Goal: Task Accomplishment & Management: Use online tool/utility

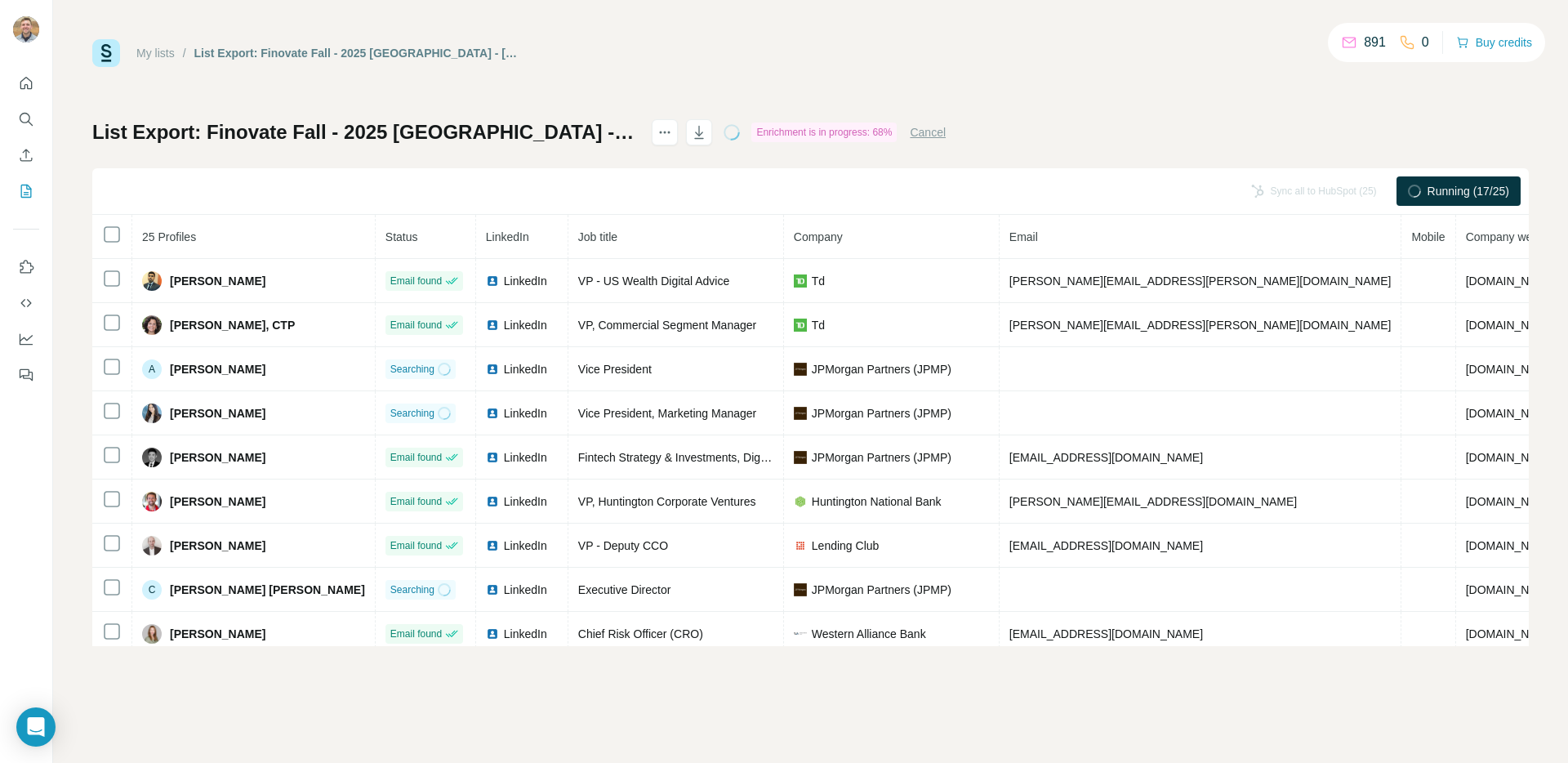
click at [151, 122] on h1 "List Export: Finovate Fall - 2025 [GEOGRAPHIC_DATA] - [DATE] 20:06" at bounding box center [365, 132] width 545 height 26
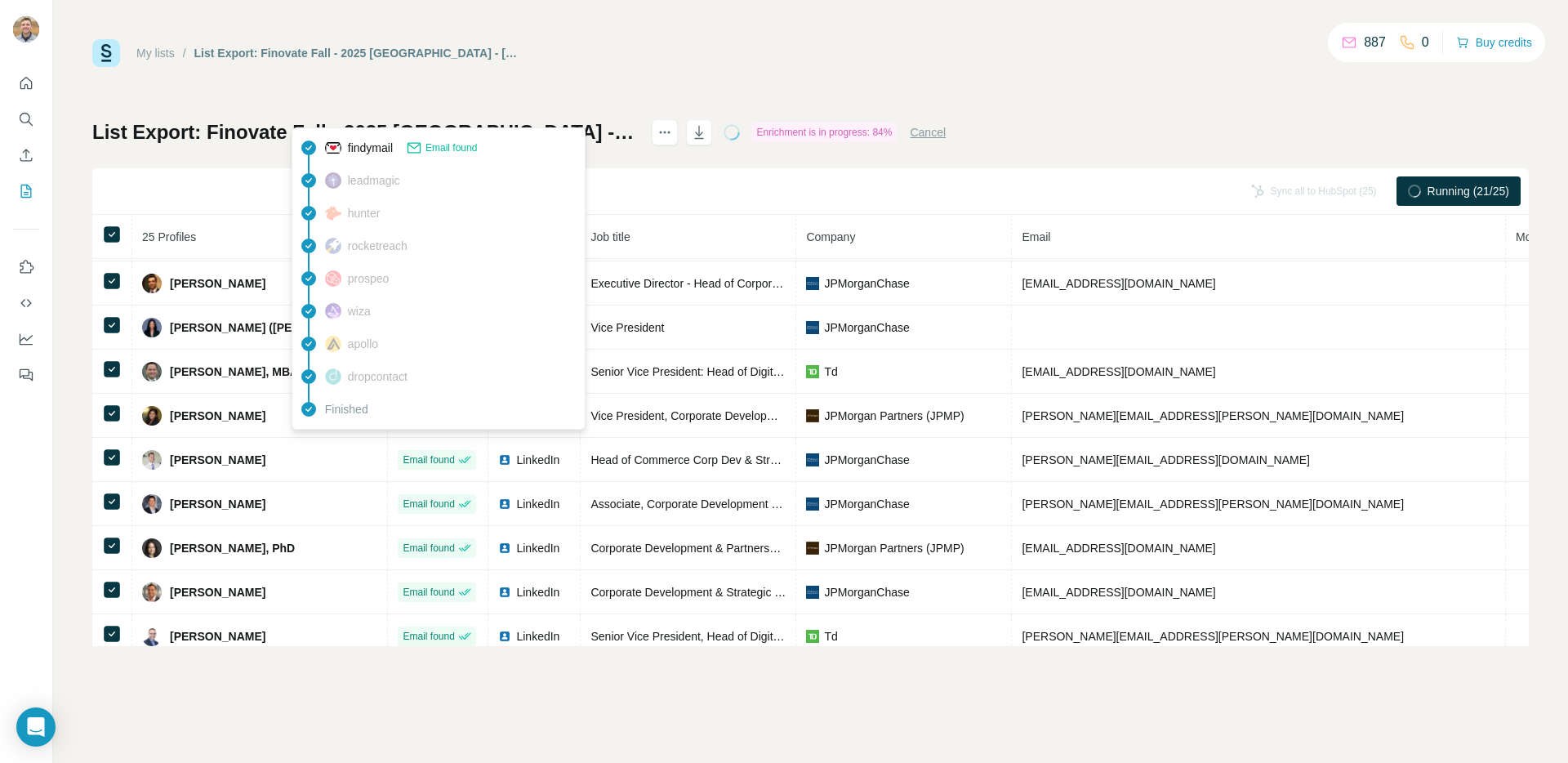
scroll to position [716, 0]
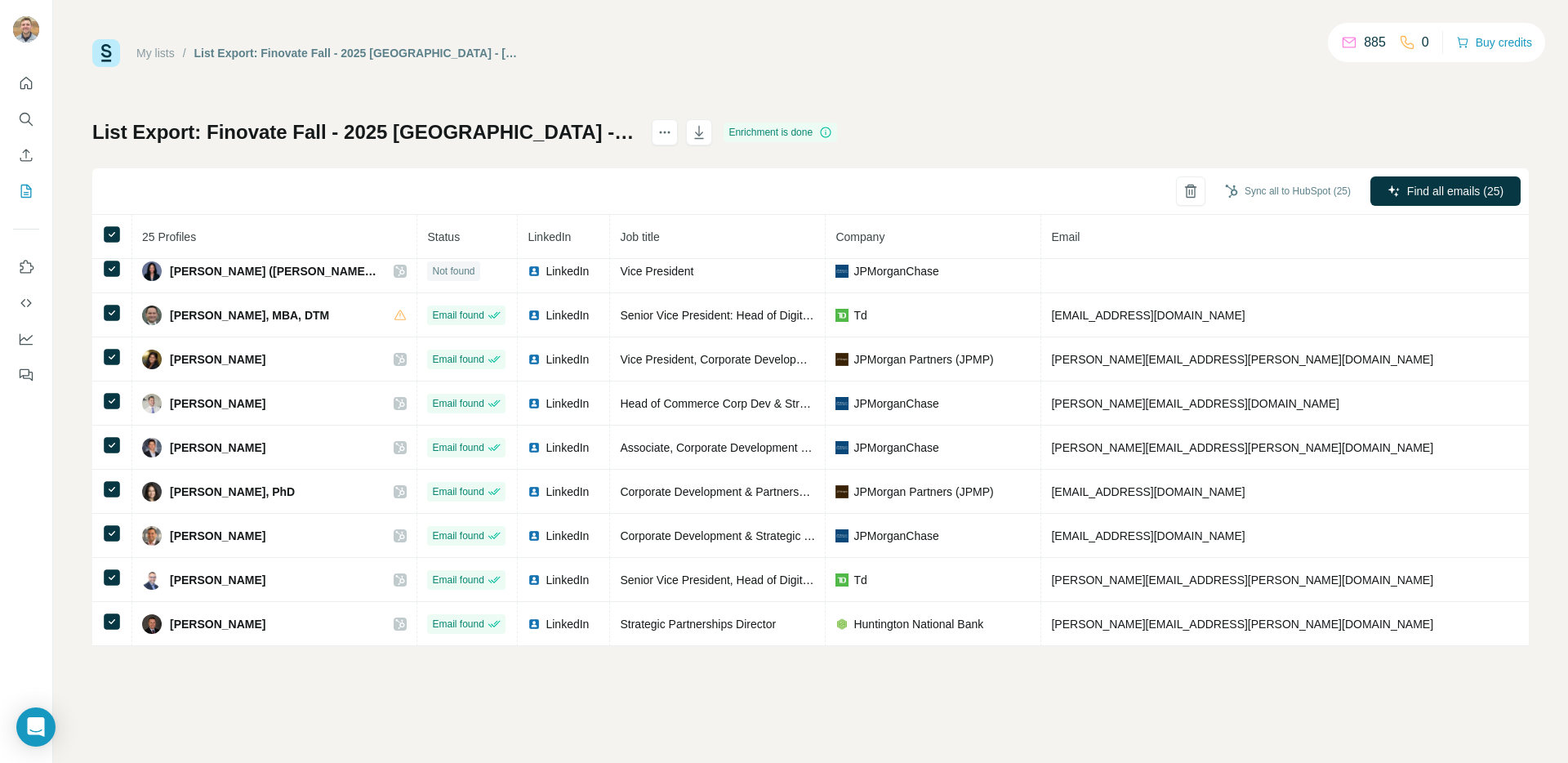
click at [1324, 193] on button "Sync all to HubSpot (25)" at bounding box center [1287, 191] width 149 height 25
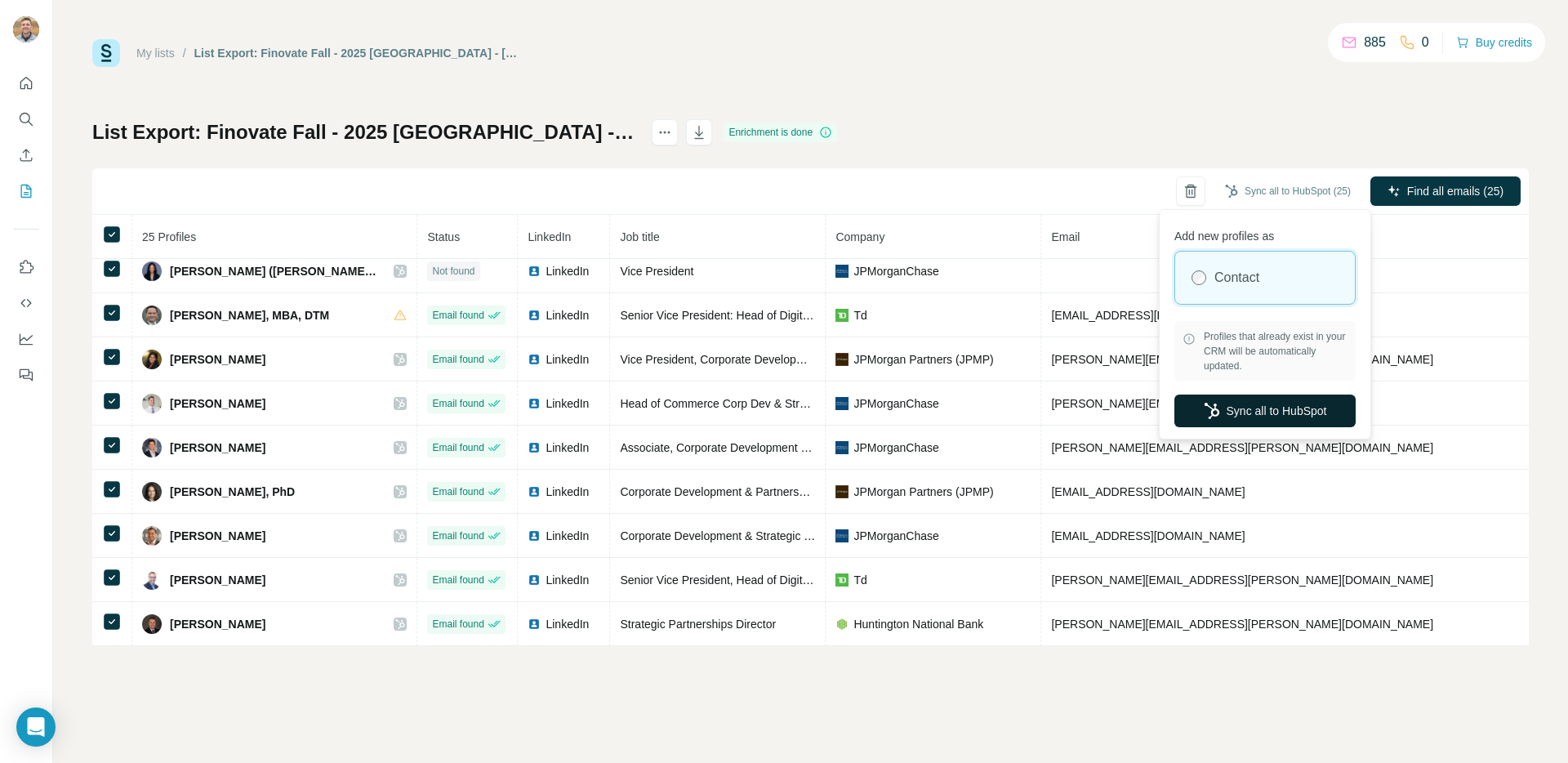
click at [1226, 412] on button "Sync all to HubSpot" at bounding box center [1265, 410] width 181 height 32
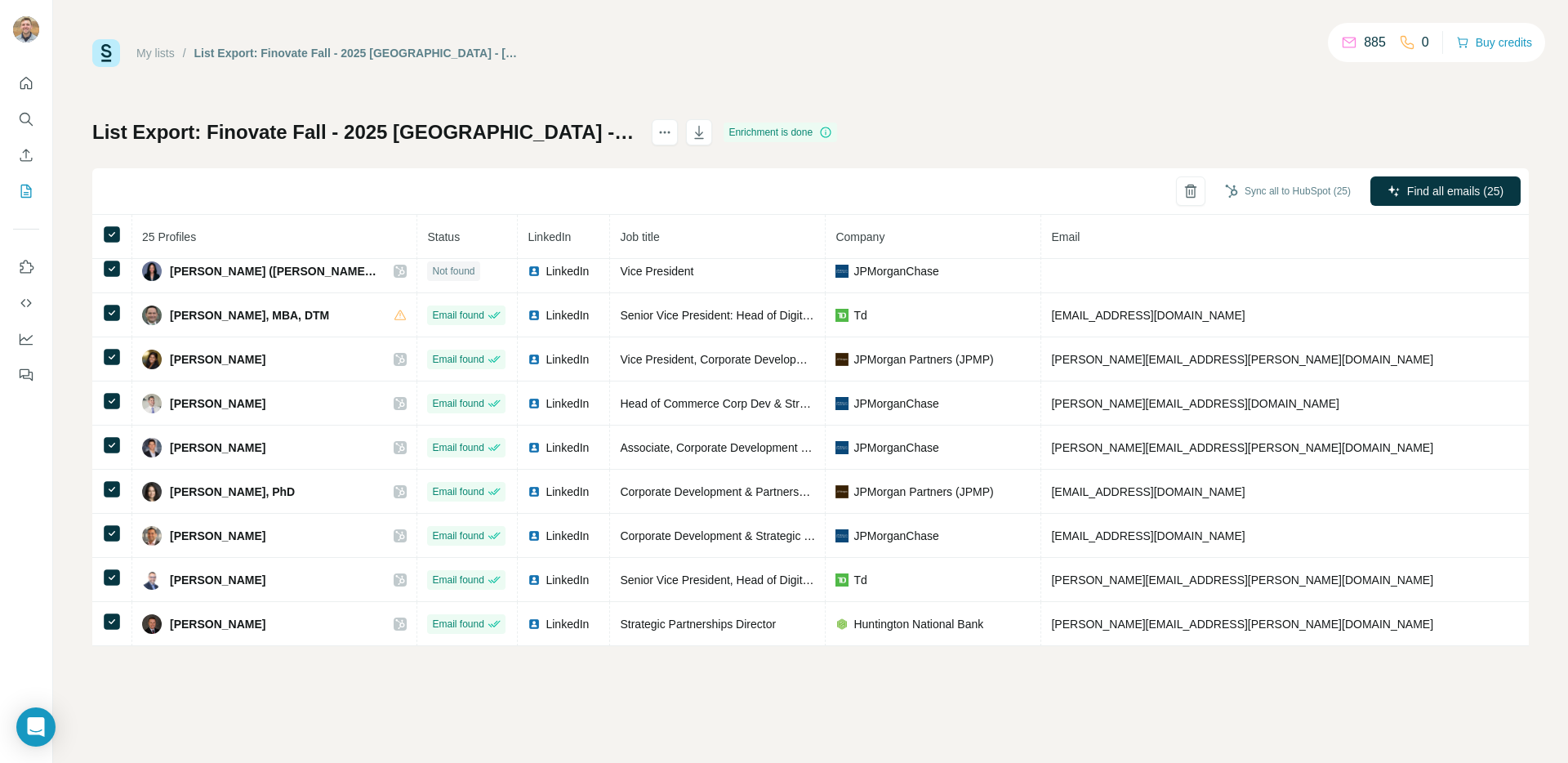
click at [1277, 188] on button "Sync all to HubSpot (25)" at bounding box center [1287, 191] width 149 height 25
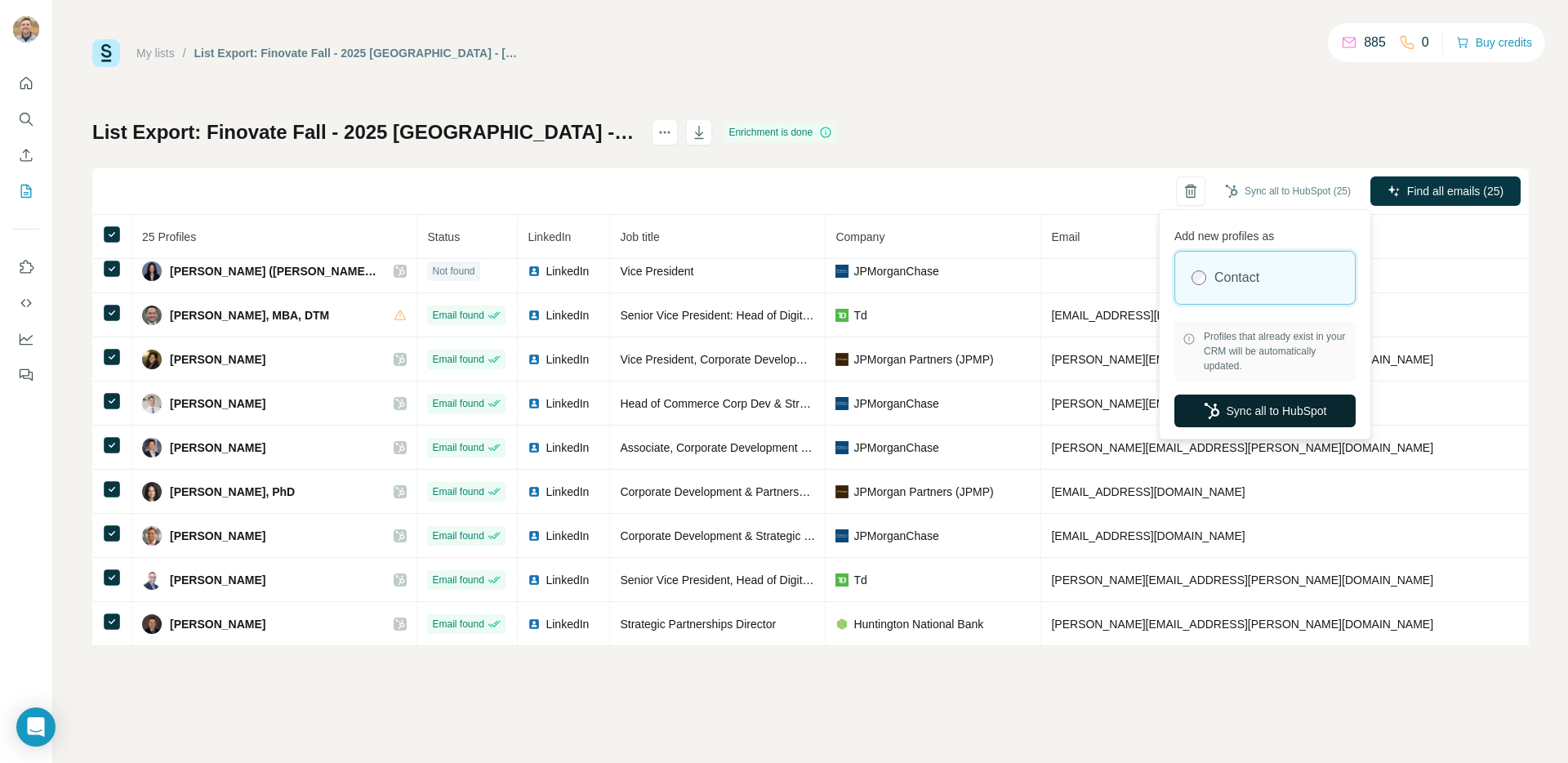
click at [1249, 411] on button "Sync all to HubSpot" at bounding box center [1265, 410] width 181 height 32
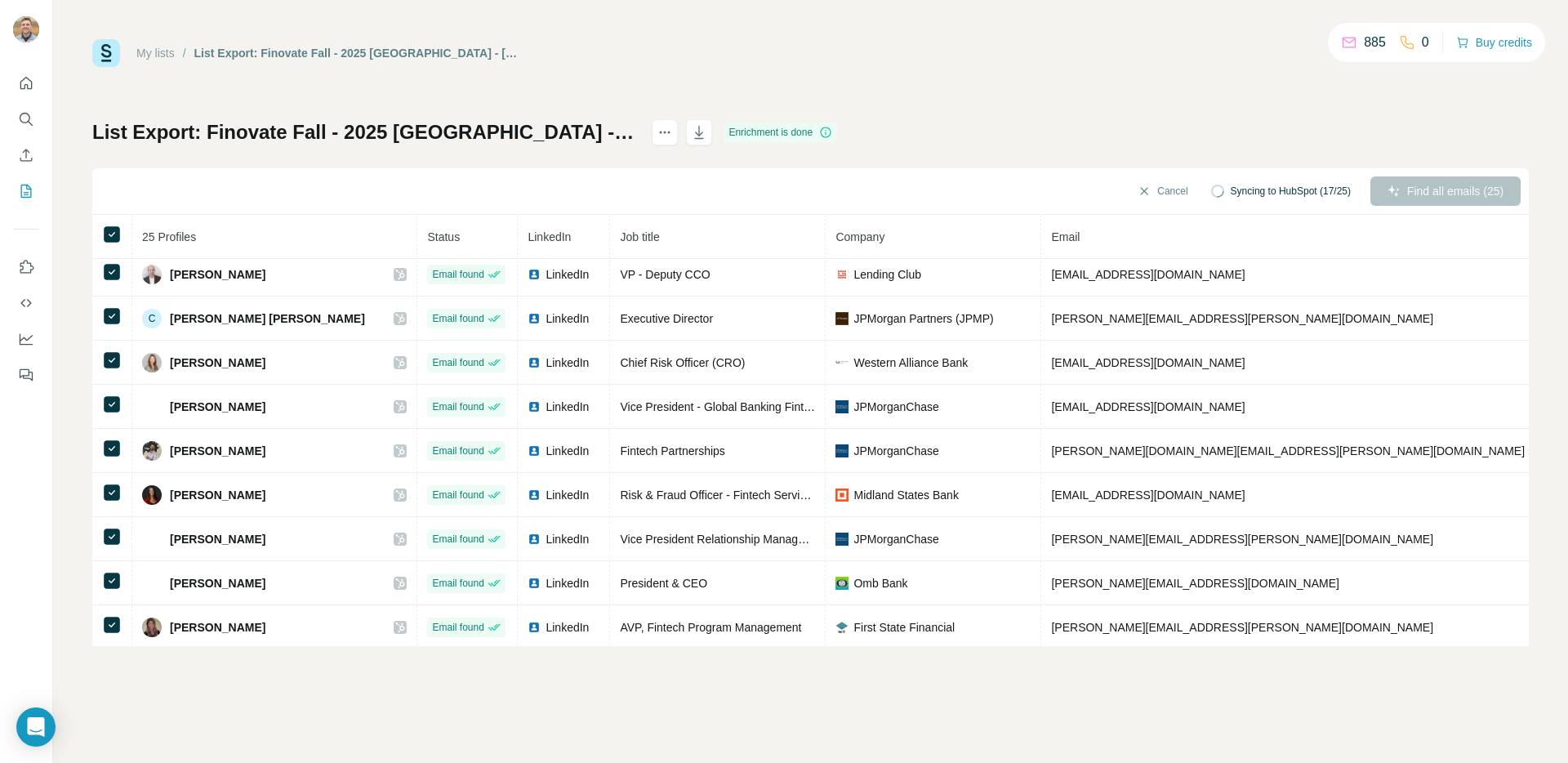
scroll to position [0, 0]
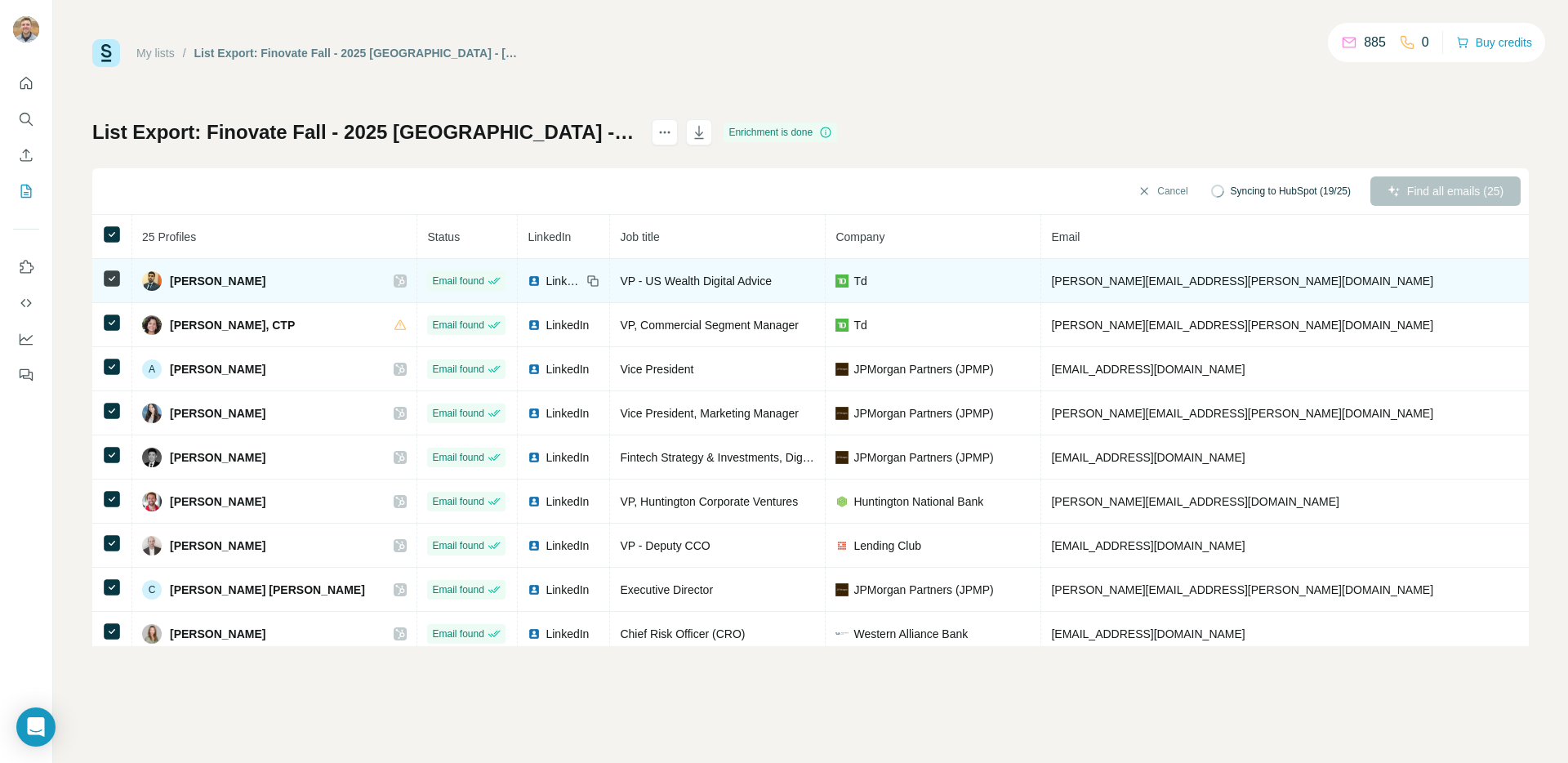
click at [1051, 280] on span "[PERSON_NAME][EMAIL_ADDRESS][PERSON_NAME][DOMAIN_NAME]" at bounding box center [1242, 281] width 382 height 13
copy span "[PERSON_NAME][EMAIL_ADDRESS][PERSON_NAME][DOMAIN_NAME]"
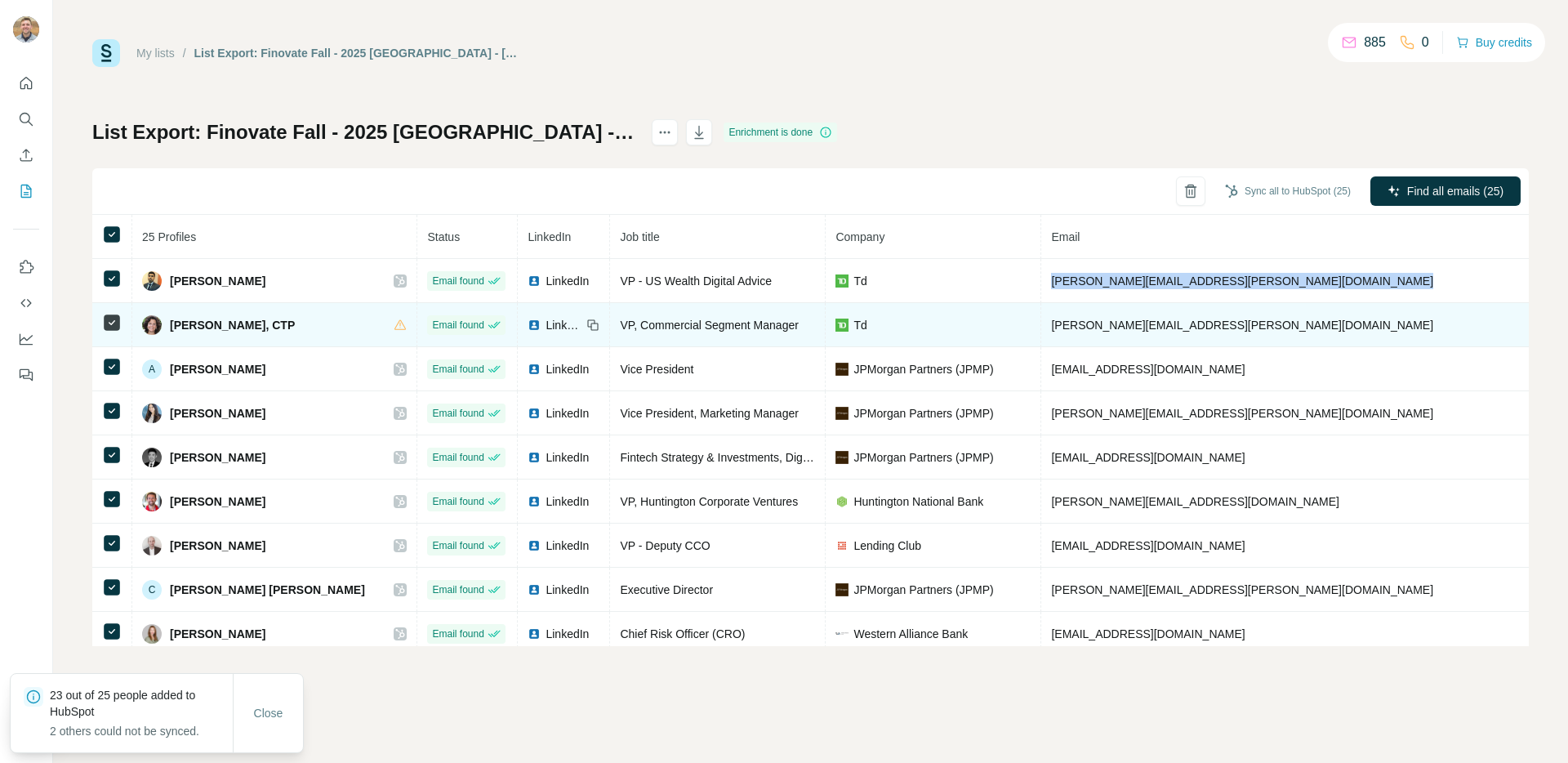
click at [1051, 321] on span "[PERSON_NAME][EMAIL_ADDRESS][PERSON_NAME][DOMAIN_NAME]" at bounding box center [1242, 325] width 382 height 13
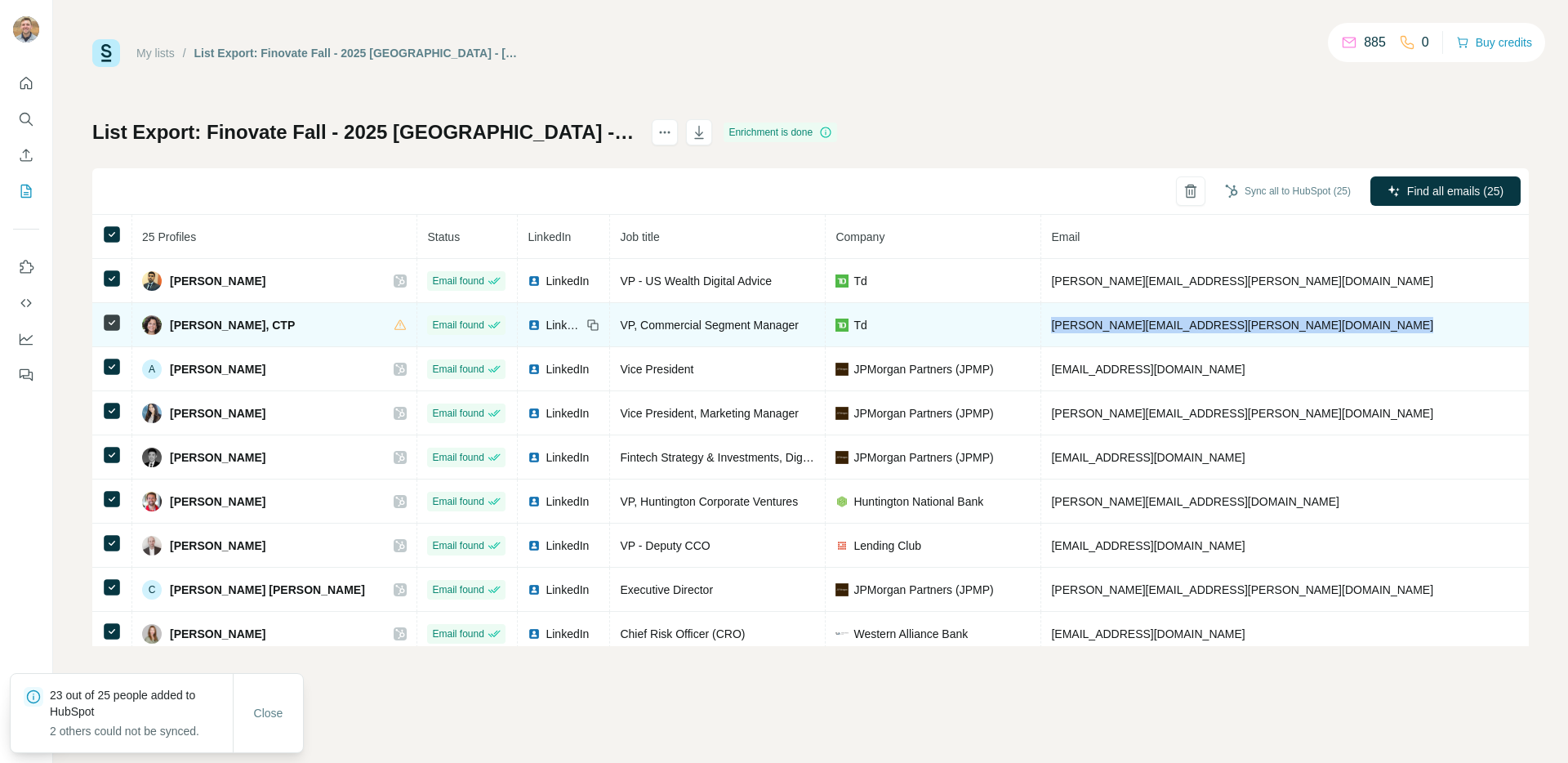
click at [1051, 321] on span "[PERSON_NAME][EMAIL_ADDRESS][PERSON_NAME][DOMAIN_NAME]" at bounding box center [1242, 325] width 382 height 13
copy span "[PERSON_NAME][EMAIL_ADDRESS][PERSON_NAME][DOMAIN_NAME]"
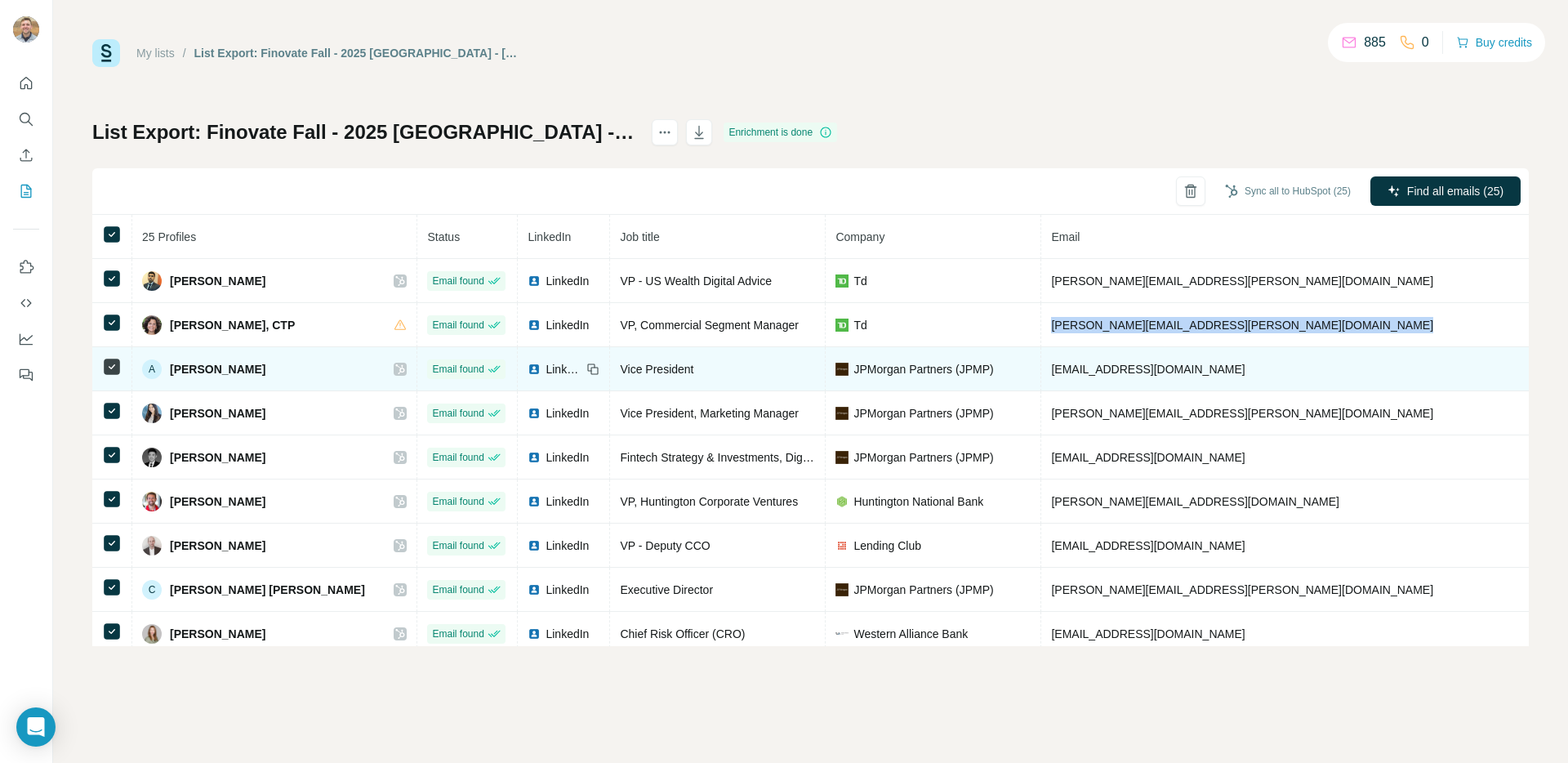
click at [1051, 370] on span "[EMAIL_ADDRESS][DOMAIN_NAME]" at bounding box center [1148, 369] width 194 height 13
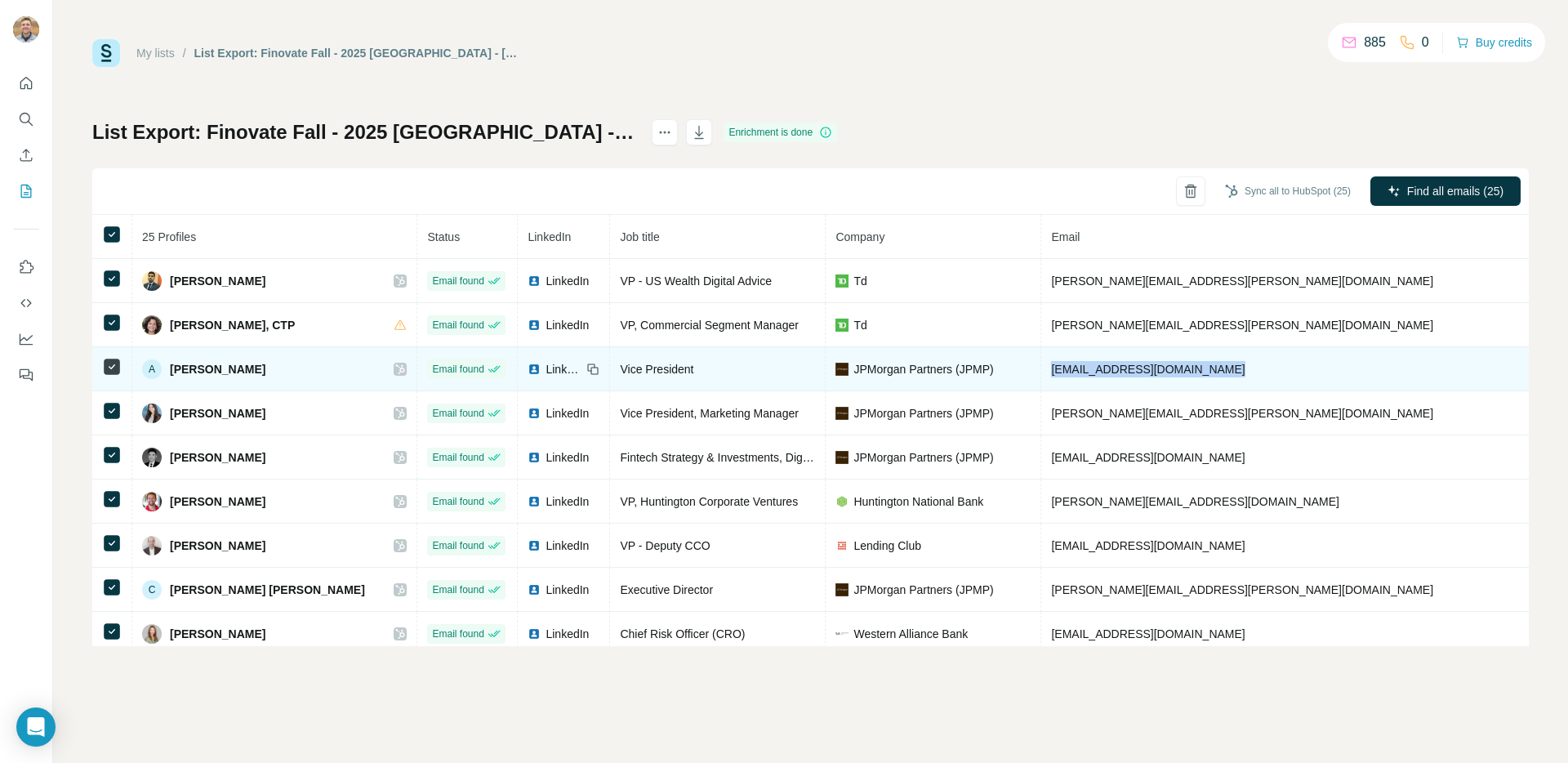
click at [1051, 370] on span "[EMAIL_ADDRESS][DOMAIN_NAME]" at bounding box center [1148, 369] width 194 height 13
copy span "[EMAIL_ADDRESS][DOMAIN_NAME]"
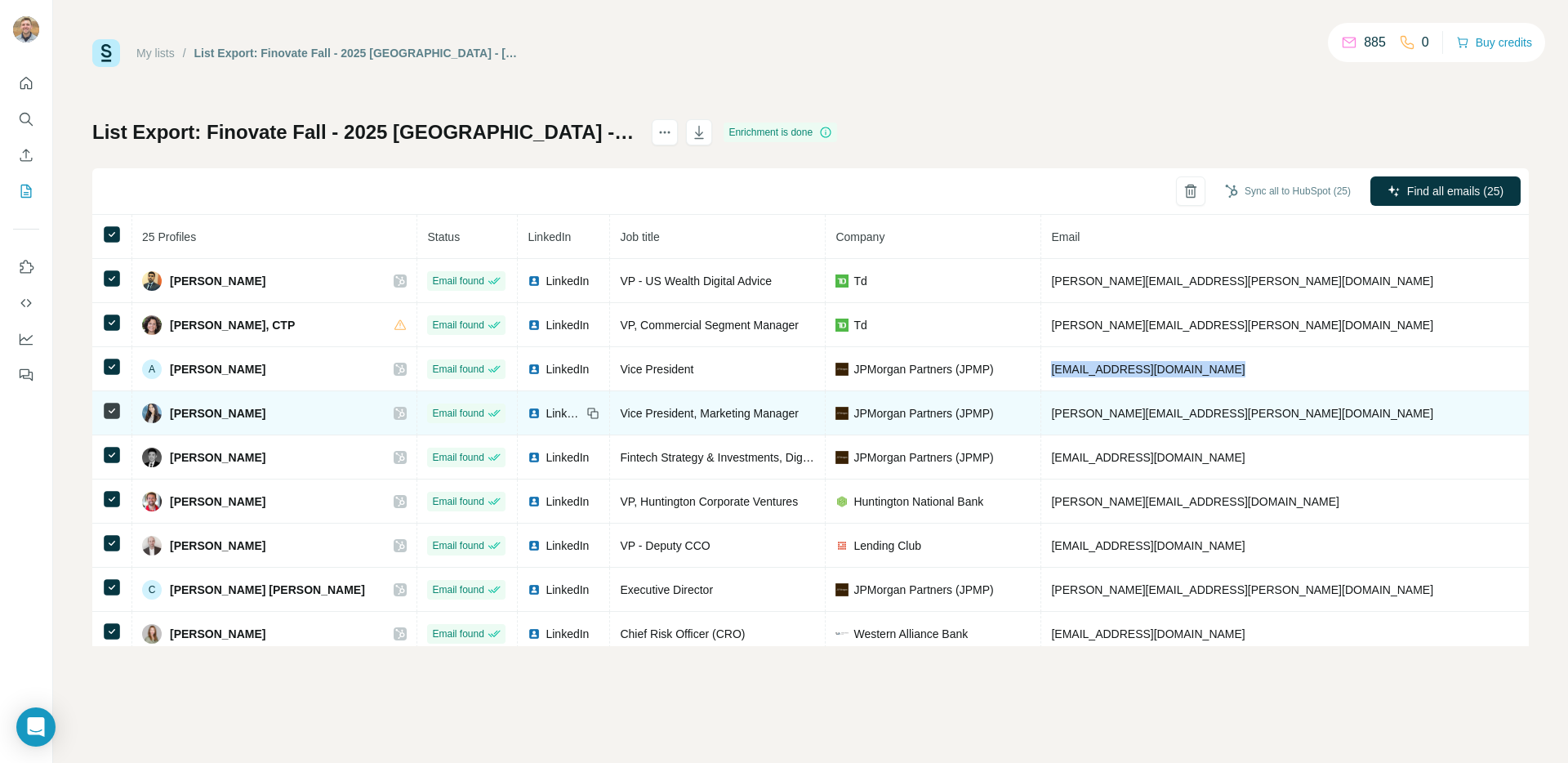
click at [1048, 421] on td "[PERSON_NAME][EMAIL_ADDRESS][PERSON_NAME][DOMAIN_NAME]" at bounding box center [1288, 414] width 494 height 44
copy span "[PERSON_NAME][EMAIL_ADDRESS][PERSON_NAME][DOMAIN_NAME]"
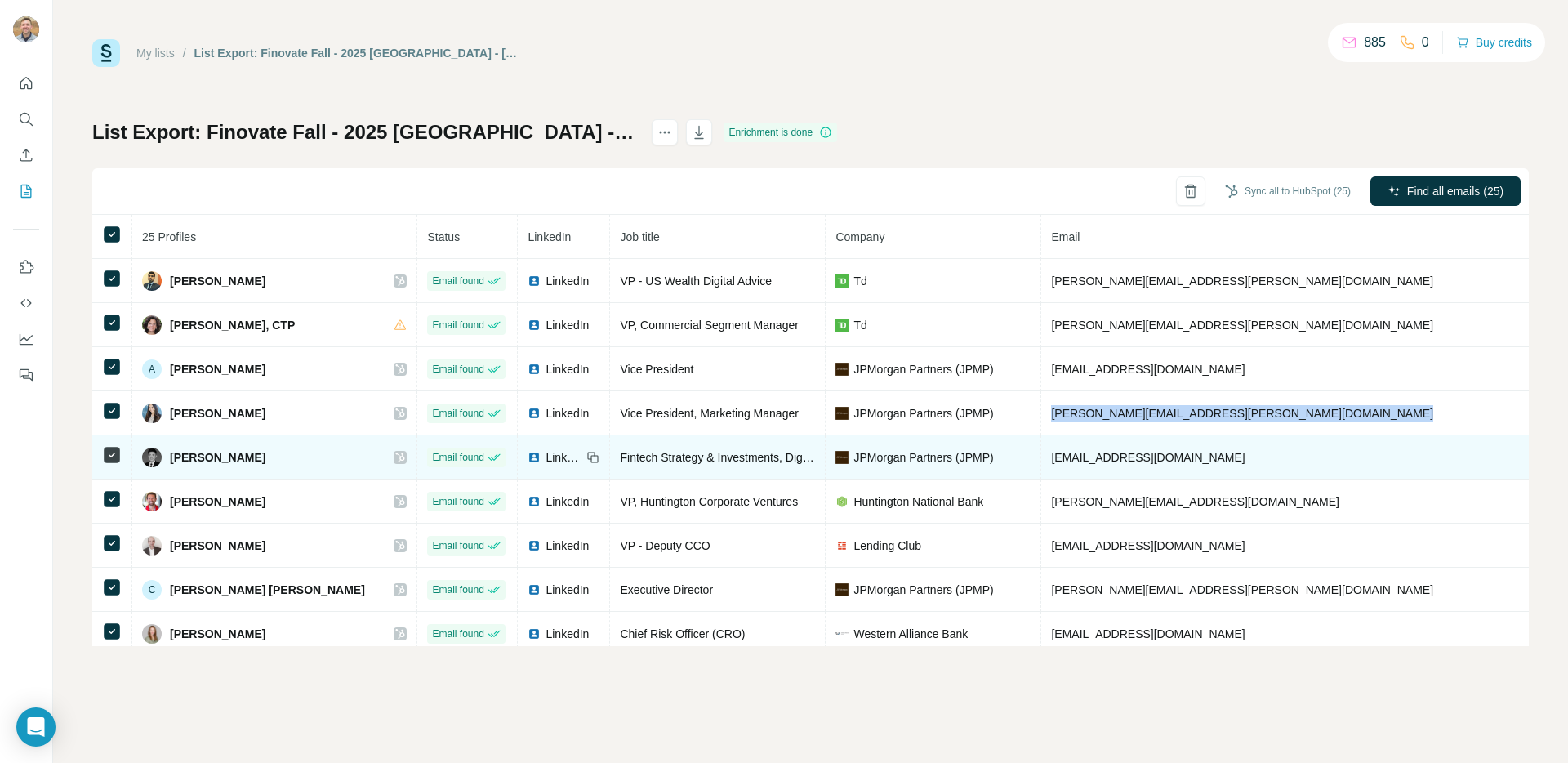
click at [1042, 465] on td "[EMAIL_ADDRESS][DOMAIN_NAME]" at bounding box center [1288, 457] width 494 height 44
click at [1051, 451] on span "[EMAIL_ADDRESS][DOMAIN_NAME]" at bounding box center [1148, 457] width 194 height 13
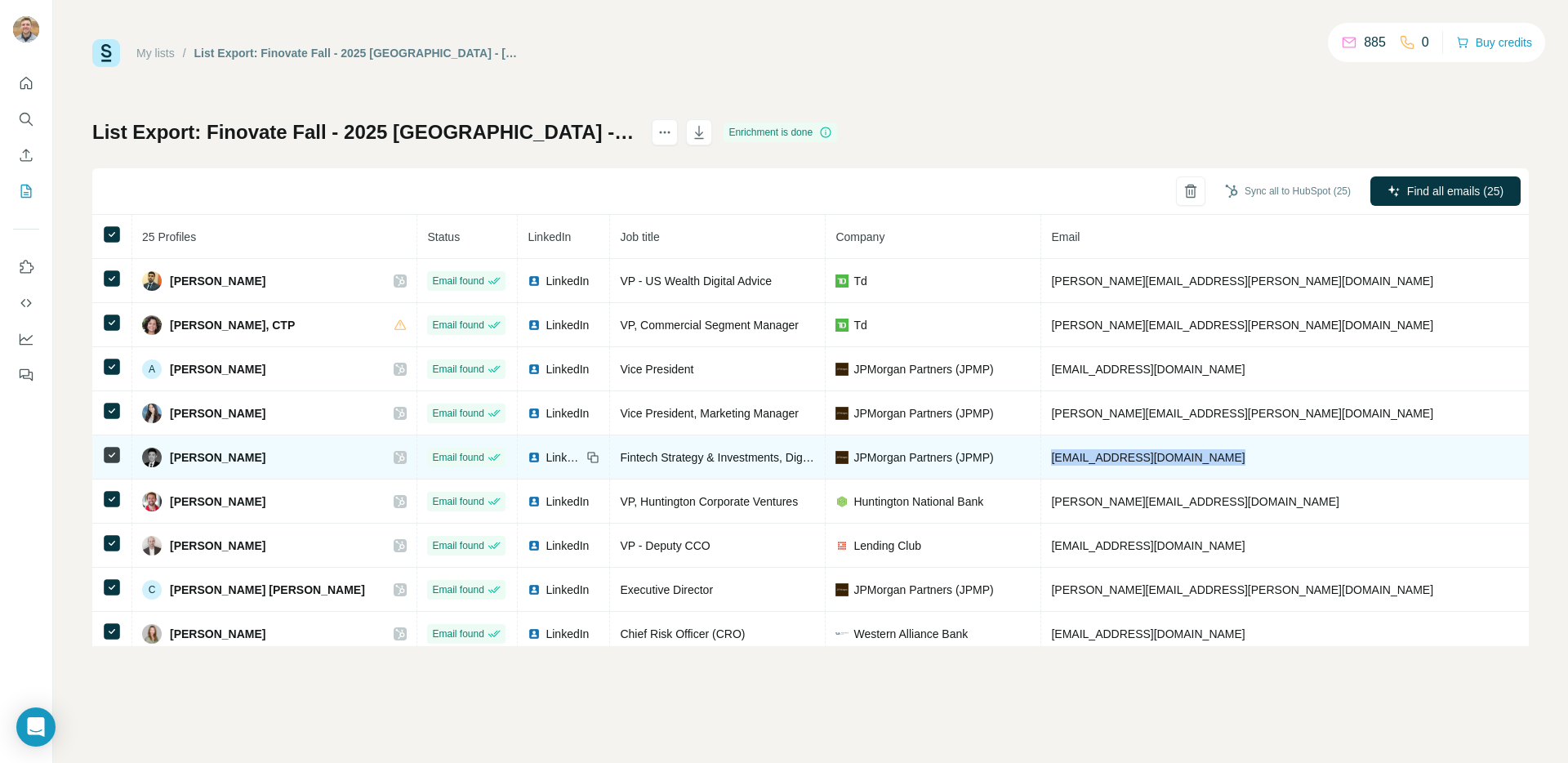
click at [1051, 451] on span "[EMAIL_ADDRESS][DOMAIN_NAME]" at bounding box center [1148, 457] width 194 height 13
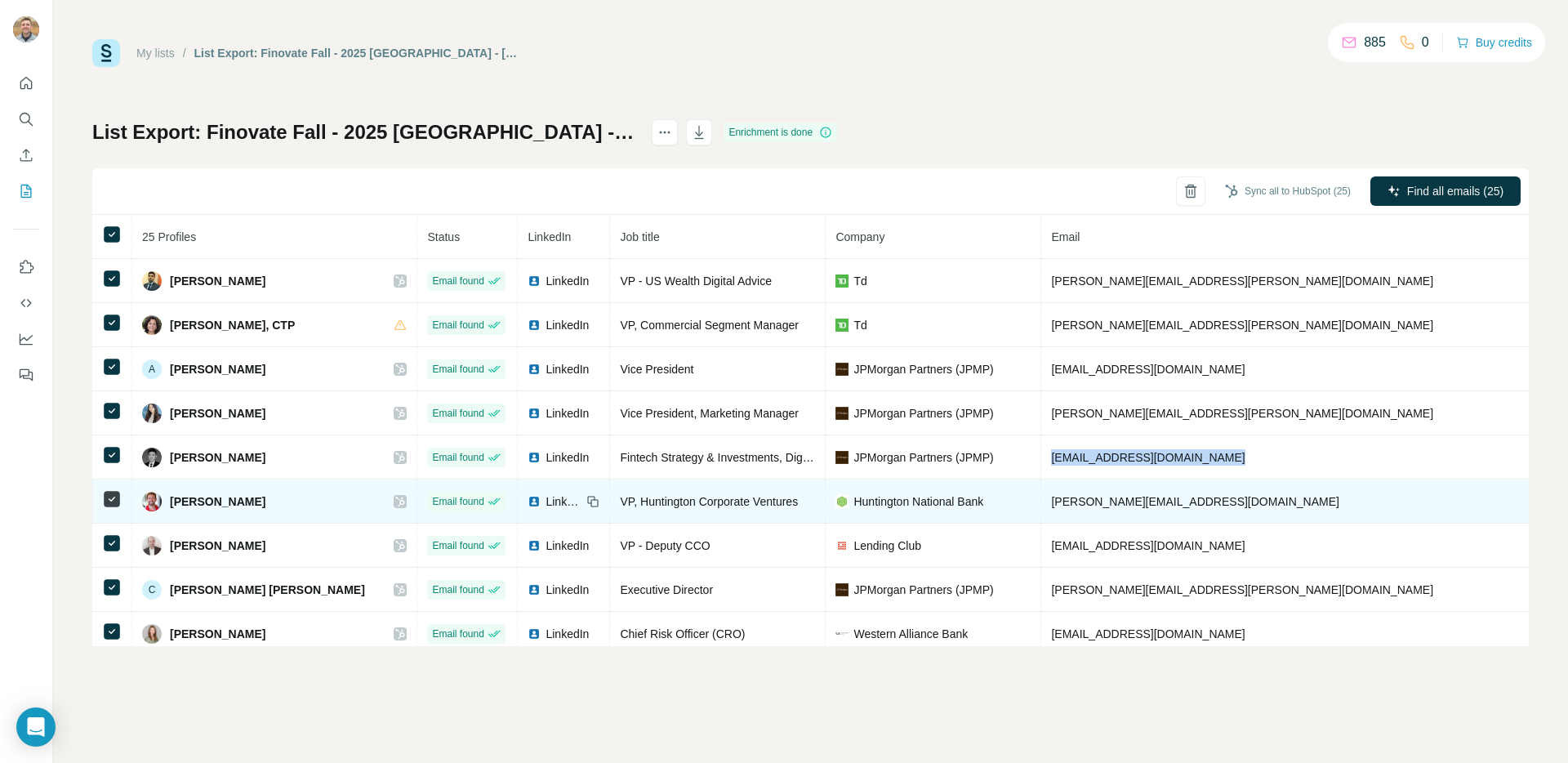
click at [1051, 495] on span "[PERSON_NAME][EMAIL_ADDRESS][DOMAIN_NAME]" at bounding box center [1194, 502] width 287 height 13
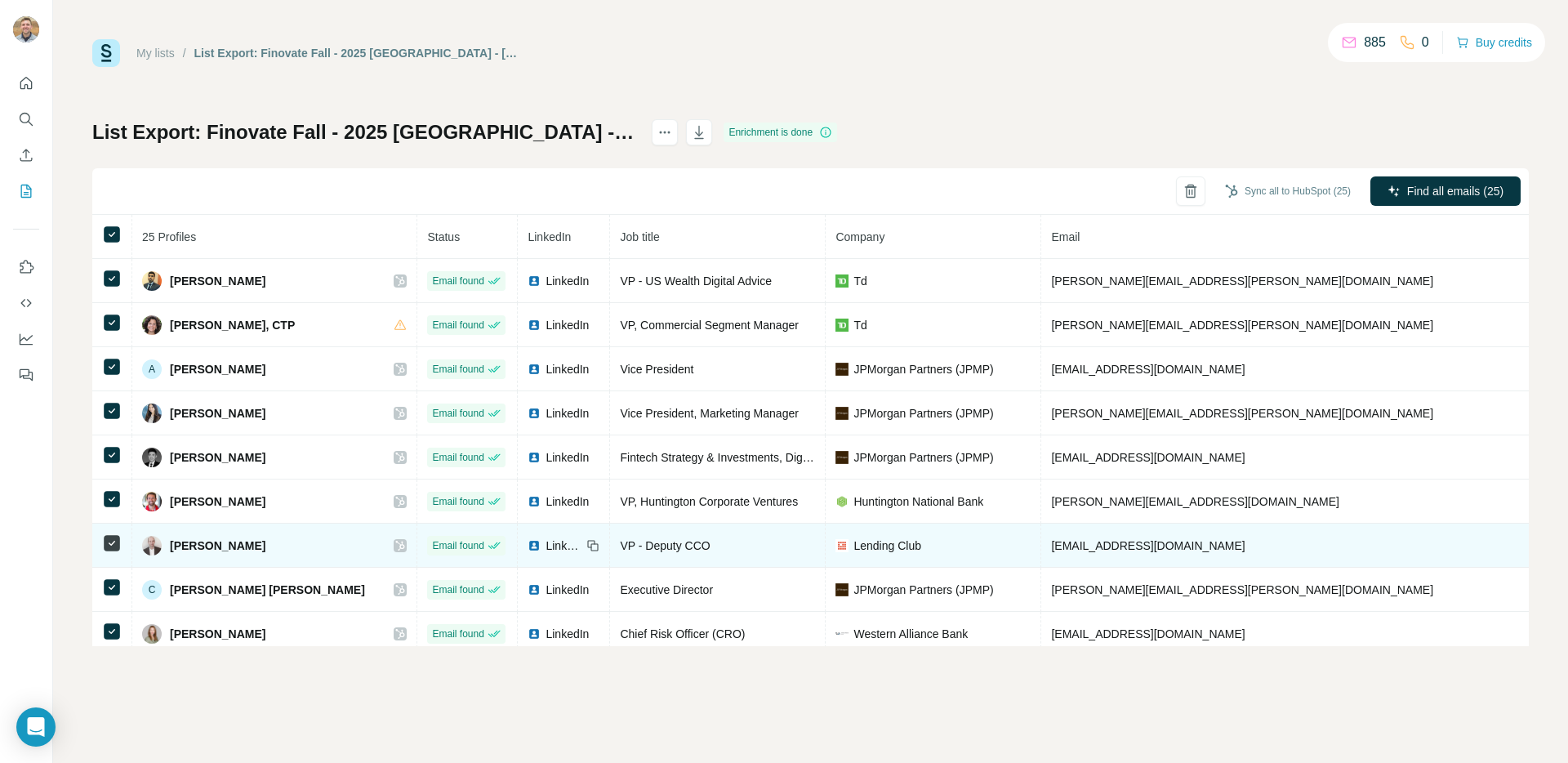
click at [1080, 547] on span "[EMAIL_ADDRESS][DOMAIN_NAME]" at bounding box center [1148, 546] width 194 height 13
copy span "[EMAIL_ADDRESS][DOMAIN_NAME]"
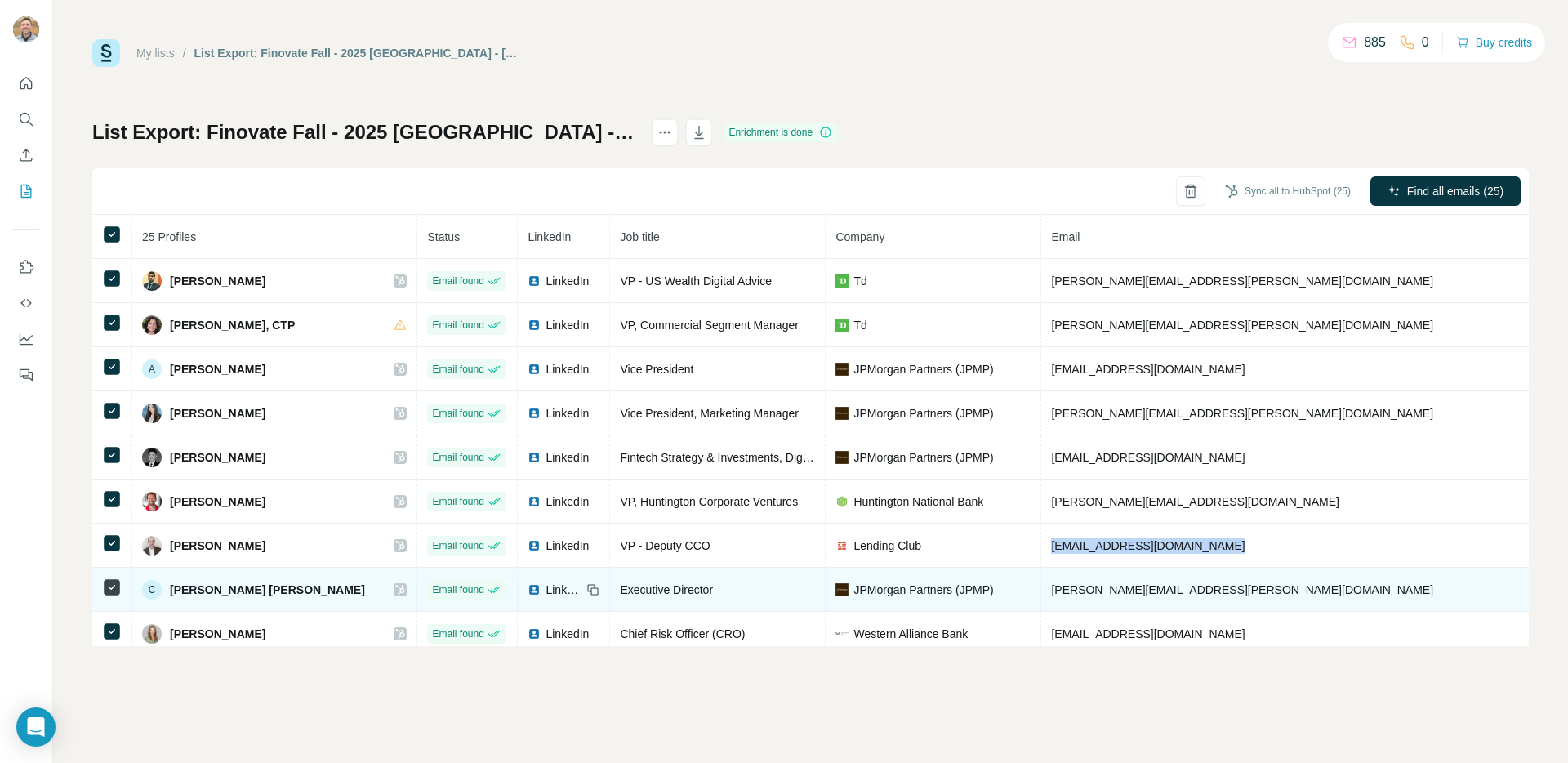
click at [1051, 596] on span "[PERSON_NAME][EMAIL_ADDRESS][PERSON_NAME][DOMAIN_NAME]" at bounding box center [1242, 590] width 382 height 13
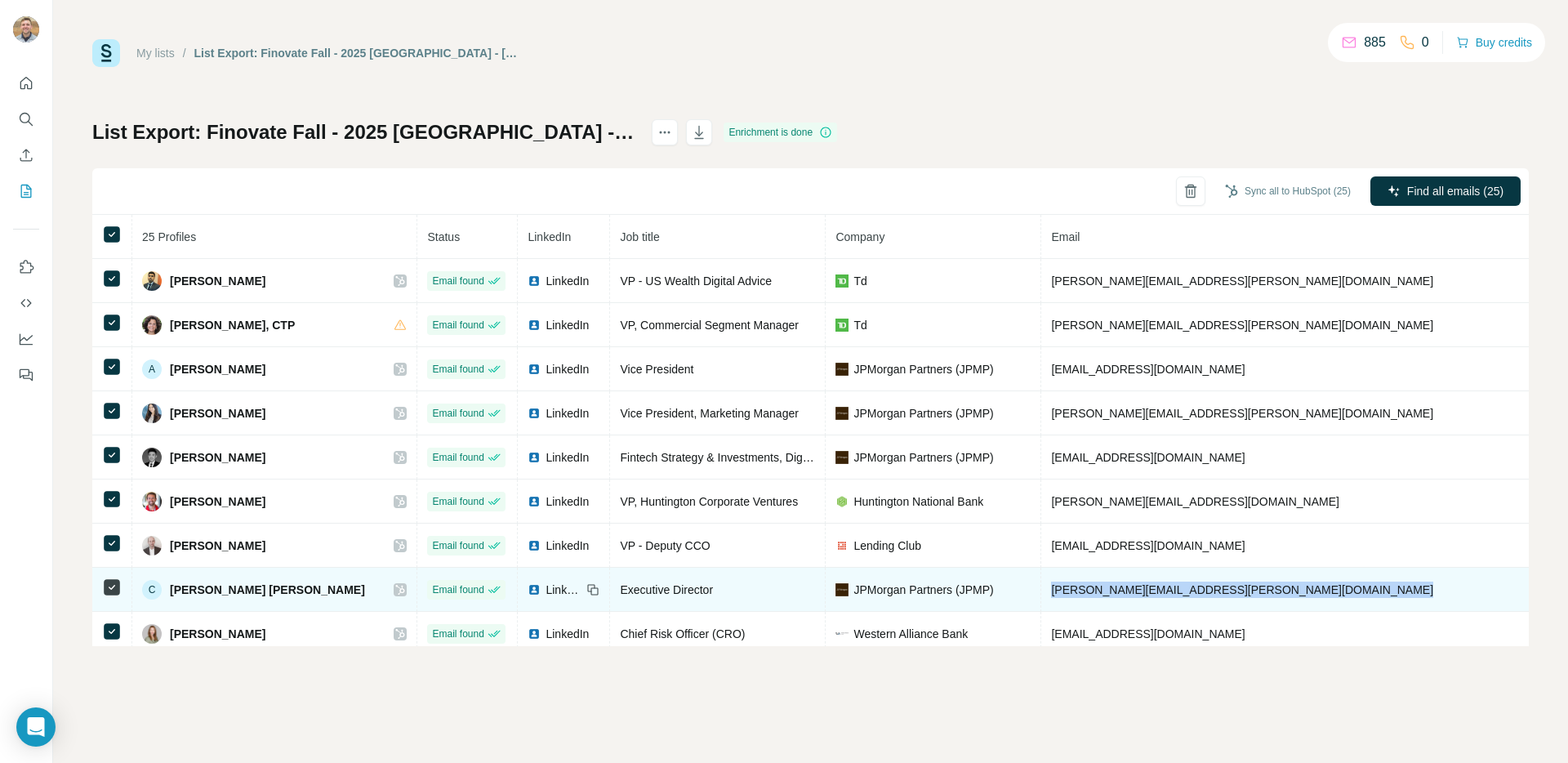
click at [1051, 596] on span "[PERSON_NAME][EMAIL_ADDRESS][PERSON_NAME][DOMAIN_NAME]" at bounding box center [1242, 590] width 382 height 13
copy span "[PERSON_NAME][EMAIL_ADDRESS][PERSON_NAME][DOMAIN_NAME]"
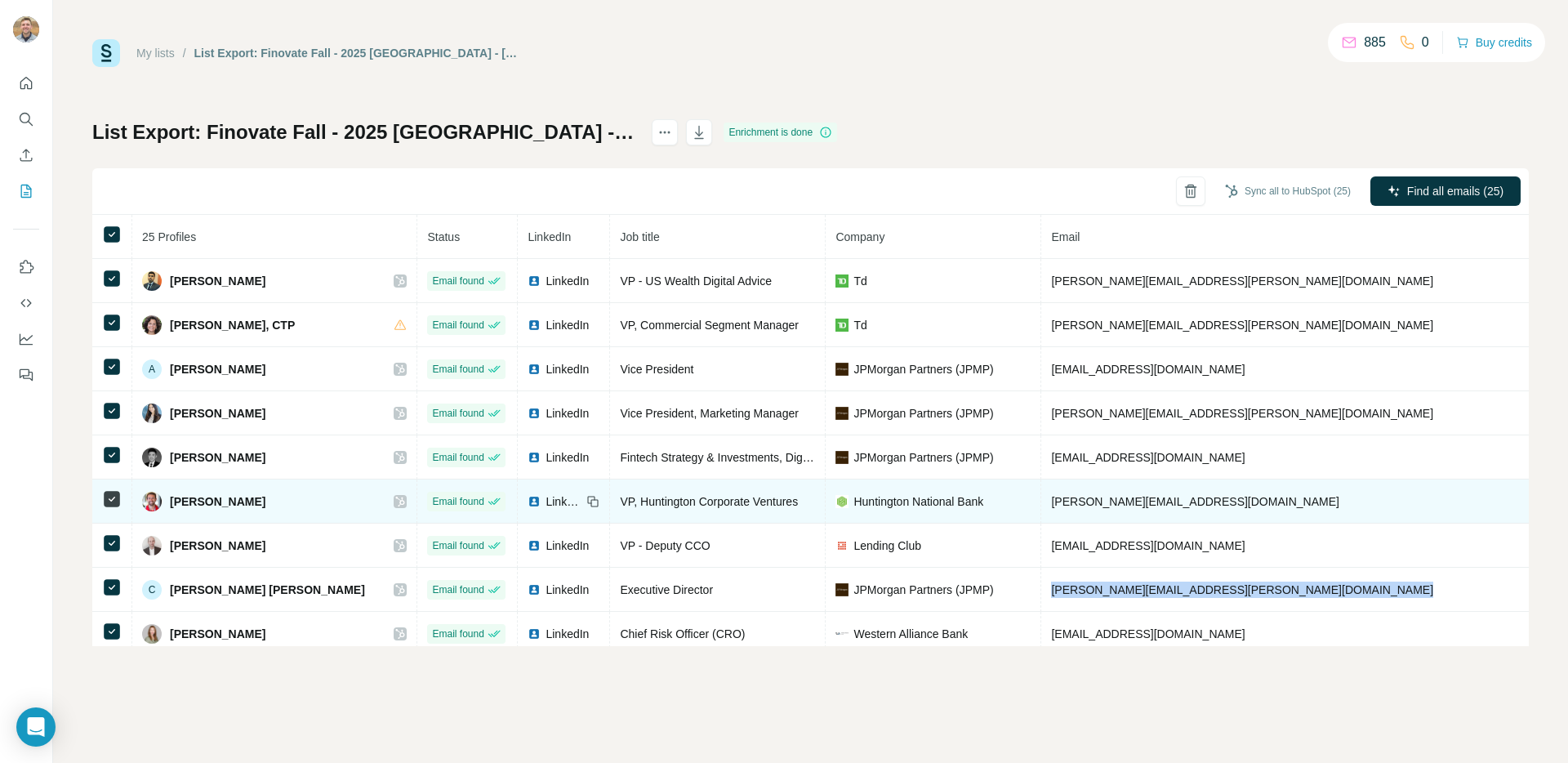
scroll to position [309, 0]
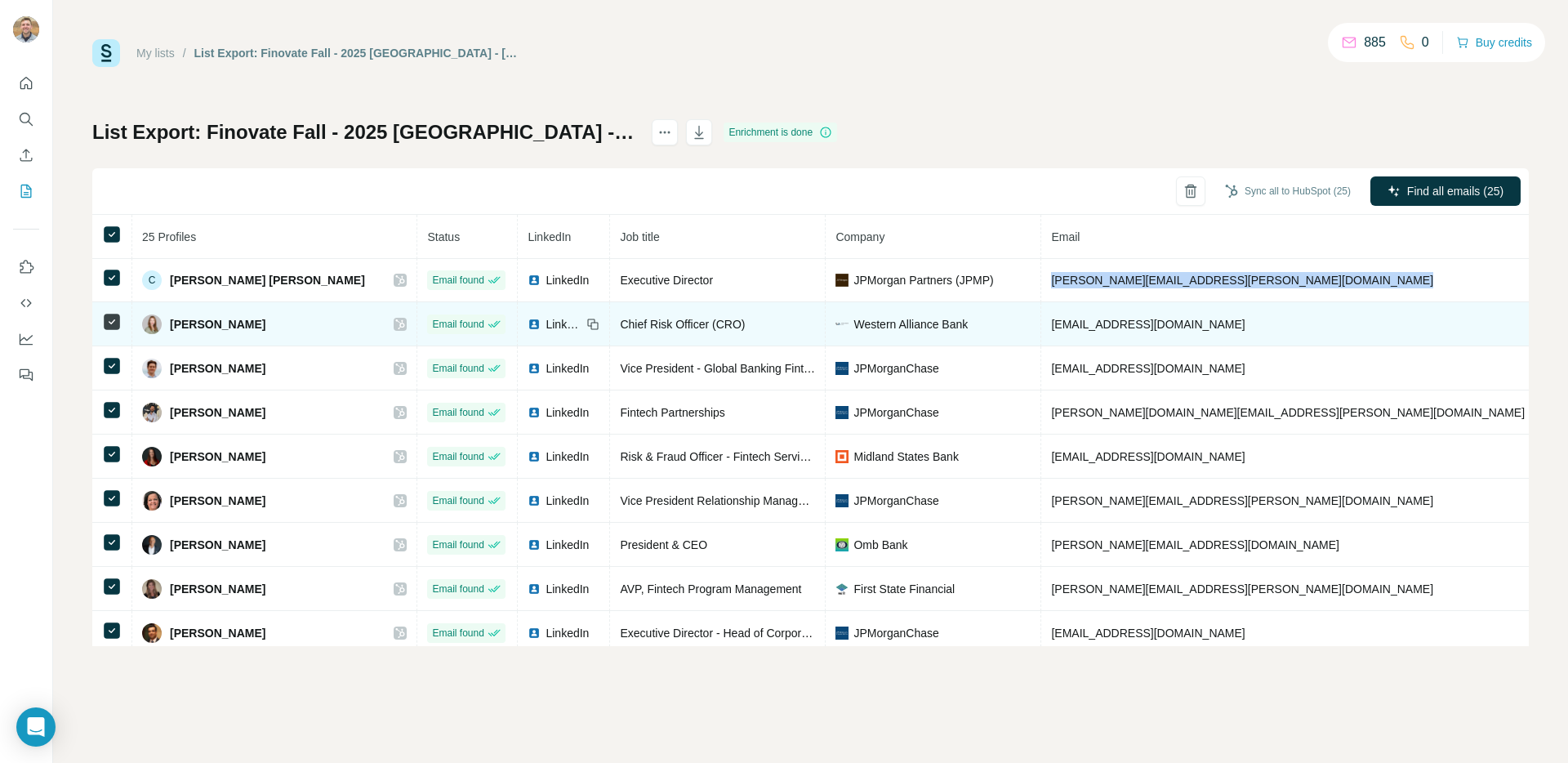
click at [1106, 321] on span "[EMAIL_ADDRESS][DOMAIN_NAME]" at bounding box center [1148, 324] width 194 height 13
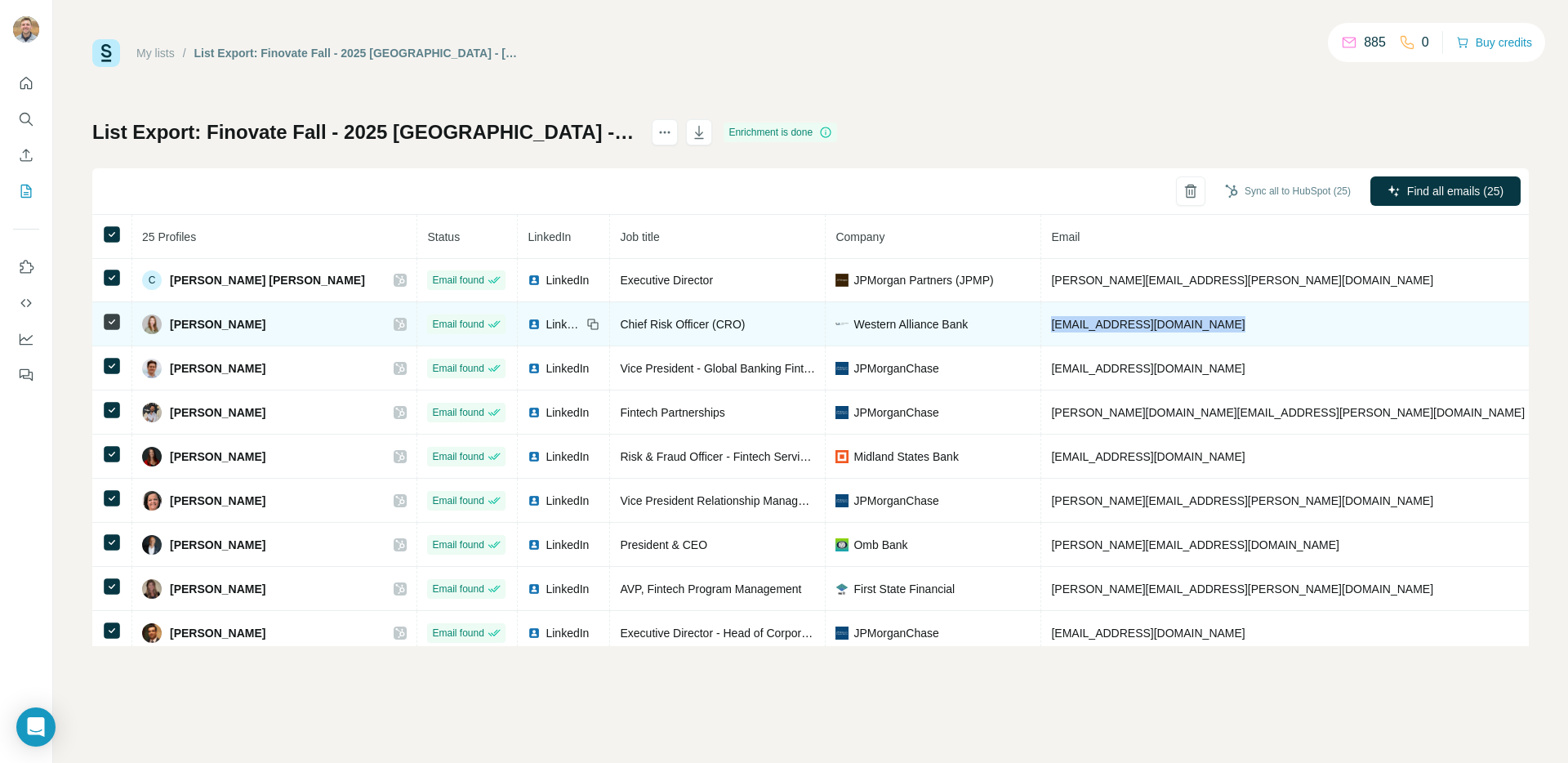
click at [1106, 321] on span "[EMAIL_ADDRESS][DOMAIN_NAME]" at bounding box center [1148, 324] width 194 height 13
copy span "[EMAIL_ADDRESS][DOMAIN_NAME]"
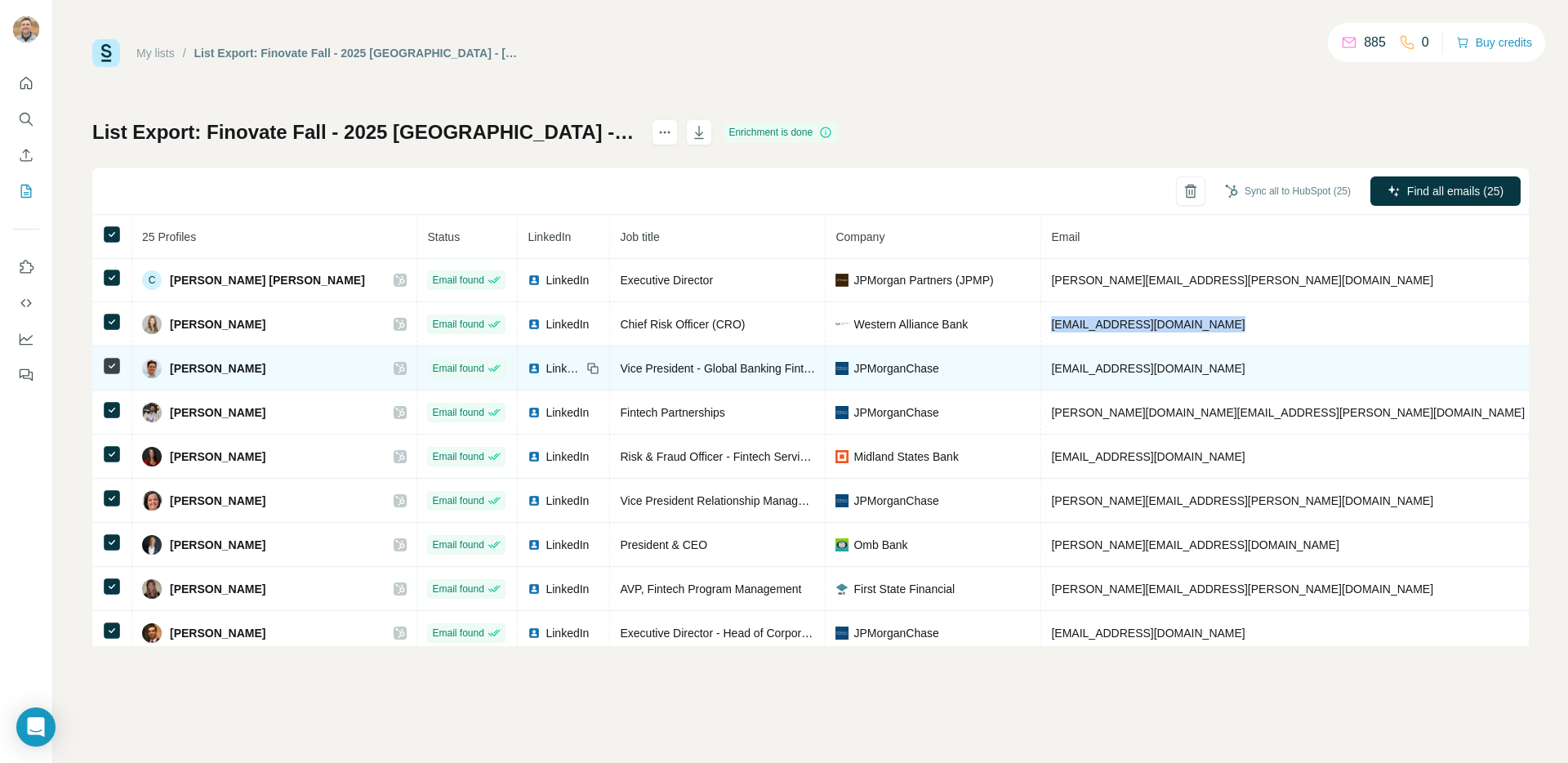
click at [1051, 368] on span "[EMAIL_ADDRESS][DOMAIN_NAME]" at bounding box center [1148, 369] width 194 height 13
copy span "[EMAIL_ADDRESS][DOMAIN_NAME]"
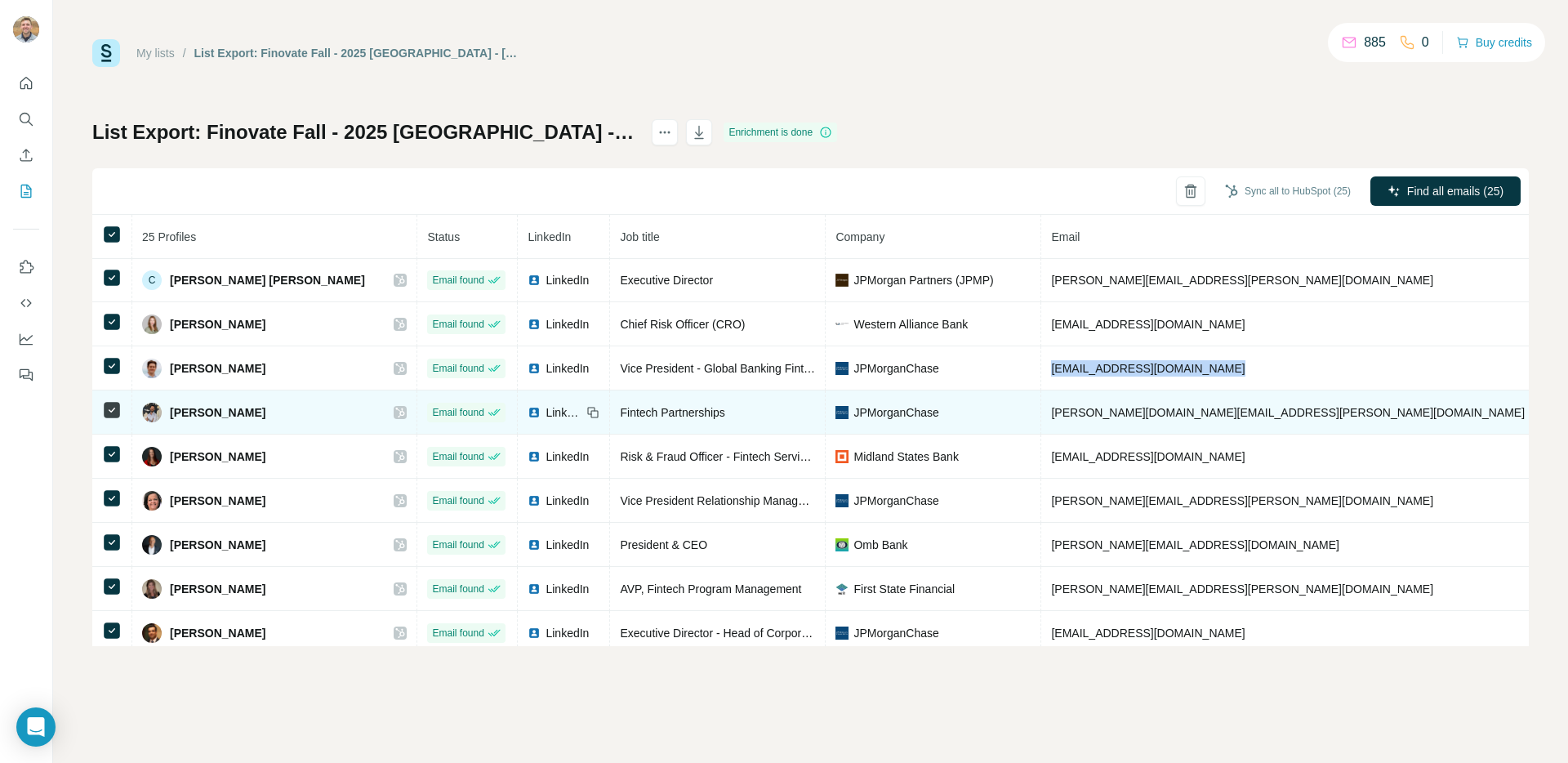
click at [1051, 412] on span "[PERSON_NAME][DOMAIN_NAME][EMAIL_ADDRESS][PERSON_NAME][DOMAIN_NAME]" at bounding box center [1287, 413] width 474 height 13
copy span "[PERSON_NAME][DOMAIN_NAME][EMAIL_ADDRESS][PERSON_NAME][DOMAIN_NAME]"
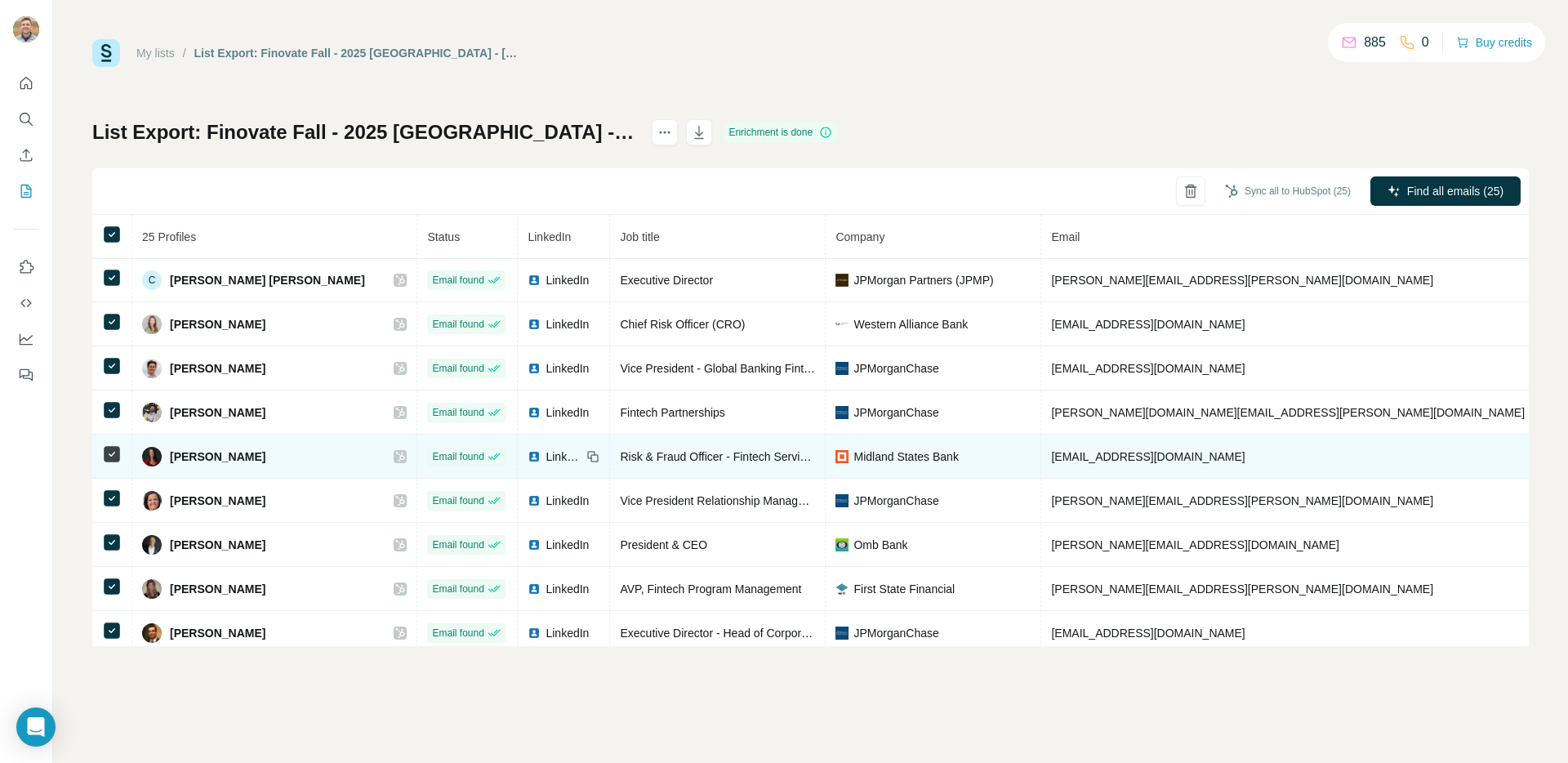
click at [1051, 452] on span "[EMAIL_ADDRESS][DOMAIN_NAME]" at bounding box center [1148, 456] width 194 height 13
copy span "midlandsb"
click at [1051, 457] on span "[EMAIL_ADDRESS][DOMAIN_NAME]" at bounding box center [1148, 456] width 194 height 13
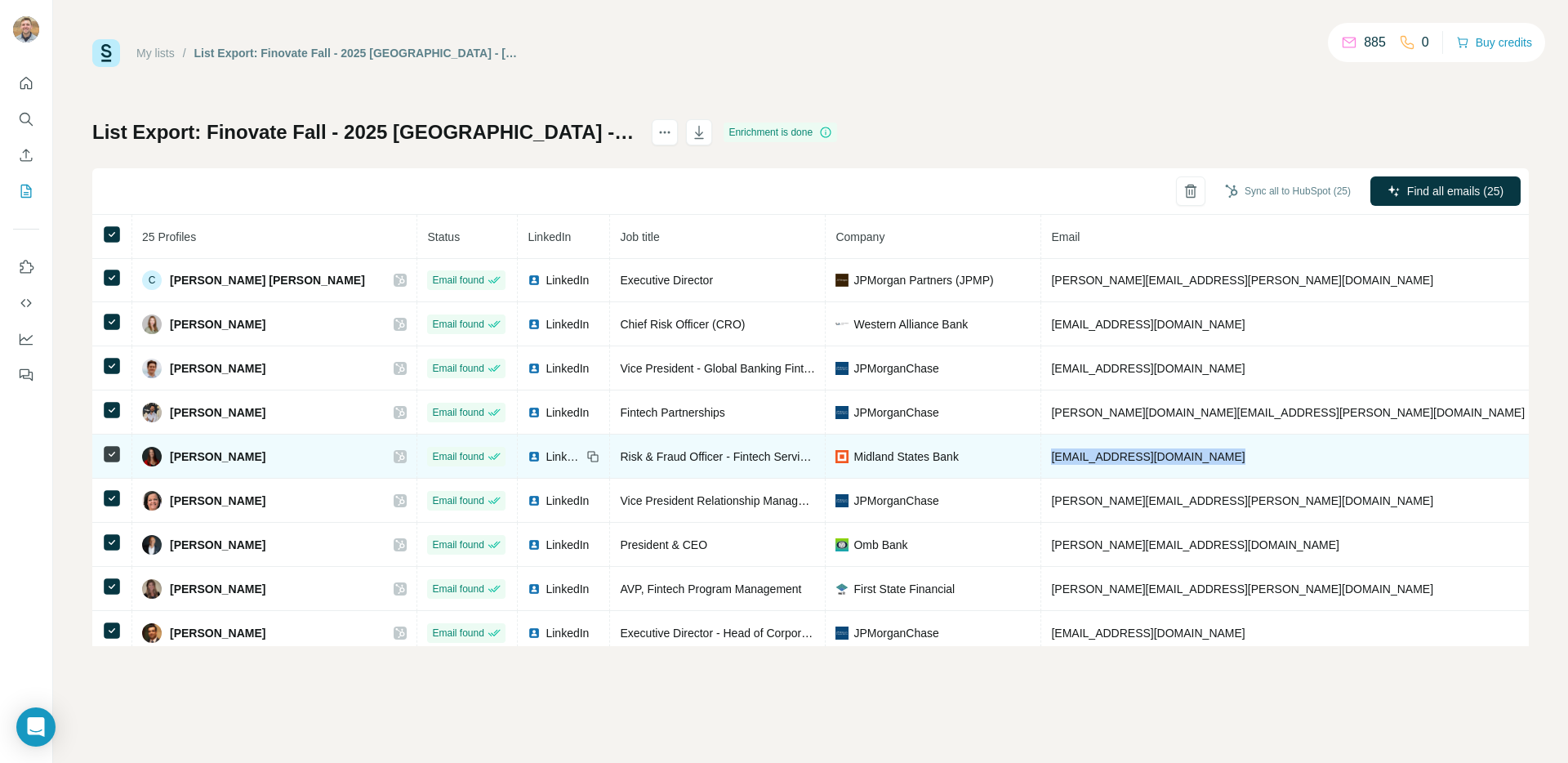
click at [1051, 457] on span "[EMAIL_ADDRESS][DOMAIN_NAME]" at bounding box center [1148, 456] width 194 height 13
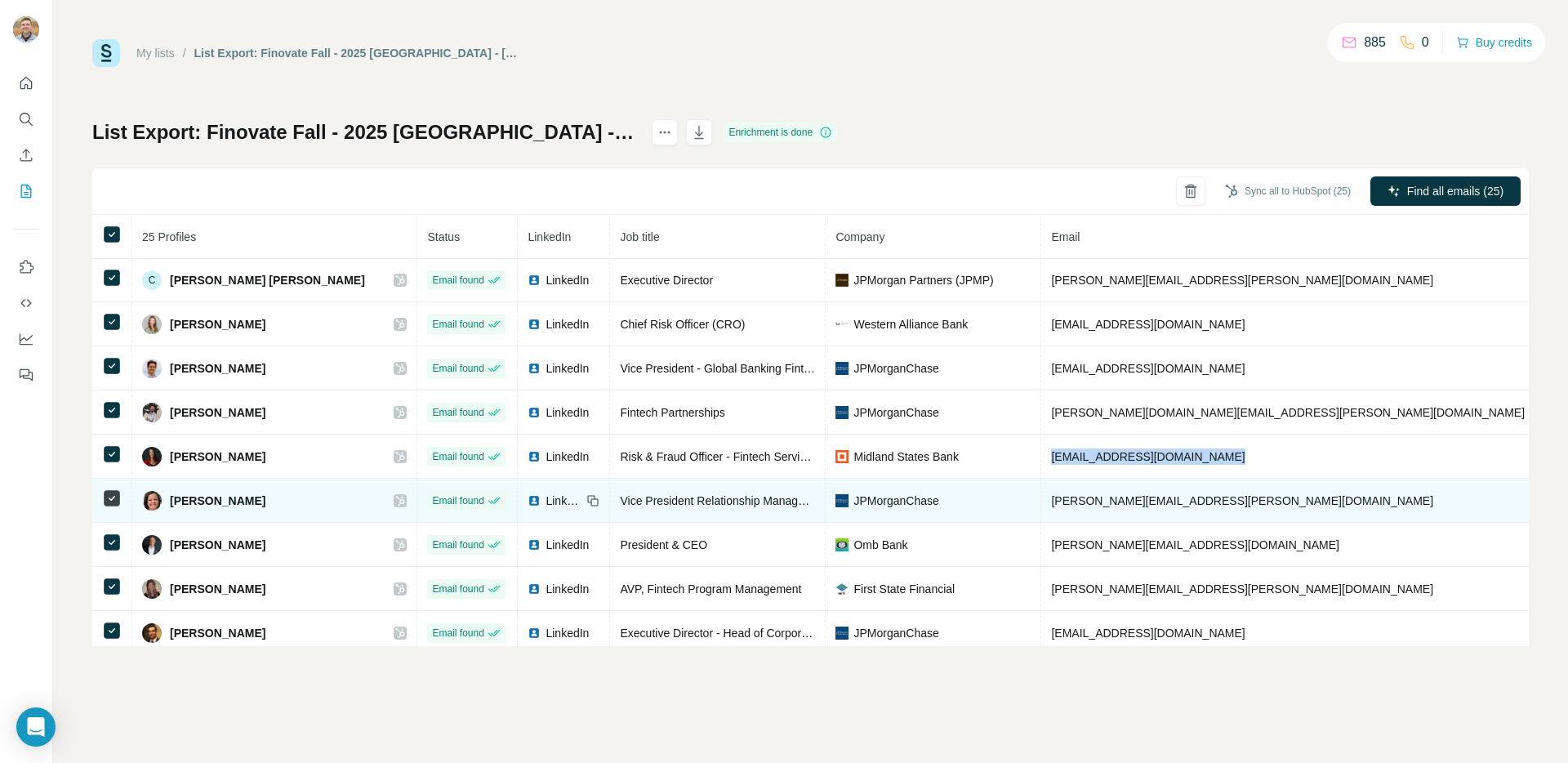
click at [1051, 496] on span "[PERSON_NAME][EMAIL_ADDRESS][PERSON_NAME][DOMAIN_NAME]" at bounding box center [1242, 501] width 382 height 13
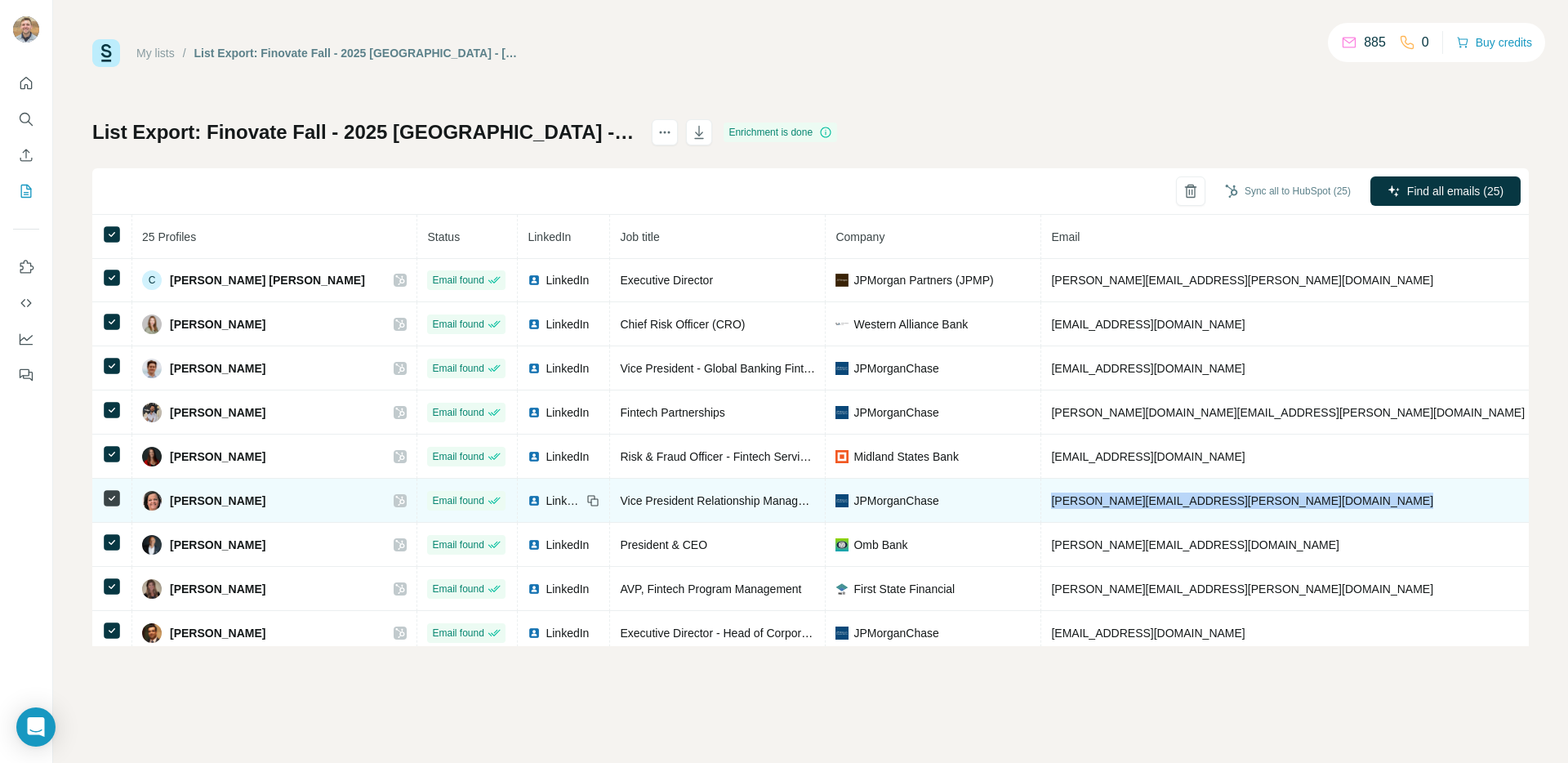
click at [1051, 496] on span "[PERSON_NAME][EMAIL_ADDRESS][PERSON_NAME][DOMAIN_NAME]" at bounding box center [1242, 501] width 382 height 13
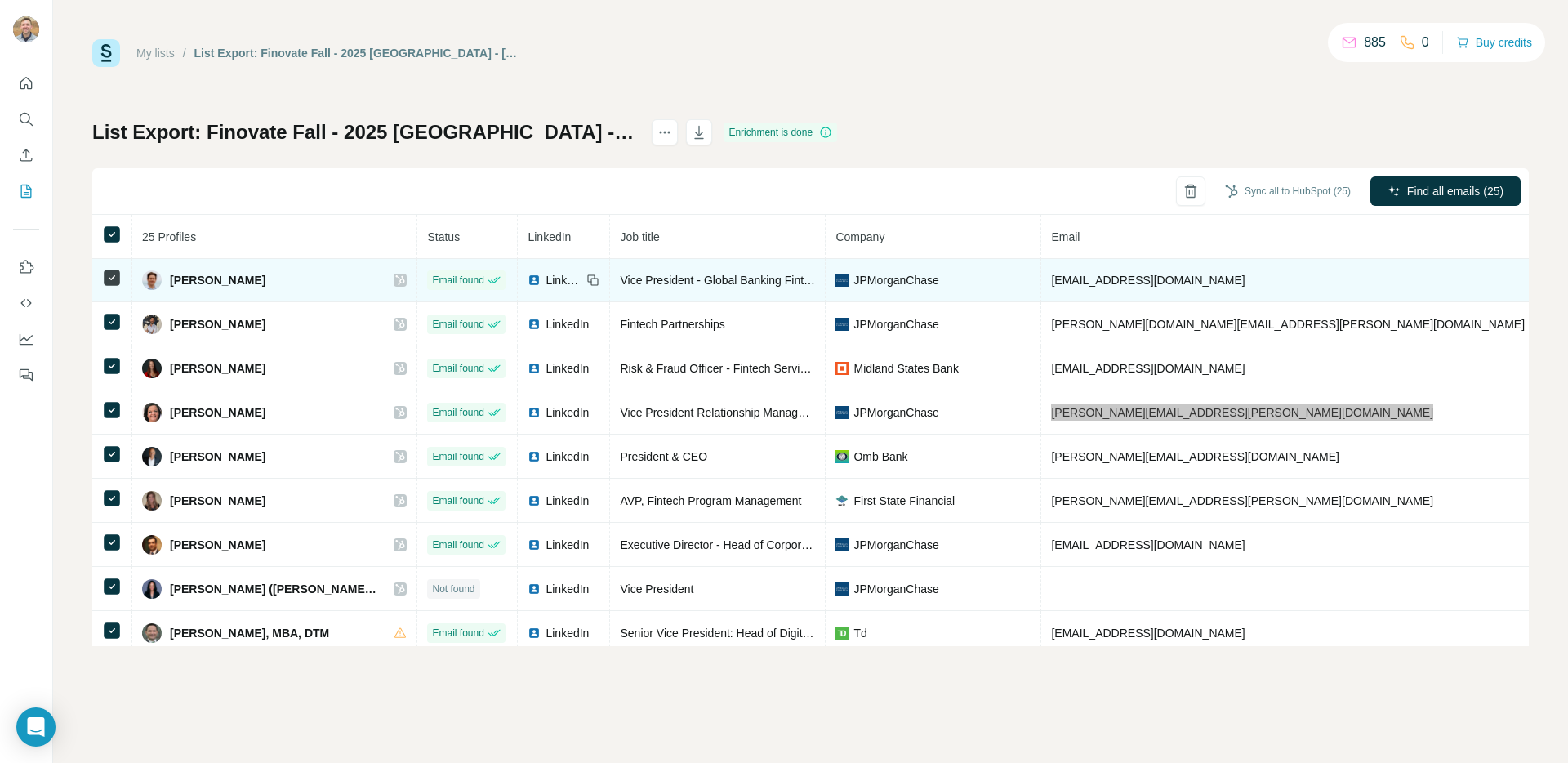
scroll to position [478, 0]
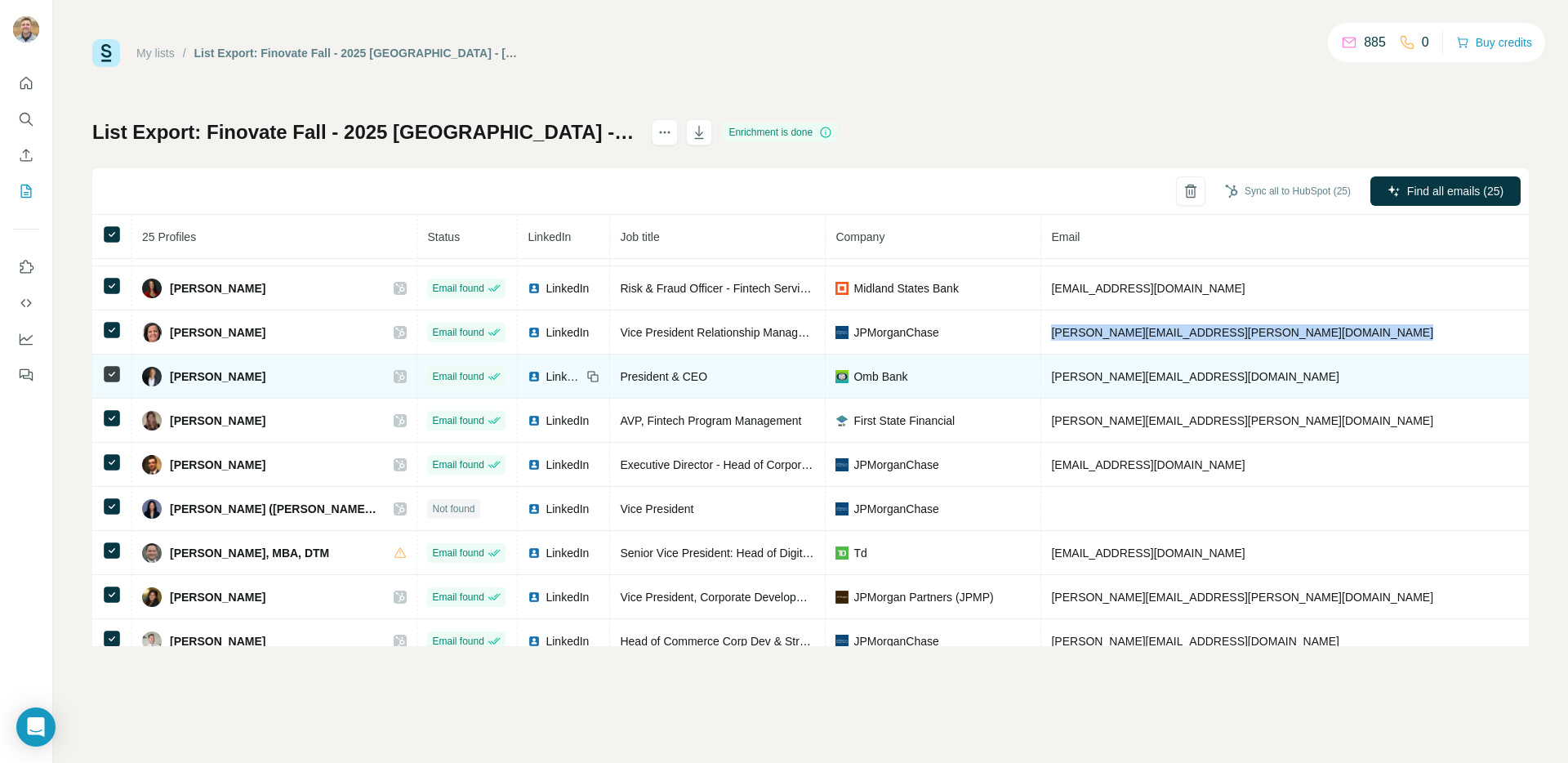
click at [1051, 379] on span "[PERSON_NAME][EMAIL_ADDRESS][DOMAIN_NAME]" at bounding box center [1194, 377] width 287 height 13
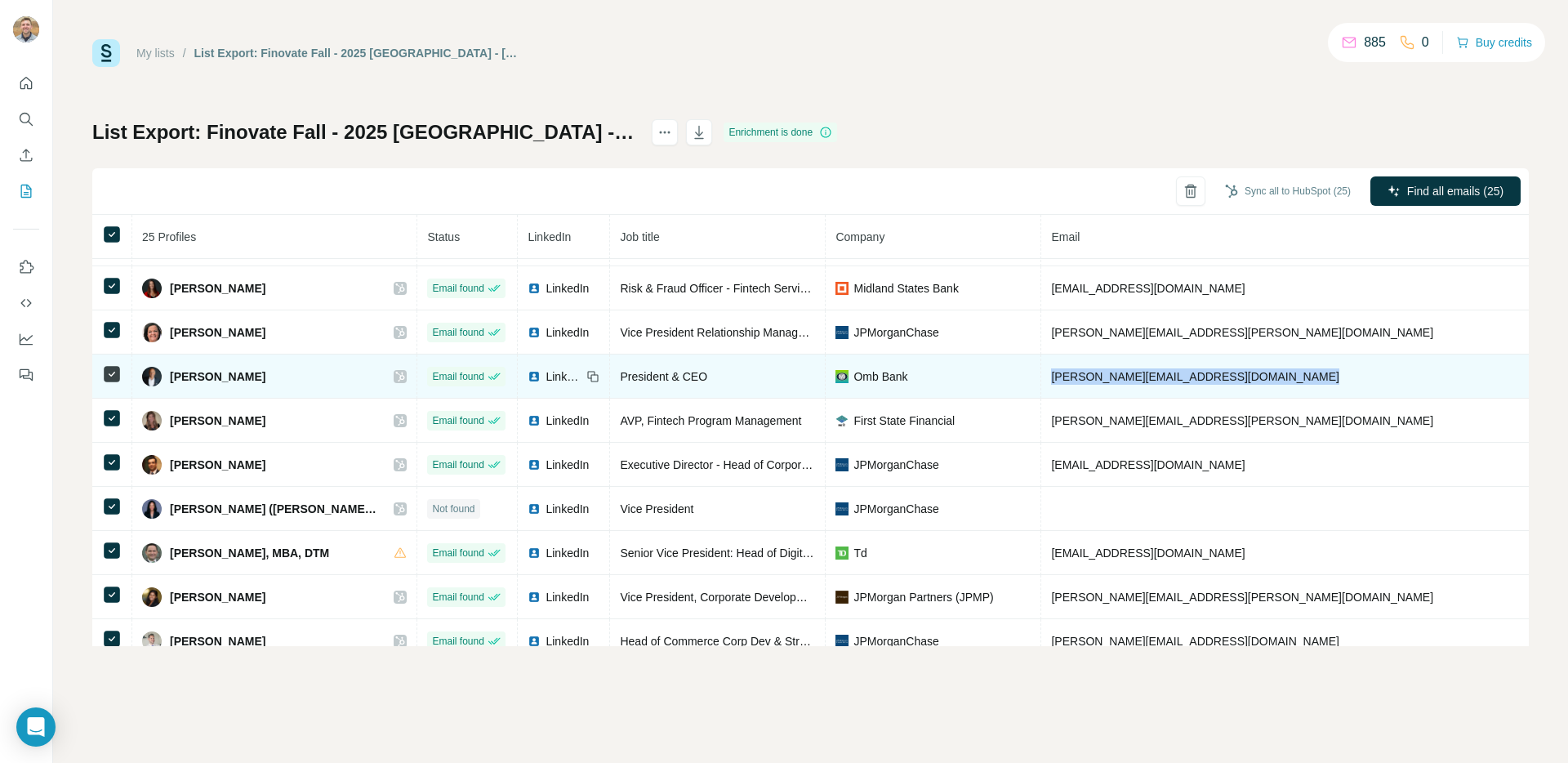
click at [1051, 379] on span "[PERSON_NAME][EMAIL_ADDRESS][DOMAIN_NAME]" at bounding box center [1194, 377] width 287 height 13
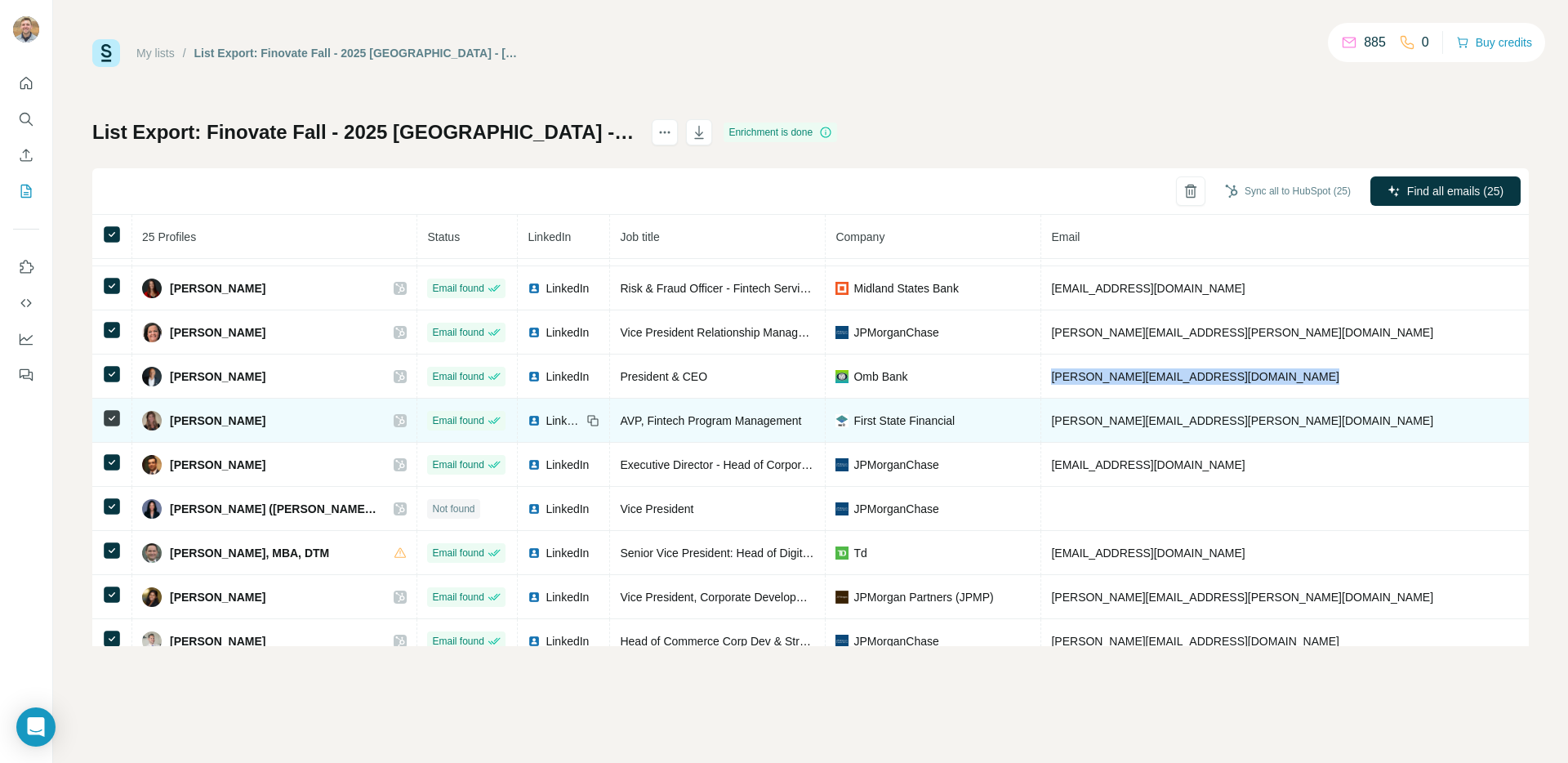
click at [1042, 429] on td "[PERSON_NAME][EMAIL_ADDRESS][PERSON_NAME][DOMAIN_NAME]" at bounding box center [1288, 421] width 494 height 44
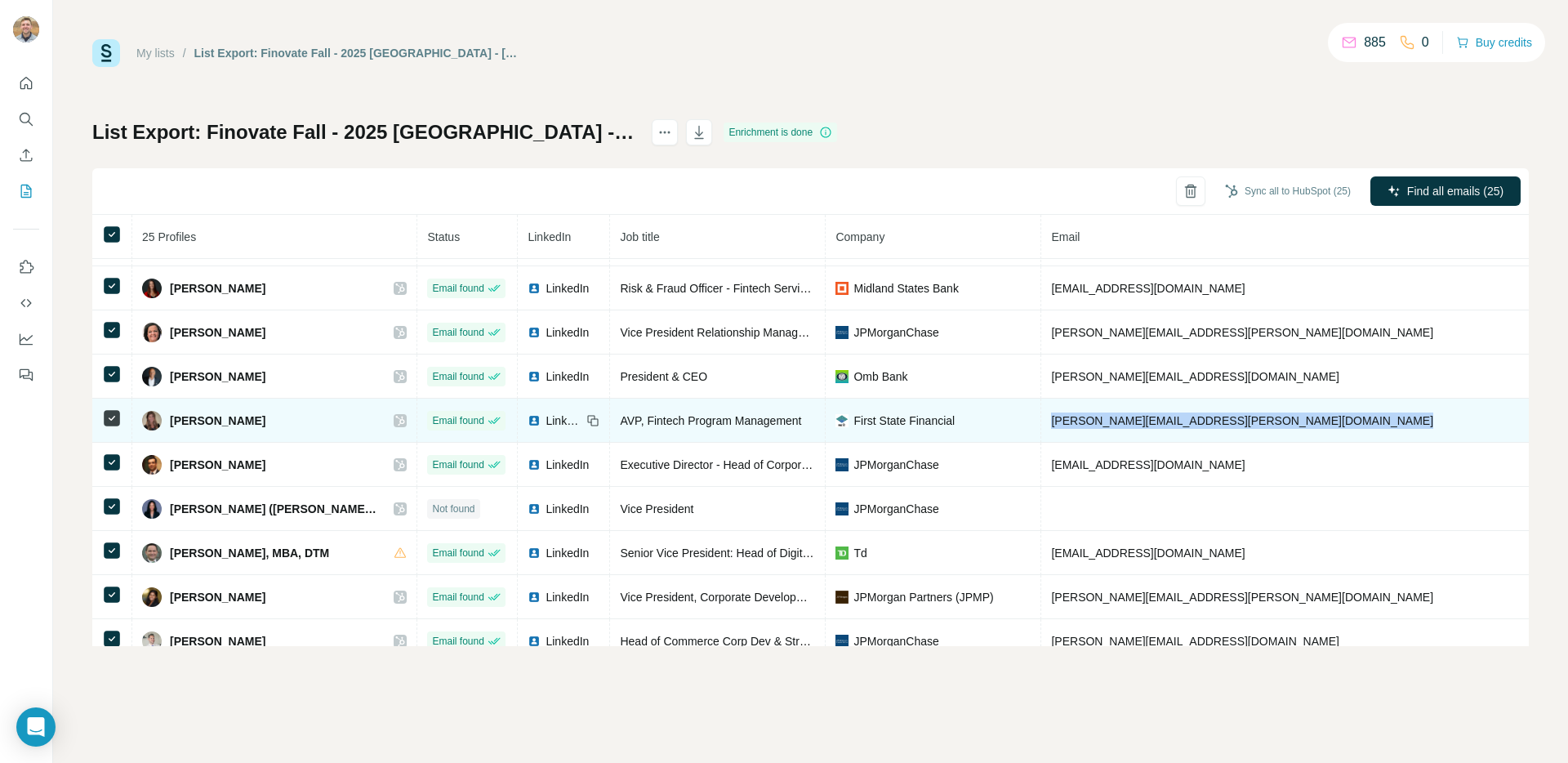
click at [1042, 429] on td "[PERSON_NAME][EMAIL_ADDRESS][PERSON_NAME][DOMAIN_NAME]" at bounding box center [1288, 421] width 494 height 44
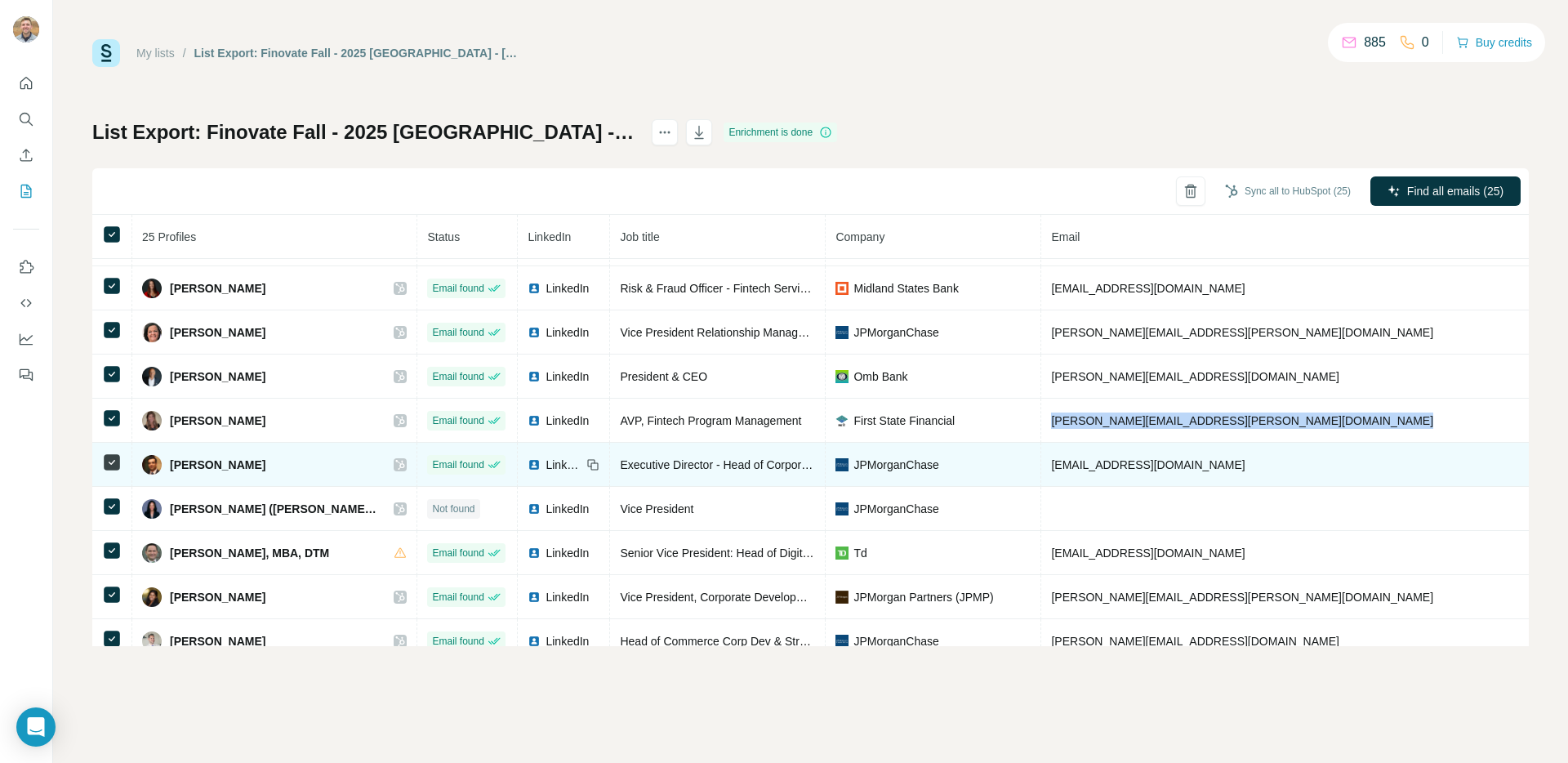
click at [1051, 468] on span "[EMAIL_ADDRESS][DOMAIN_NAME]" at bounding box center [1148, 465] width 194 height 13
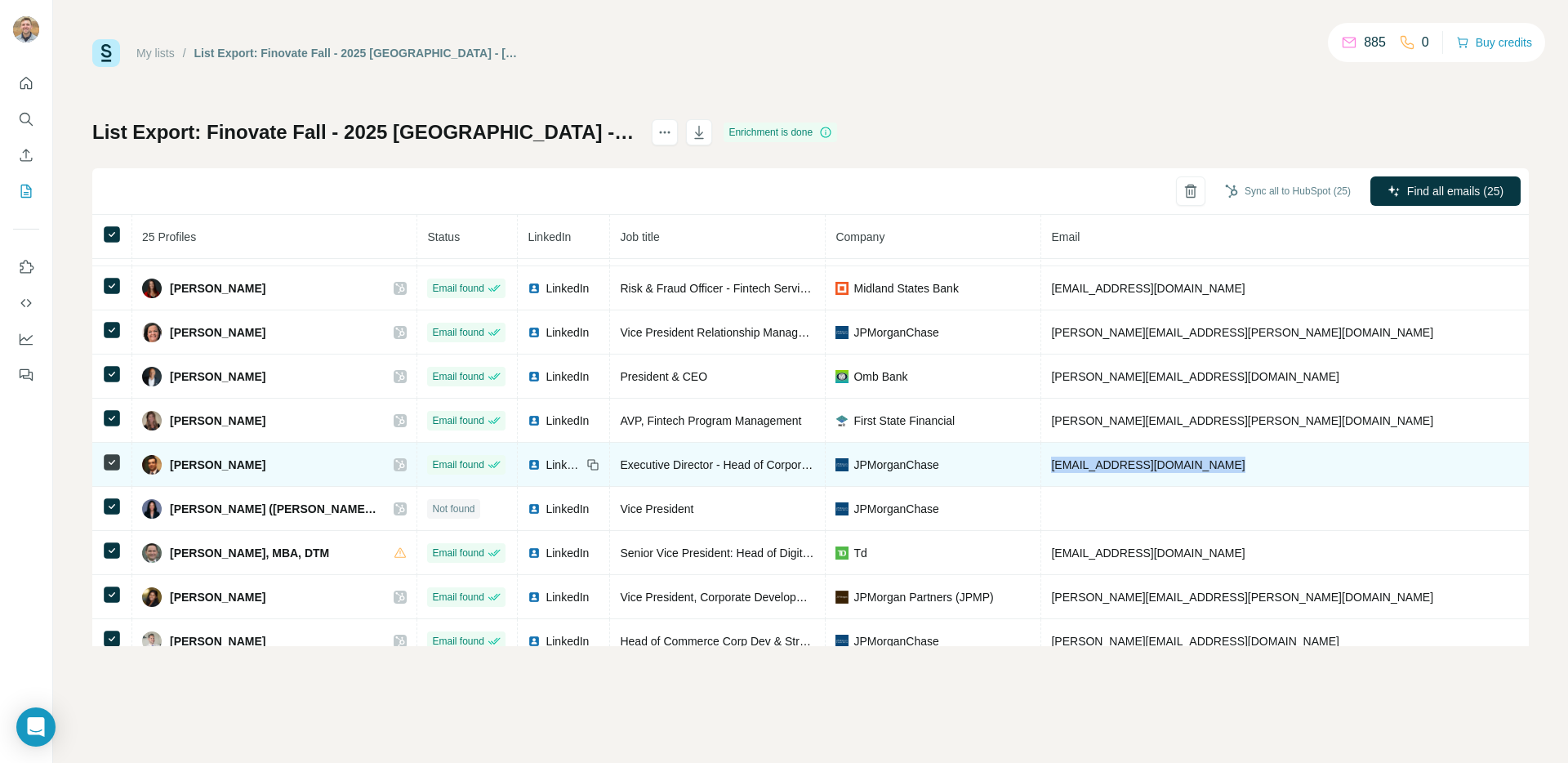
click at [1051, 468] on span "[EMAIL_ADDRESS][DOMAIN_NAME]" at bounding box center [1148, 465] width 194 height 13
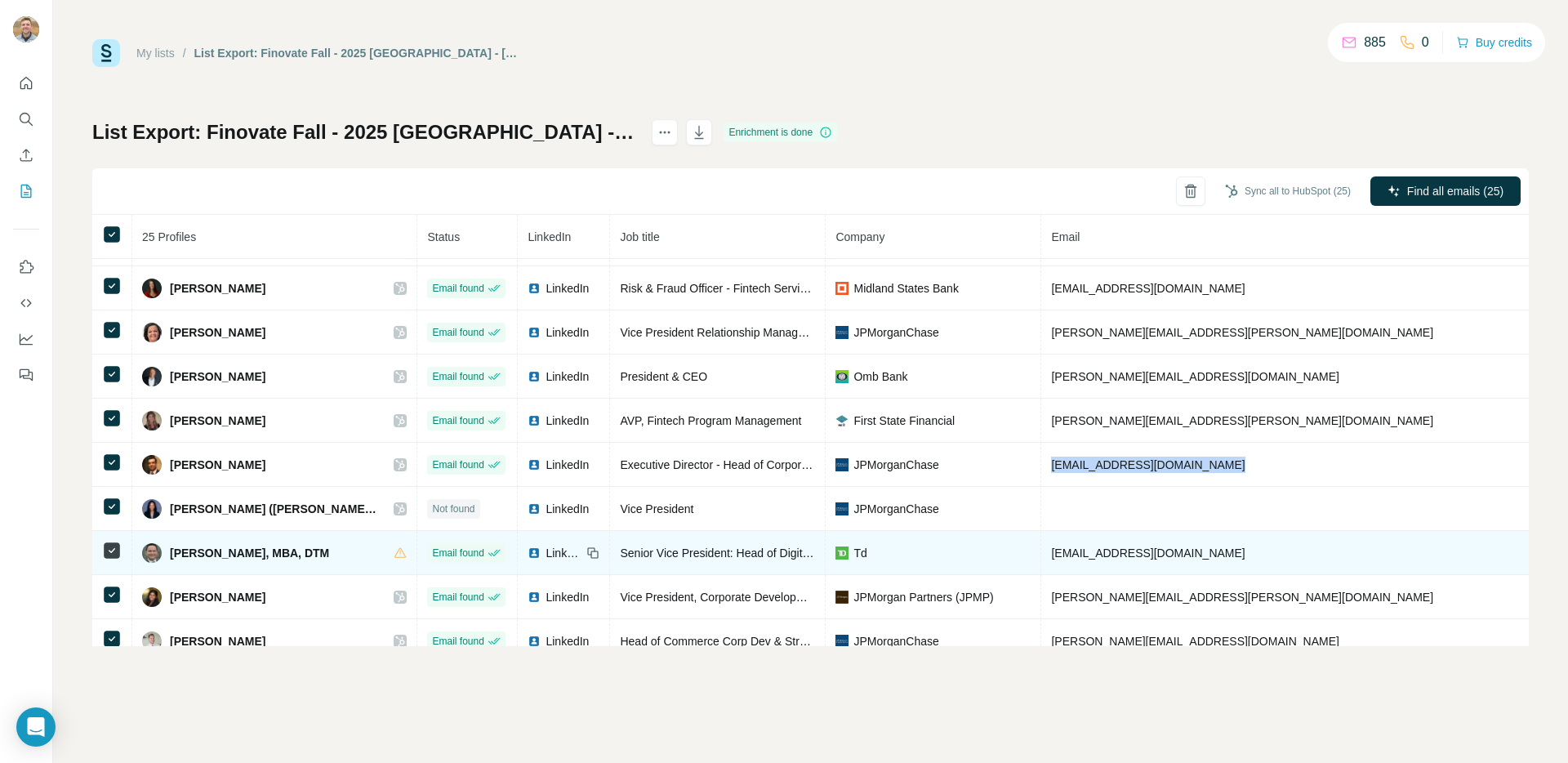
click at [1051, 555] on span "[EMAIL_ADDRESS][DOMAIN_NAME]" at bounding box center [1148, 553] width 194 height 13
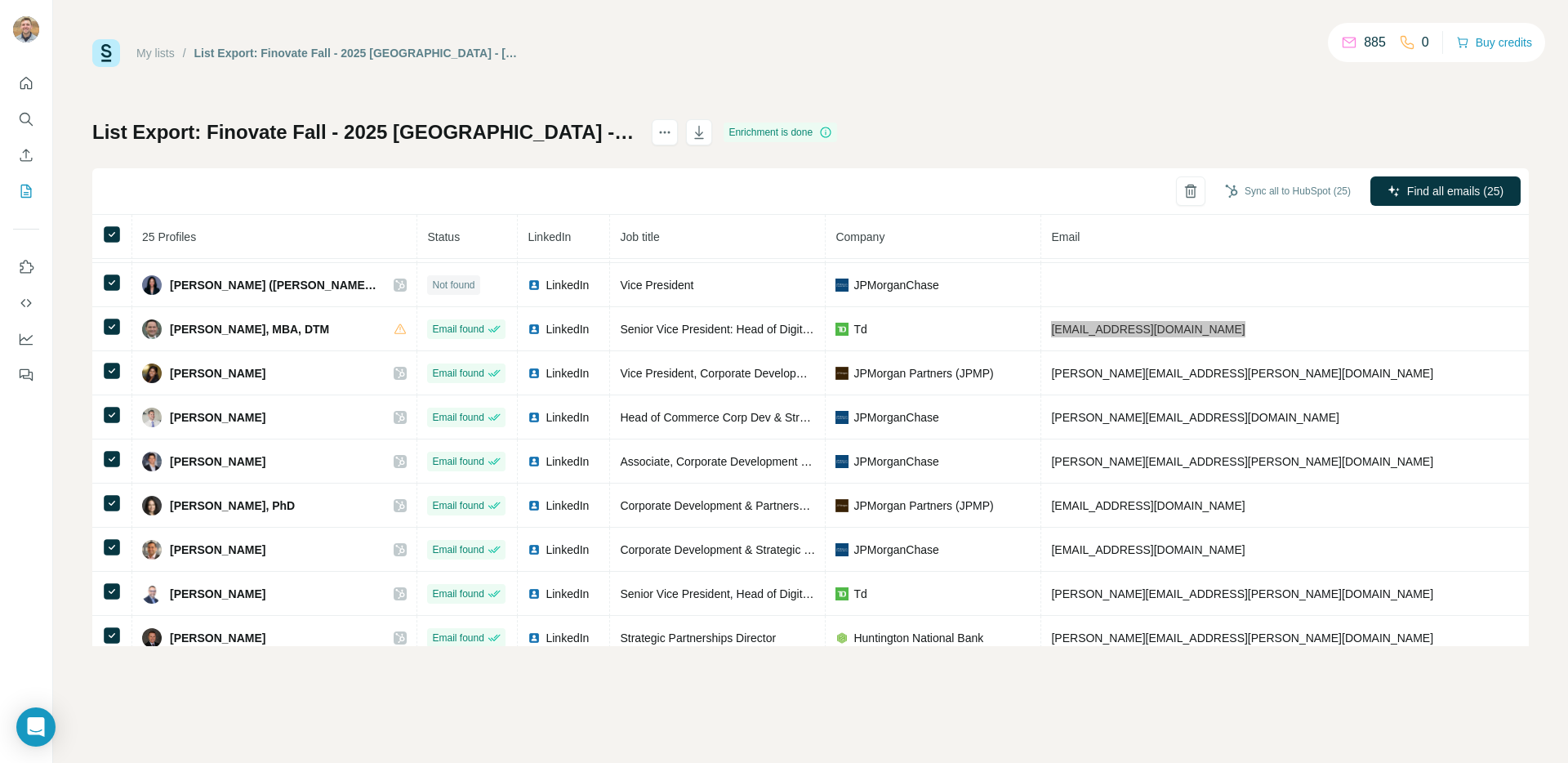
scroll to position [716, 0]
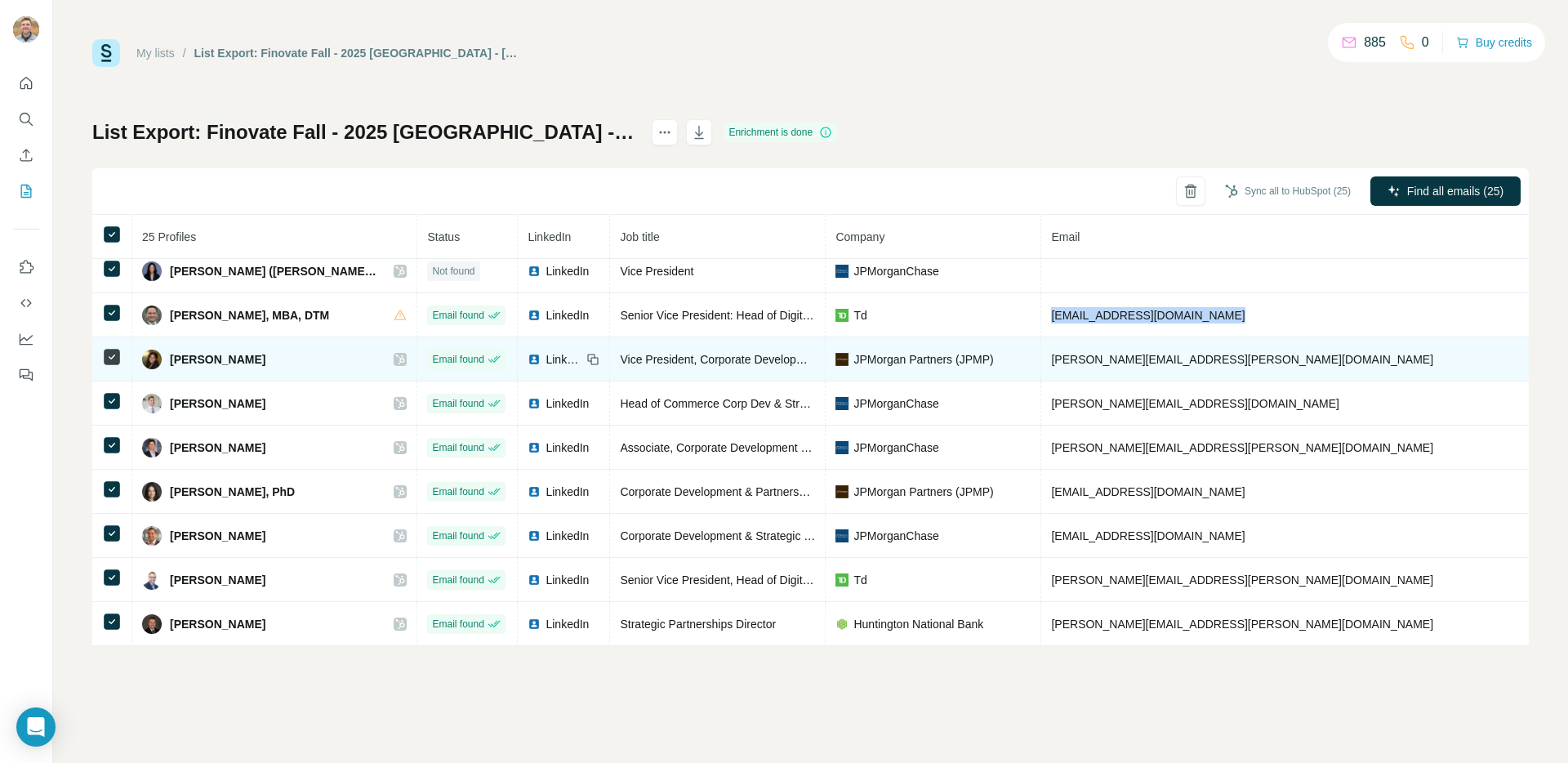
click at [1051, 361] on span "[PERSON_NAME][EMAIL_ADDRESS][PERSON_NAME][DOMAIN_NAME]" at bounding box center [1242, 359] width 382 height 13
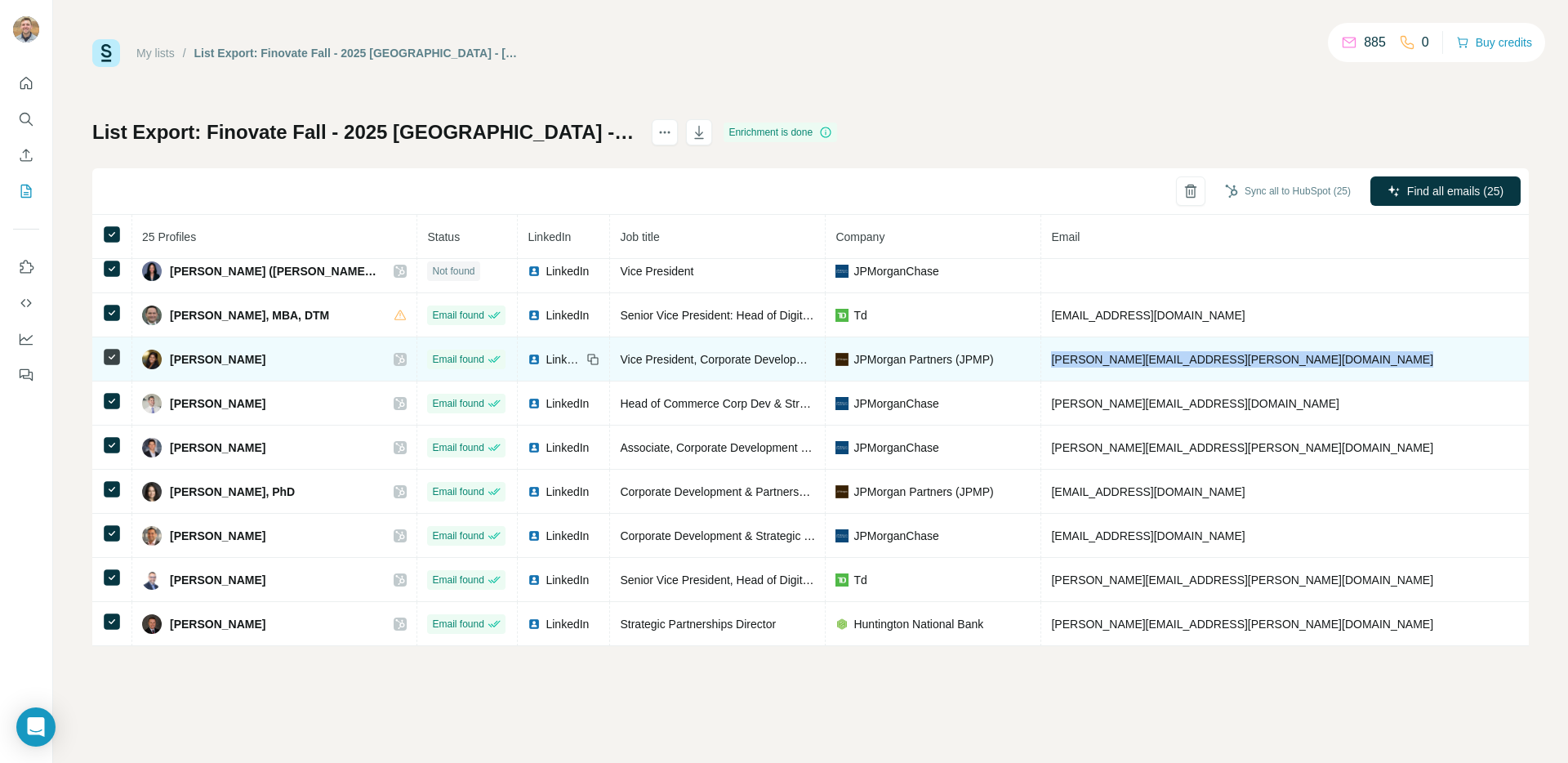
click at [1051, 361] on span "[PERSON_NAME][EMAIL_ADDRESS][PERSON_NAME][DOMAIN_NAME]" at bounding box center [1242, 359] width 382 height 13
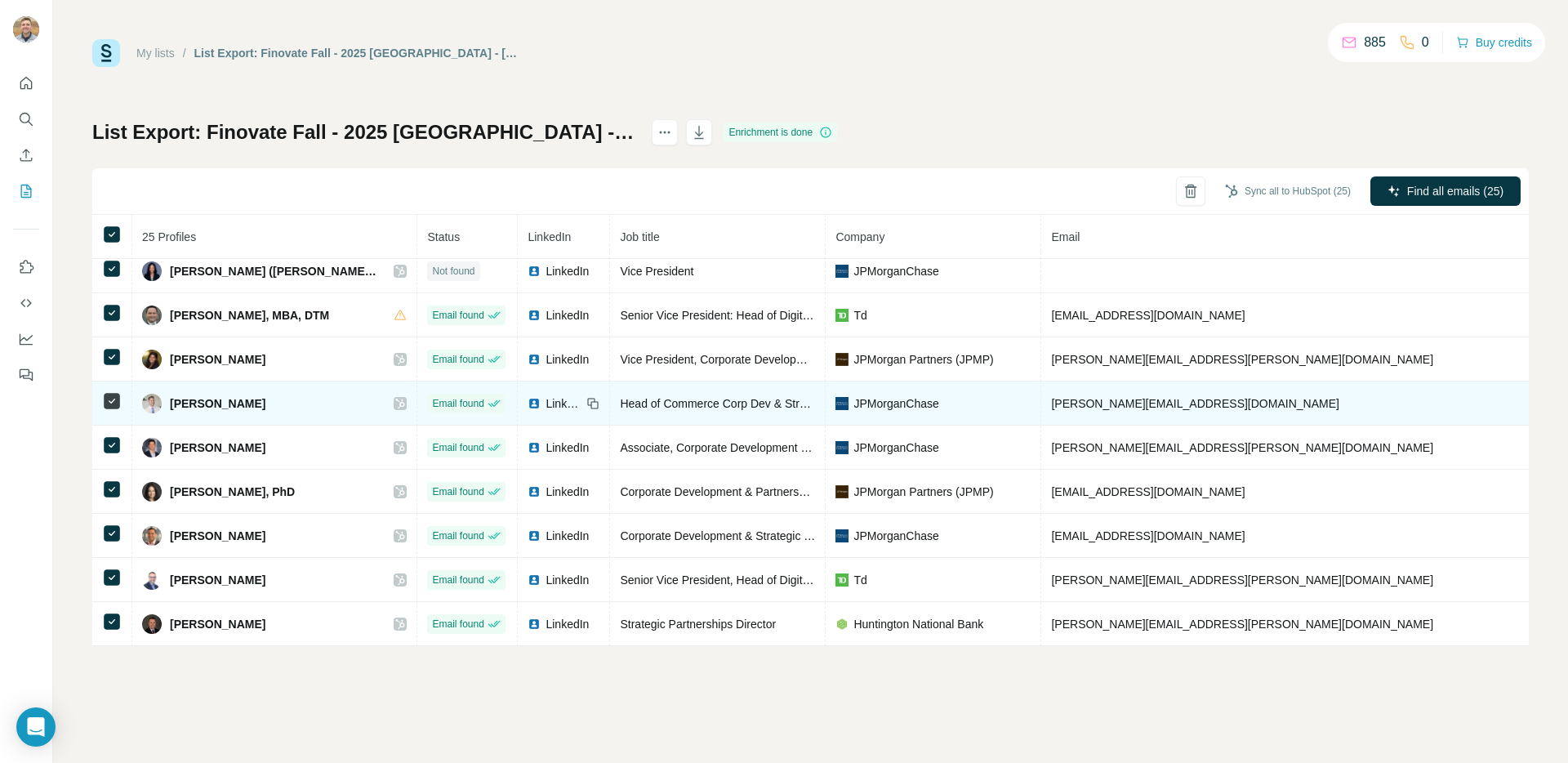
click at [1051, 406] on span "[PERSON_NAME][EMAIL_ADDRESS][DOMAIN_NAME]" at bounding box center [1194, 404] width 287 height 13
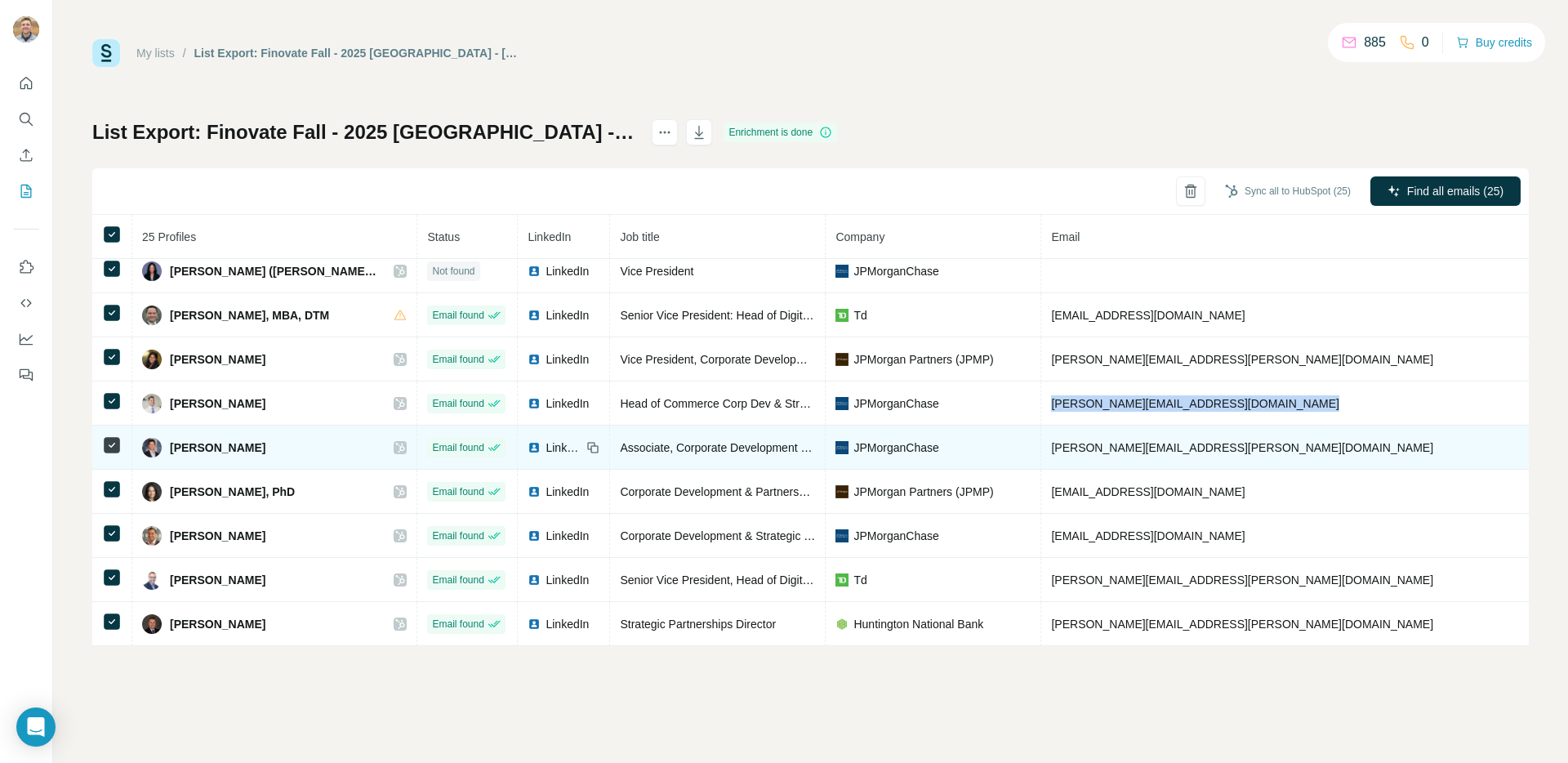
click at [1051, 442] on span "[PERSON_NAME][EMAIL_ADDRESS][PERSON_NAME][DOMAIN_NAME]" at bounding box center [1242, 448] width 382 height 13
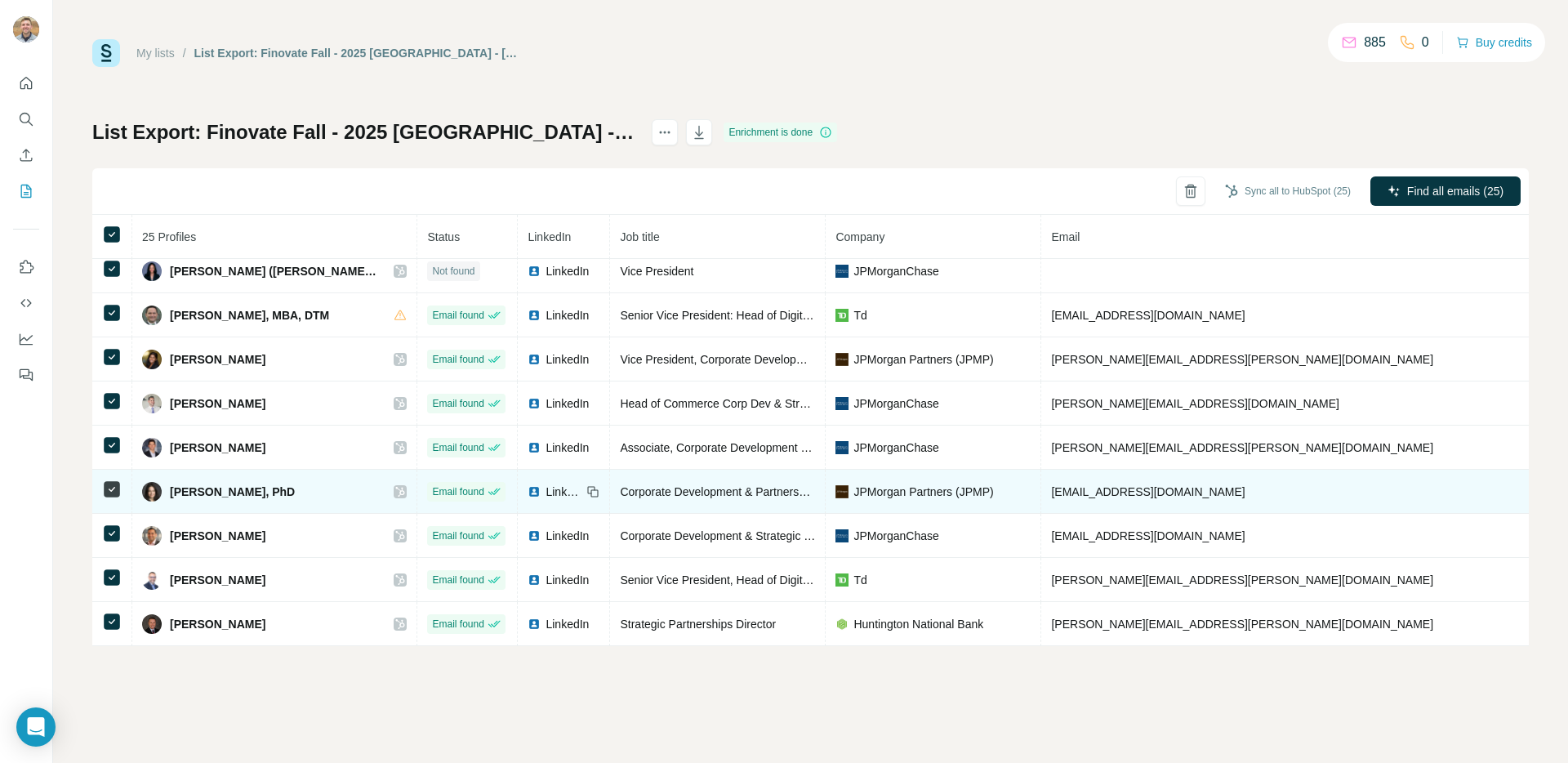
click at [1051, 490] on span "[EMAIL_ADDRESS][DOMAIN_NAME]" at bounding box center [1148, 491] width 194 height 13
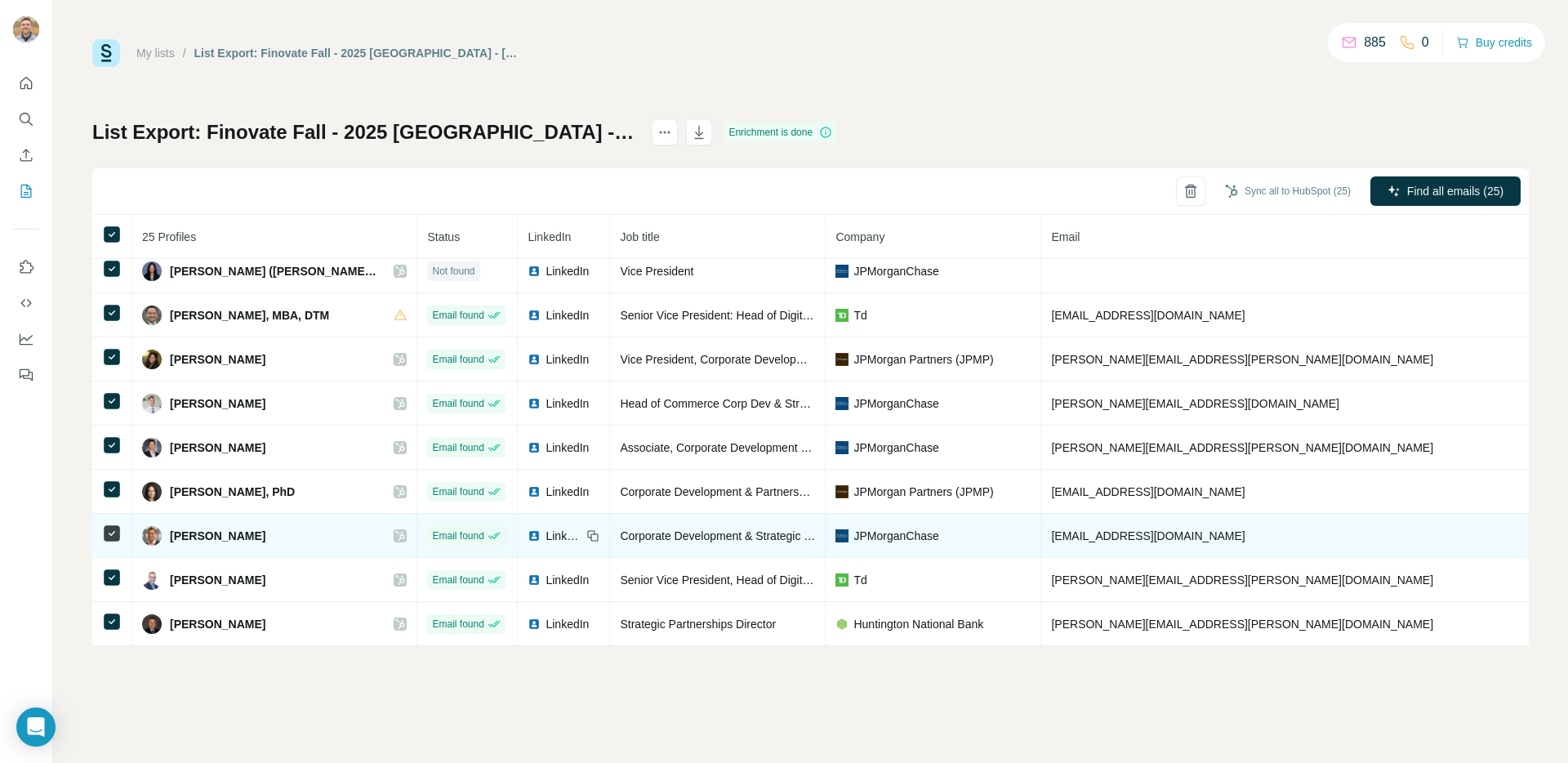
click at [1051, 532] on span "[EMAIL_ADDRESS][DOMAIN_NAME]" at bounding box center [1148, 536] width 194 height 13
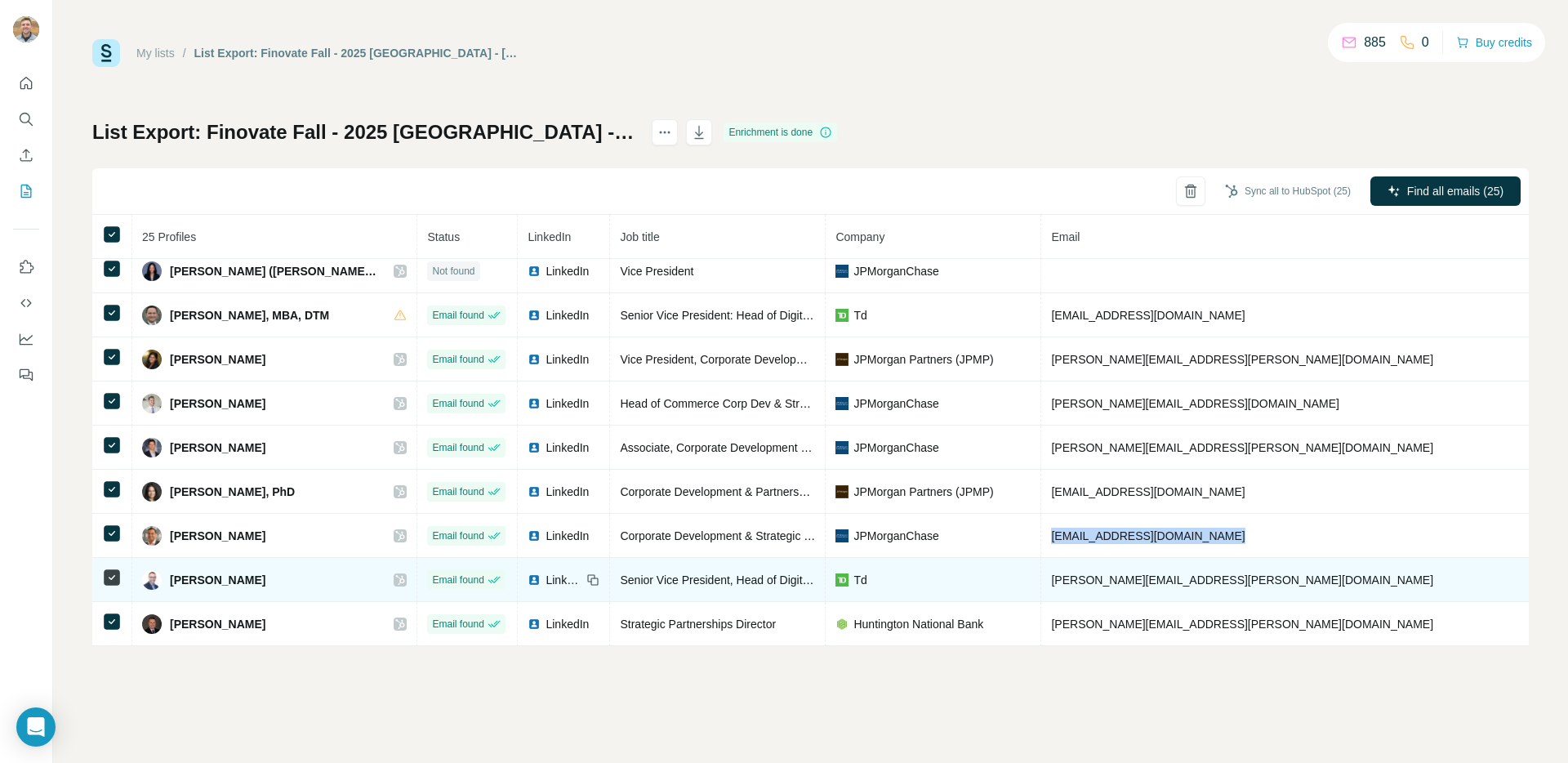
click at [1051, 578] on span "[PERSON_NAME][EMAIL_ADDRESS][PERSON_NAME][DOMAIN_NAME]" at bounding box center [1242, 580] width 382 height 13
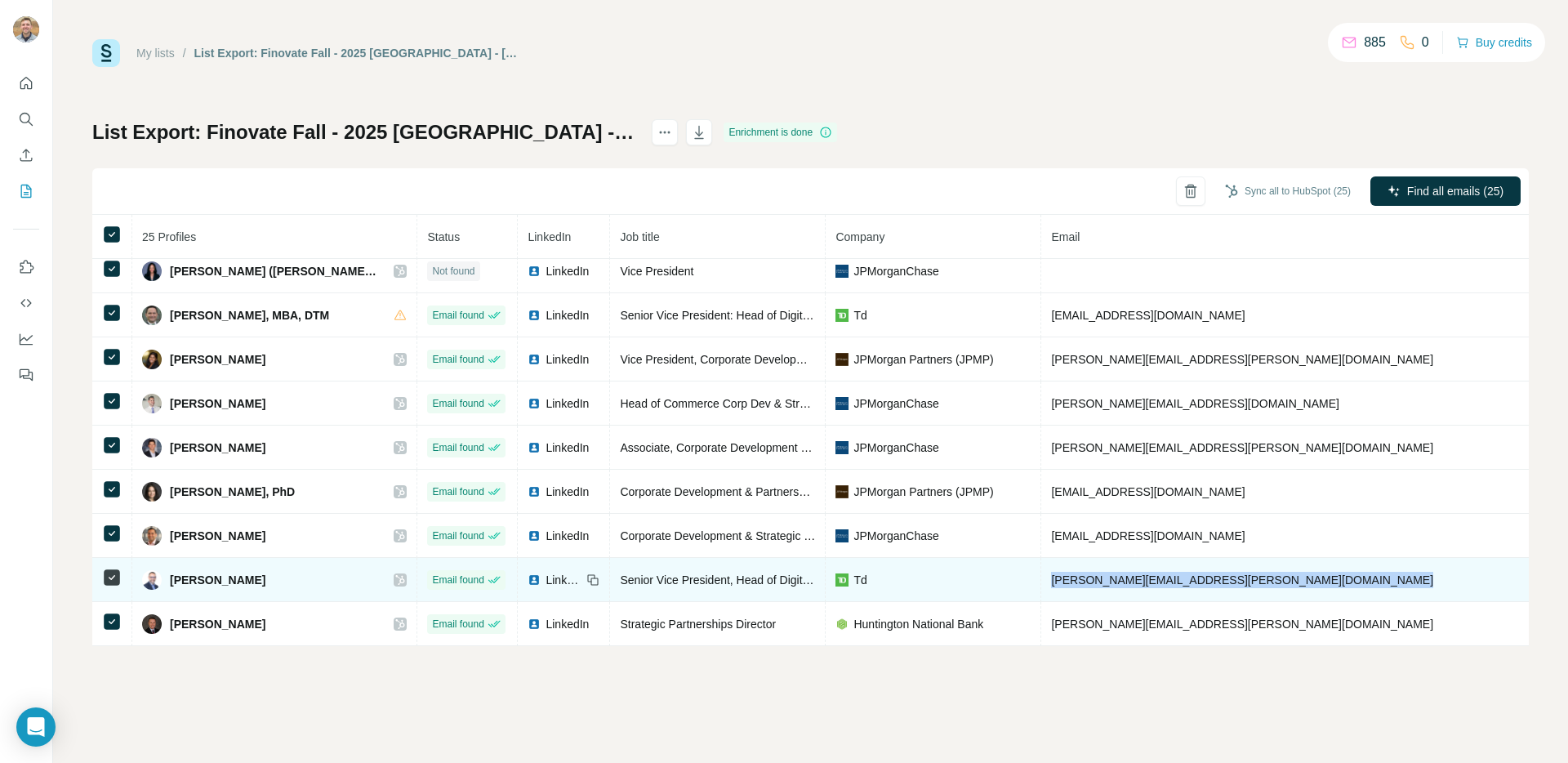
click at [1051, 578] on span "[PERSON_NAME][EMAIL_ADDRESS][PERSON_NAME][DOMAIN_NAME]" at bounding box center [1242, 580] width 382 height 13
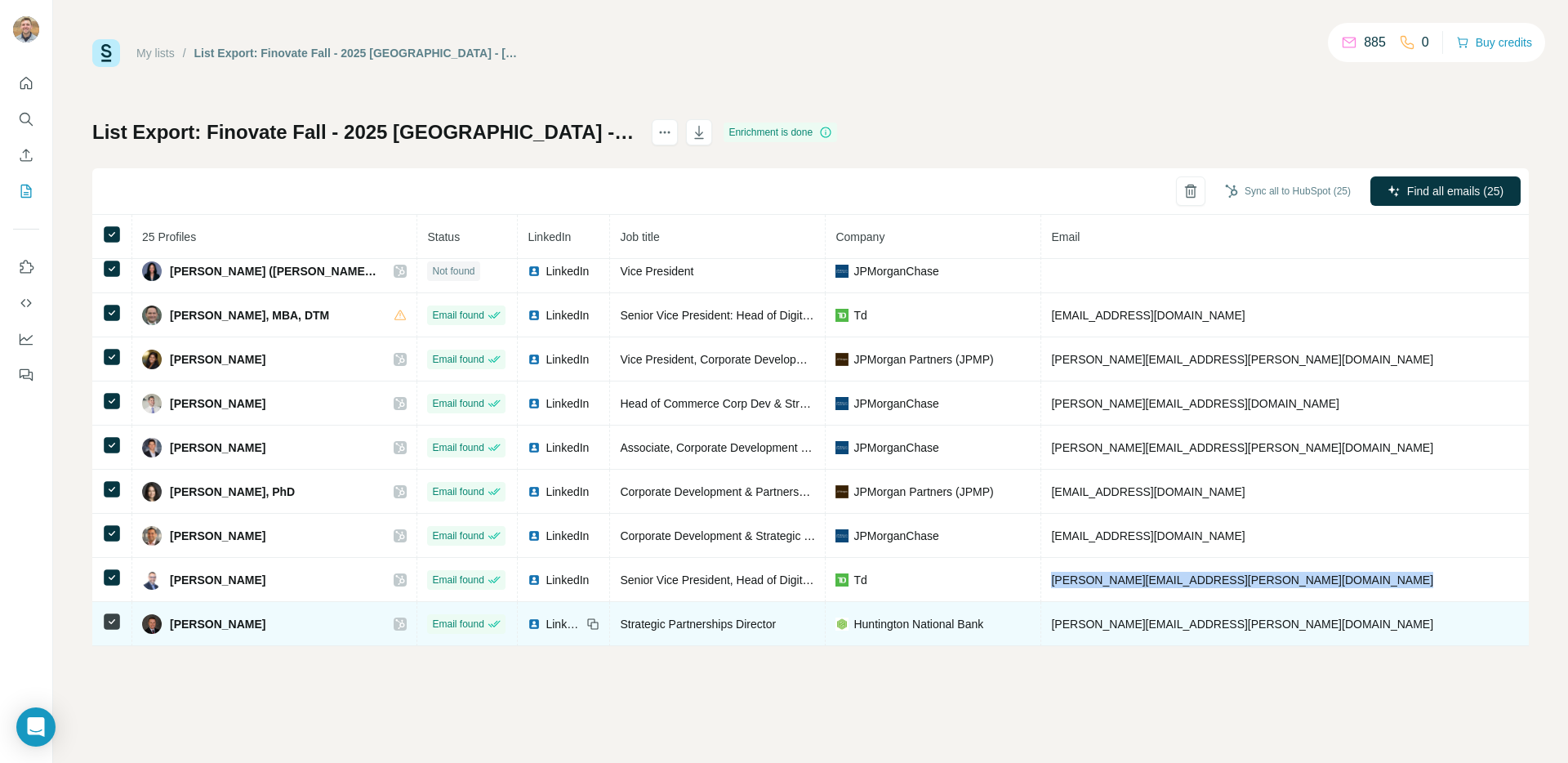
click at [1086, 624] on span "[PERSON_NAME][EMAIL_ADDRESS][PERSON_NAME][DOMAIN_NAME]" at bounding box center [1242, 624] width 382 height 13
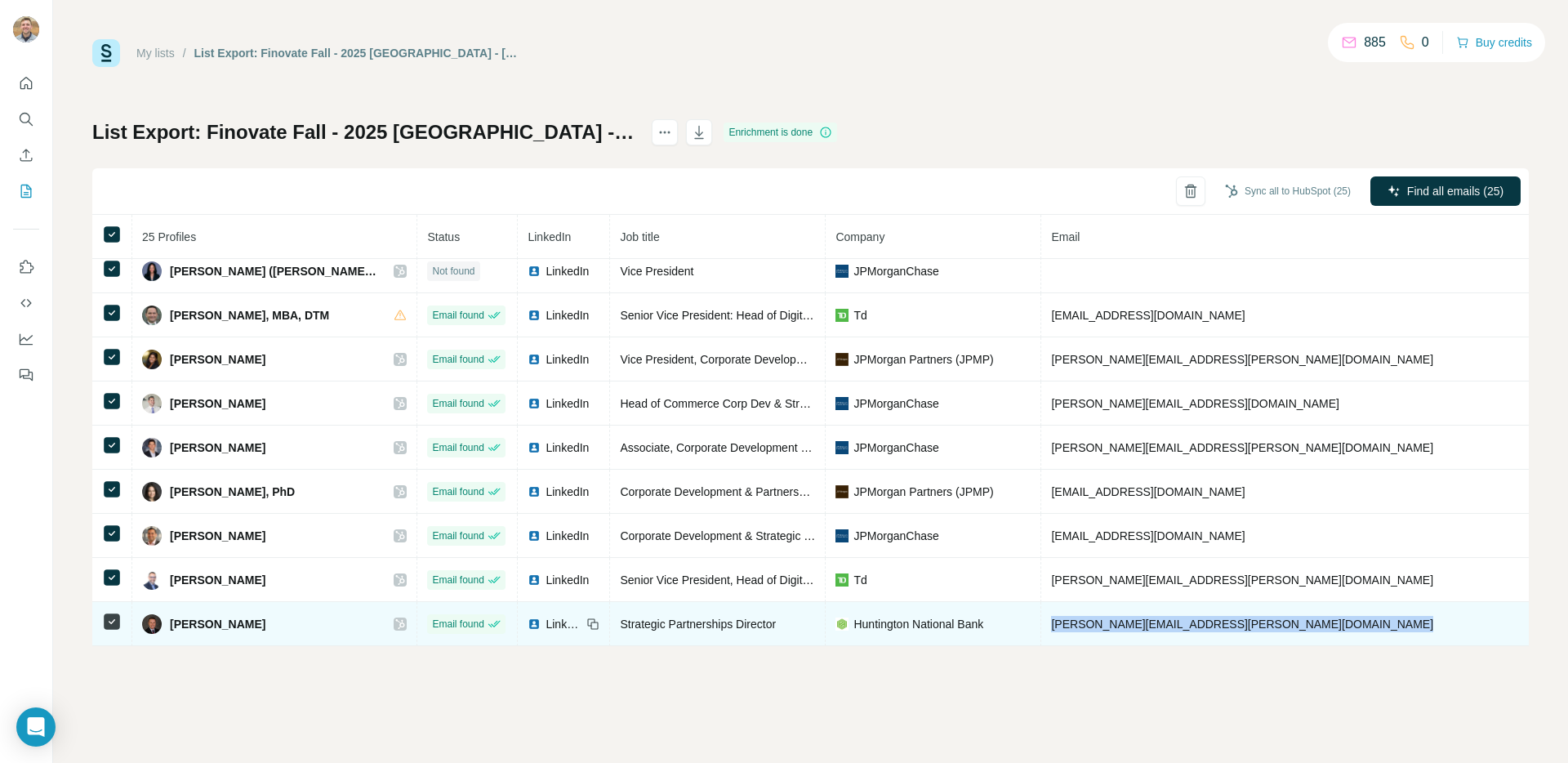
click at [1086, 624] on span "[PERSON_NAME][EMAIL_ADDRESS][PERSON_NAME][DOMAIN_NAME]" at bounding box center [1242, 624] width 382 height 13
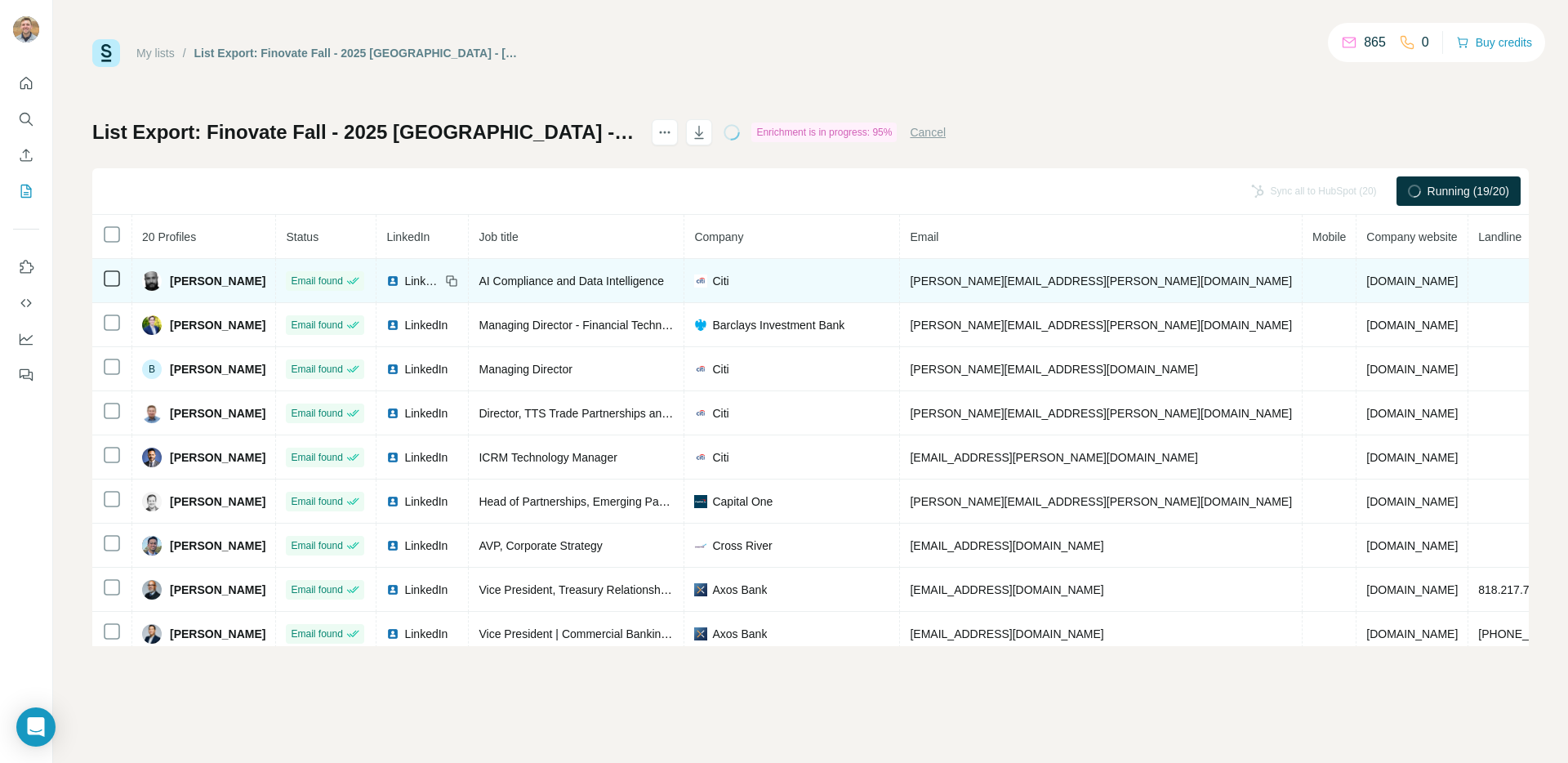
click at [1075, 282] on span "alexander.aronov@citigroup.com" at bounding box center [1101, 281] width 382 height 13
copy span "alexander.aronov@citigroup.com"
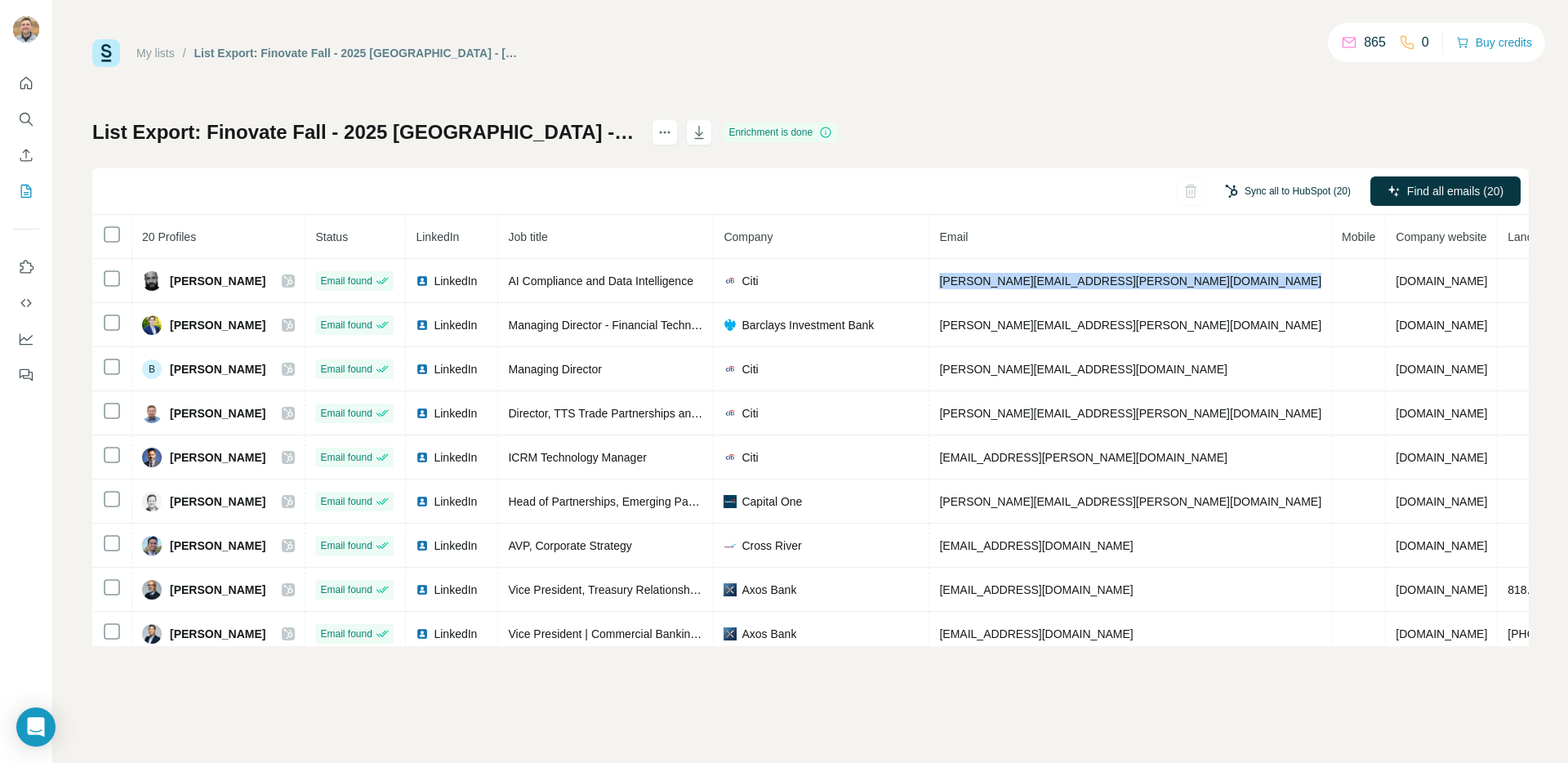
click at [1301, 190] on button "Sync all to HubSpot (20)" at bounding box center [1287, 191] width 149 height 25
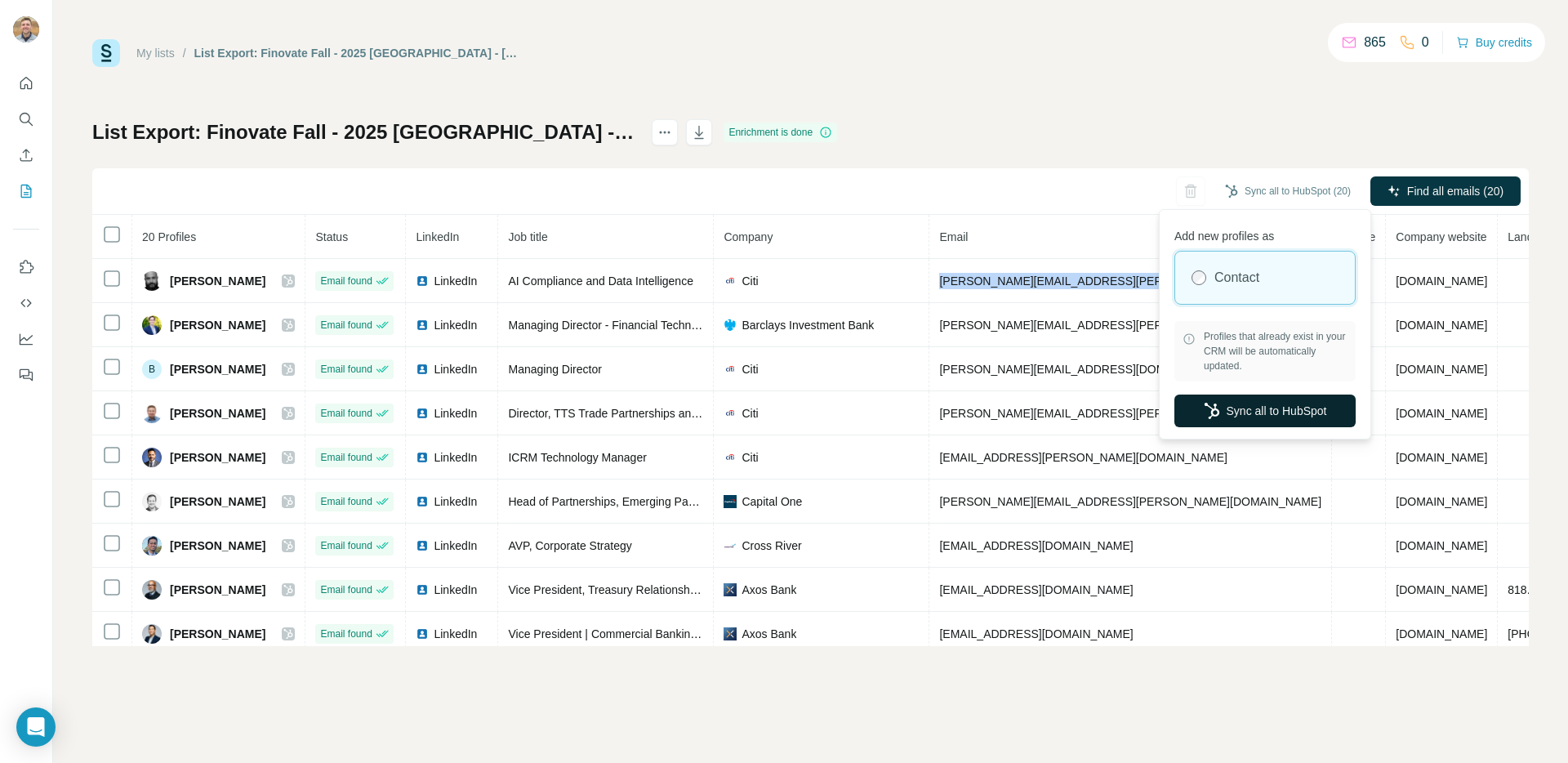
click at [1251, 395] on button "Sync all to HubSpot" at bounding box center [1265, 410] width 181 height 32
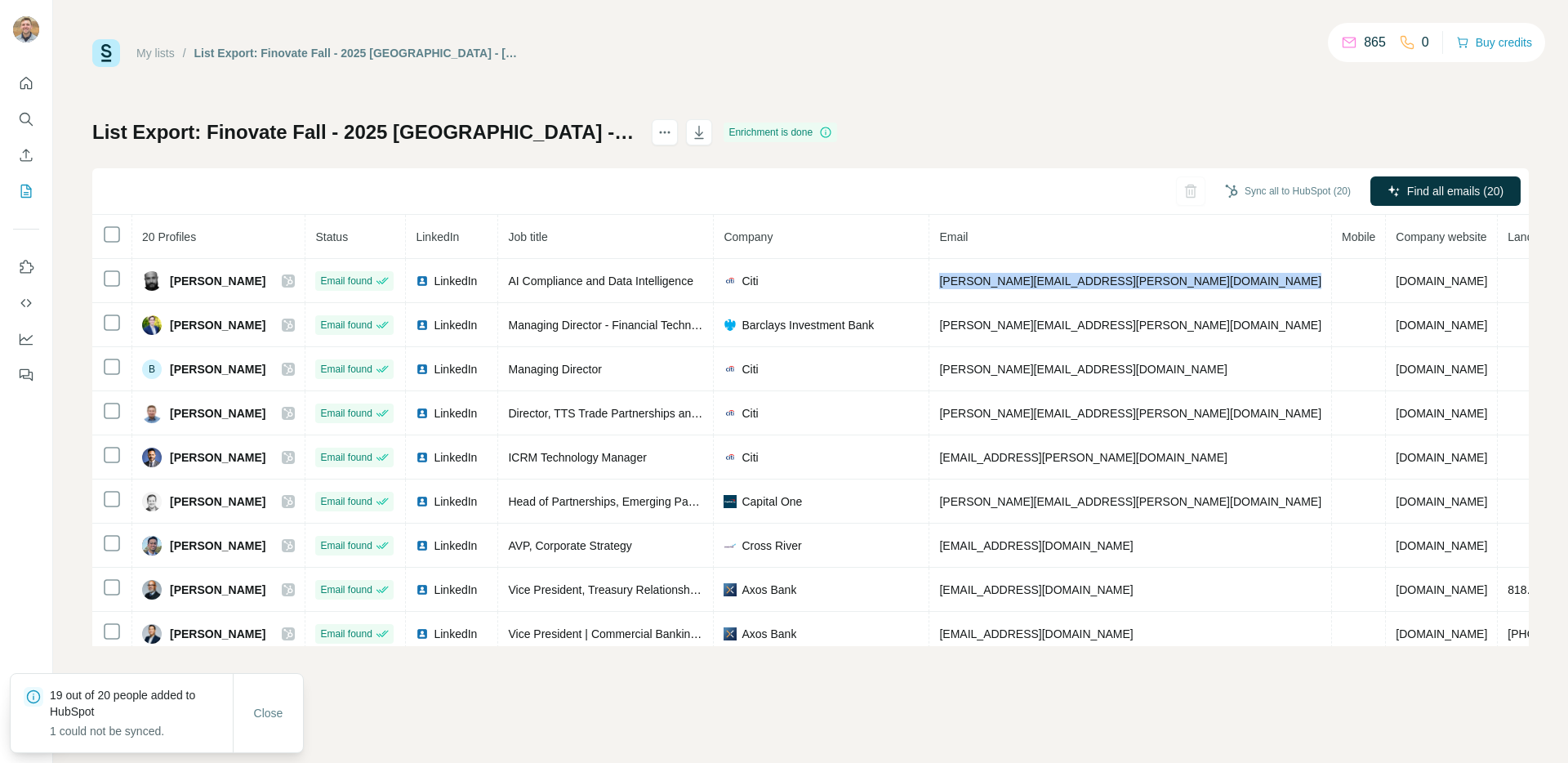
copy span "alexander.aronov@citigroup.com"
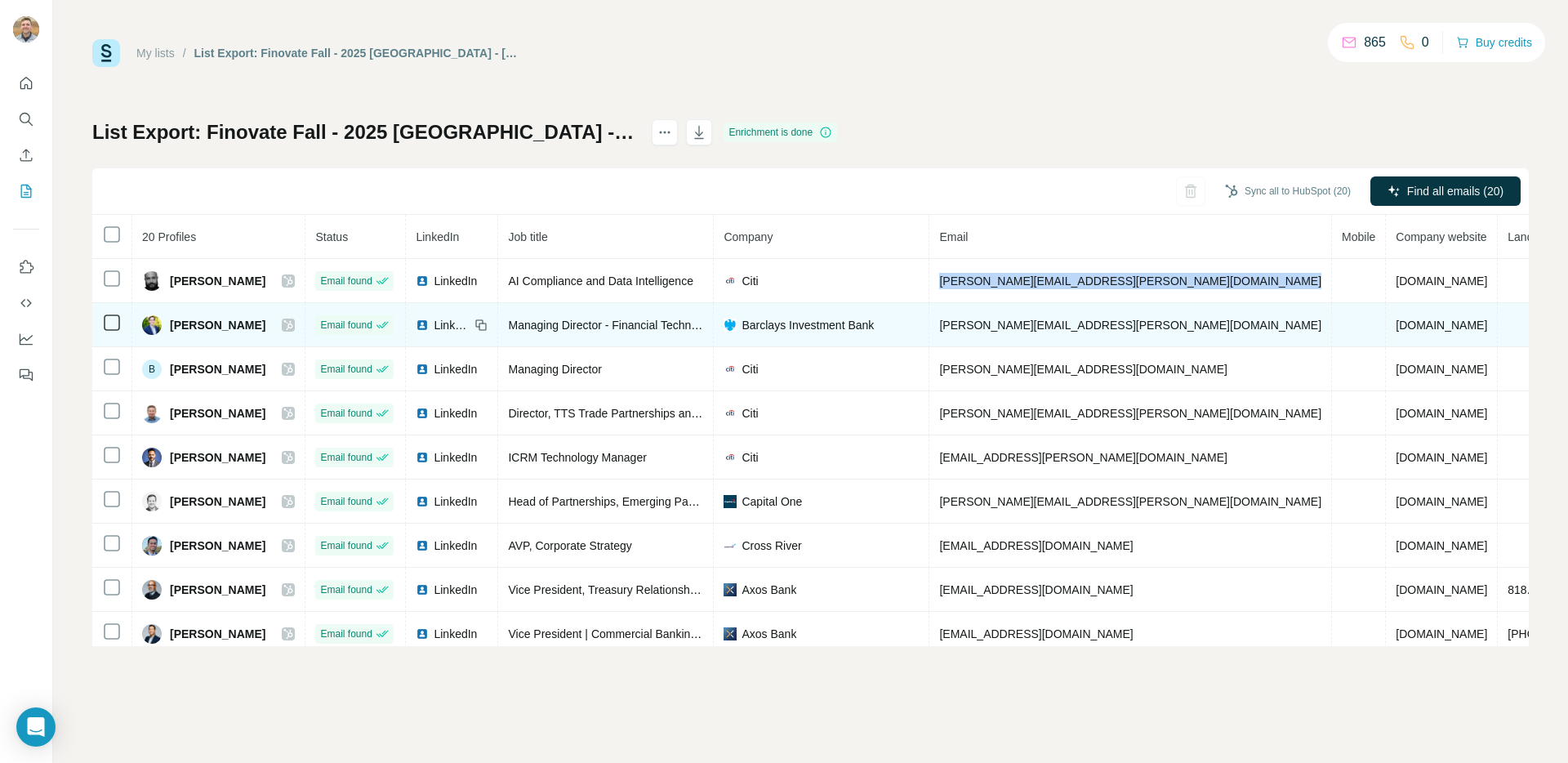
click at [1117, 330] on span "benjamin.froehlich@barclays.com" at bounding box center [1130, 325] width 382 height 13
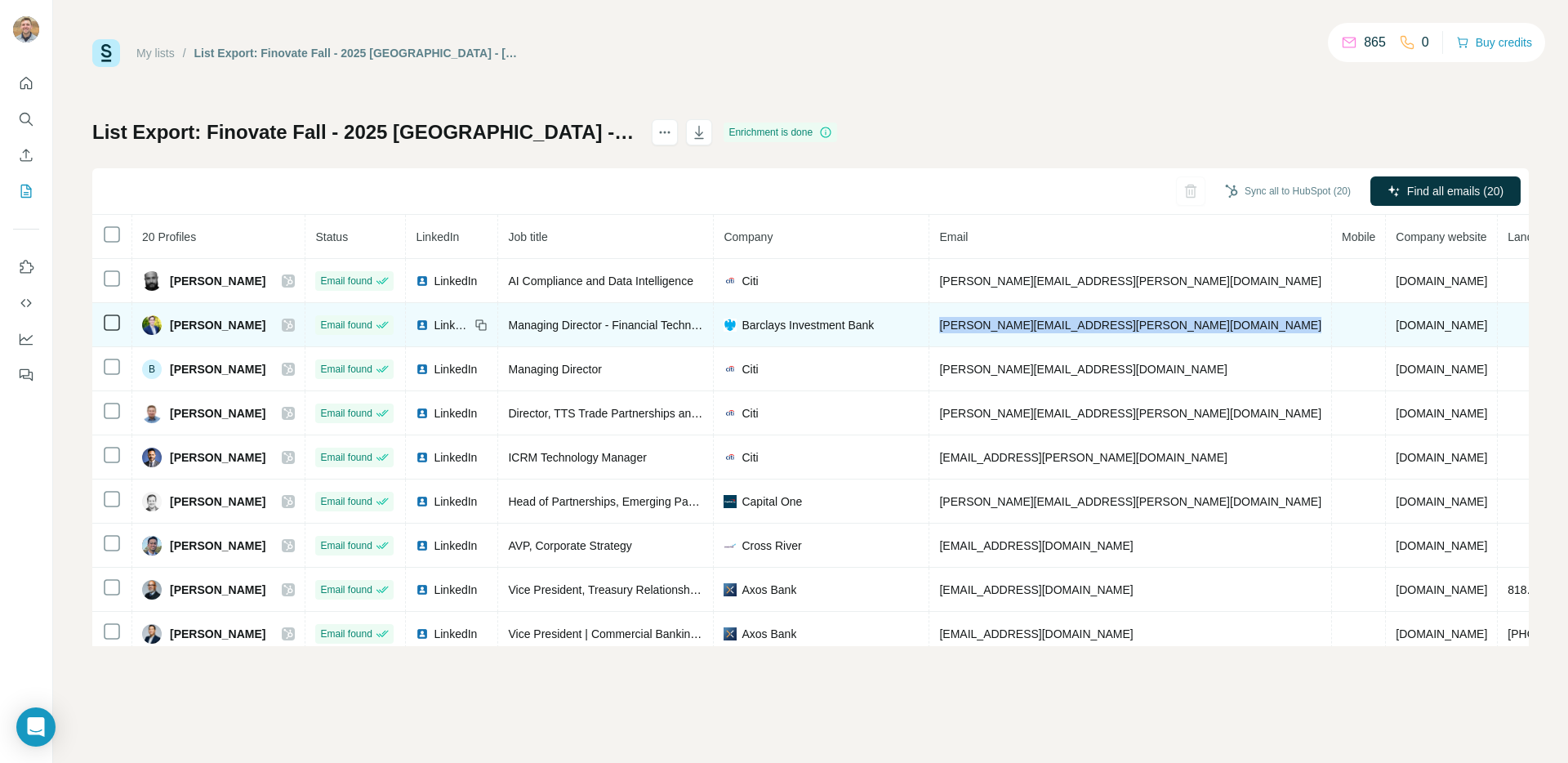
click at [1117, 330] on span "benjamin.froehlich@barclays.com" at bounding box center [1130, 325] width 382 height 13
copy span "benjamin.froehlich@barclays.com"
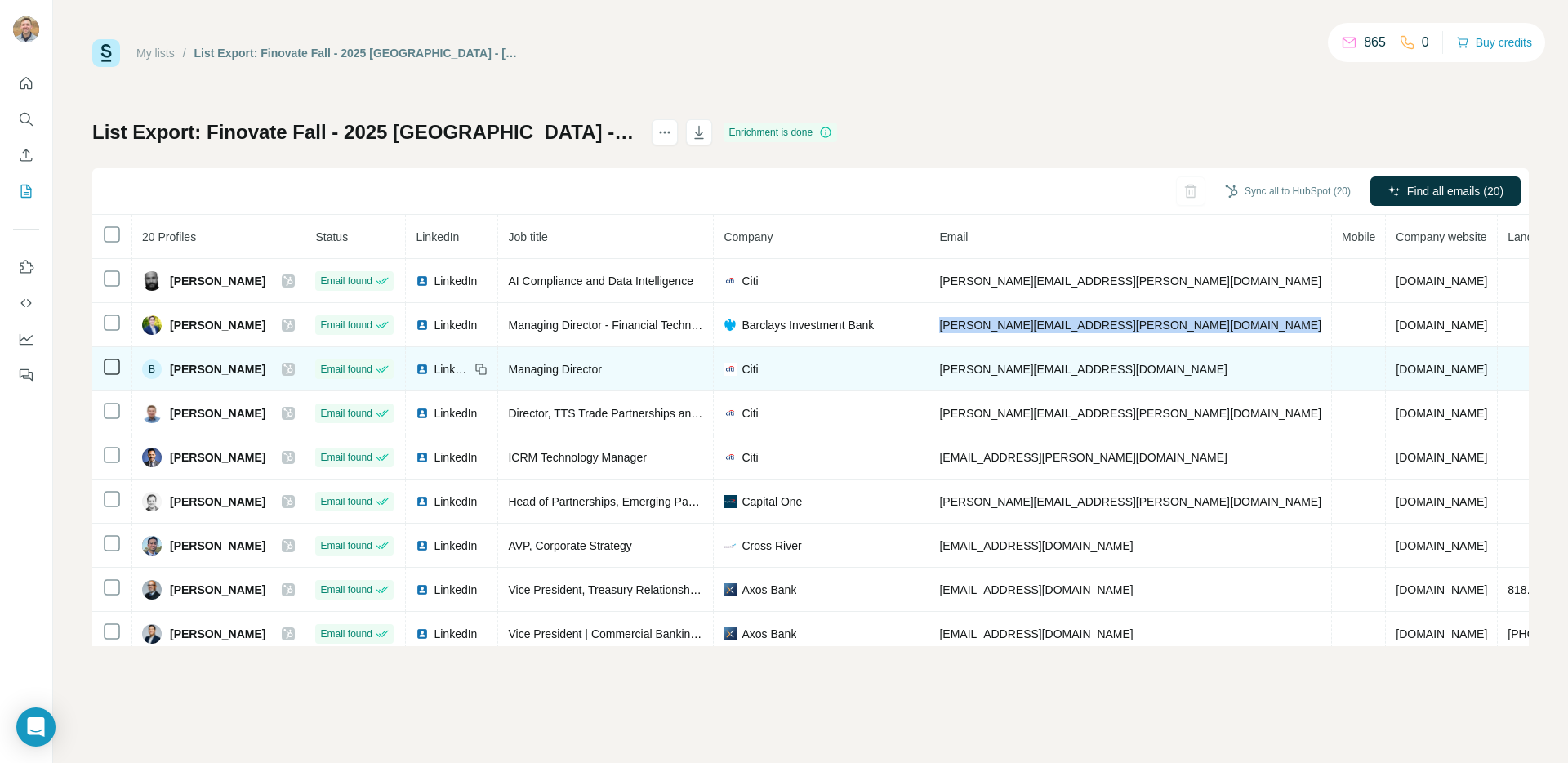
click at [1102, 363] on span "biswarup.chatterjee@citigroup.com" at bounding box center [1082, 369] width 287 height 13
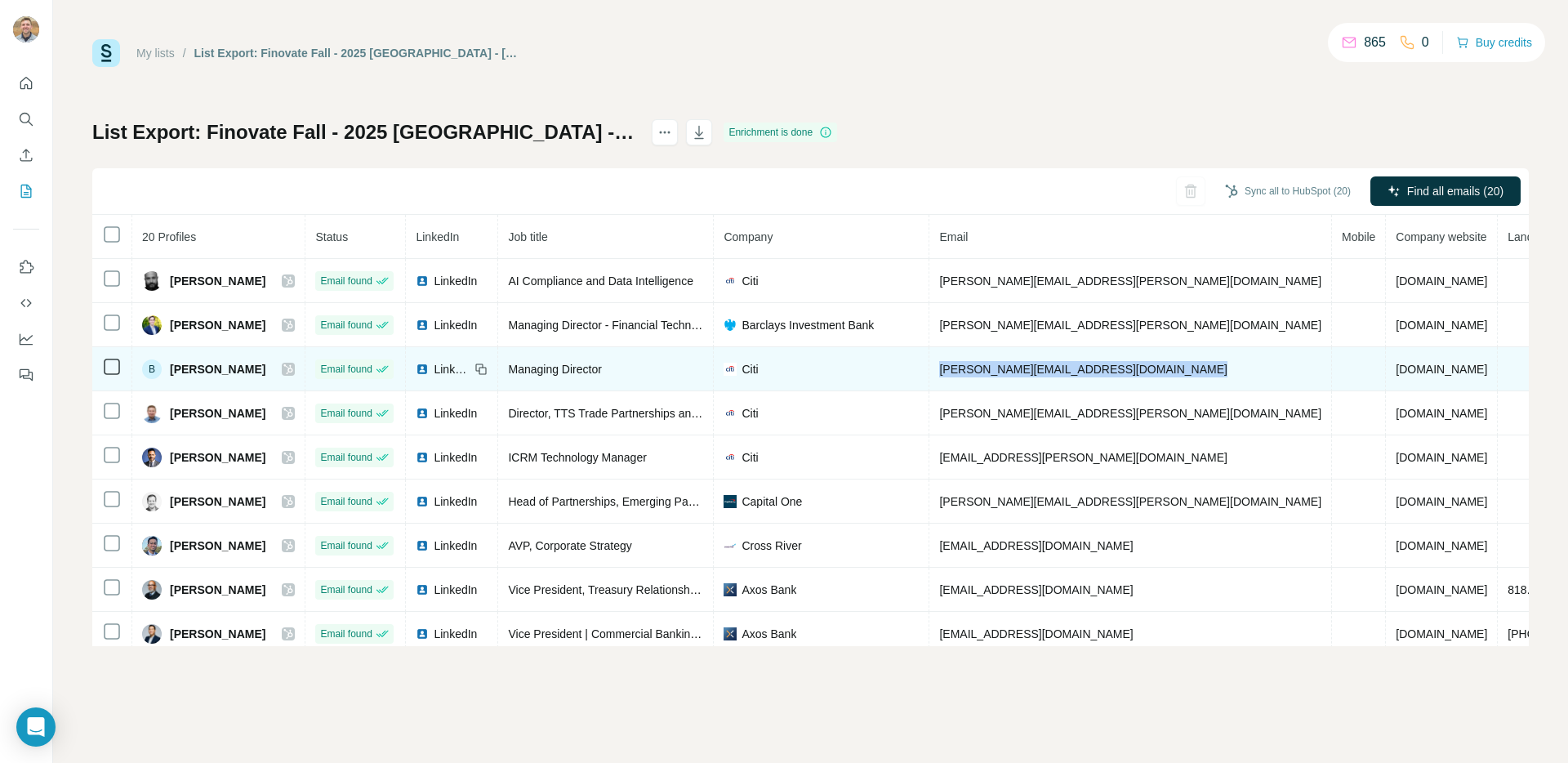
click at [1102, 363] on span "biswarup.chatterjee@citigroup.com" at bounding box center [1082, 369] width 287 height 13
copy span "biswarup.chatterjee@citigroup.com"
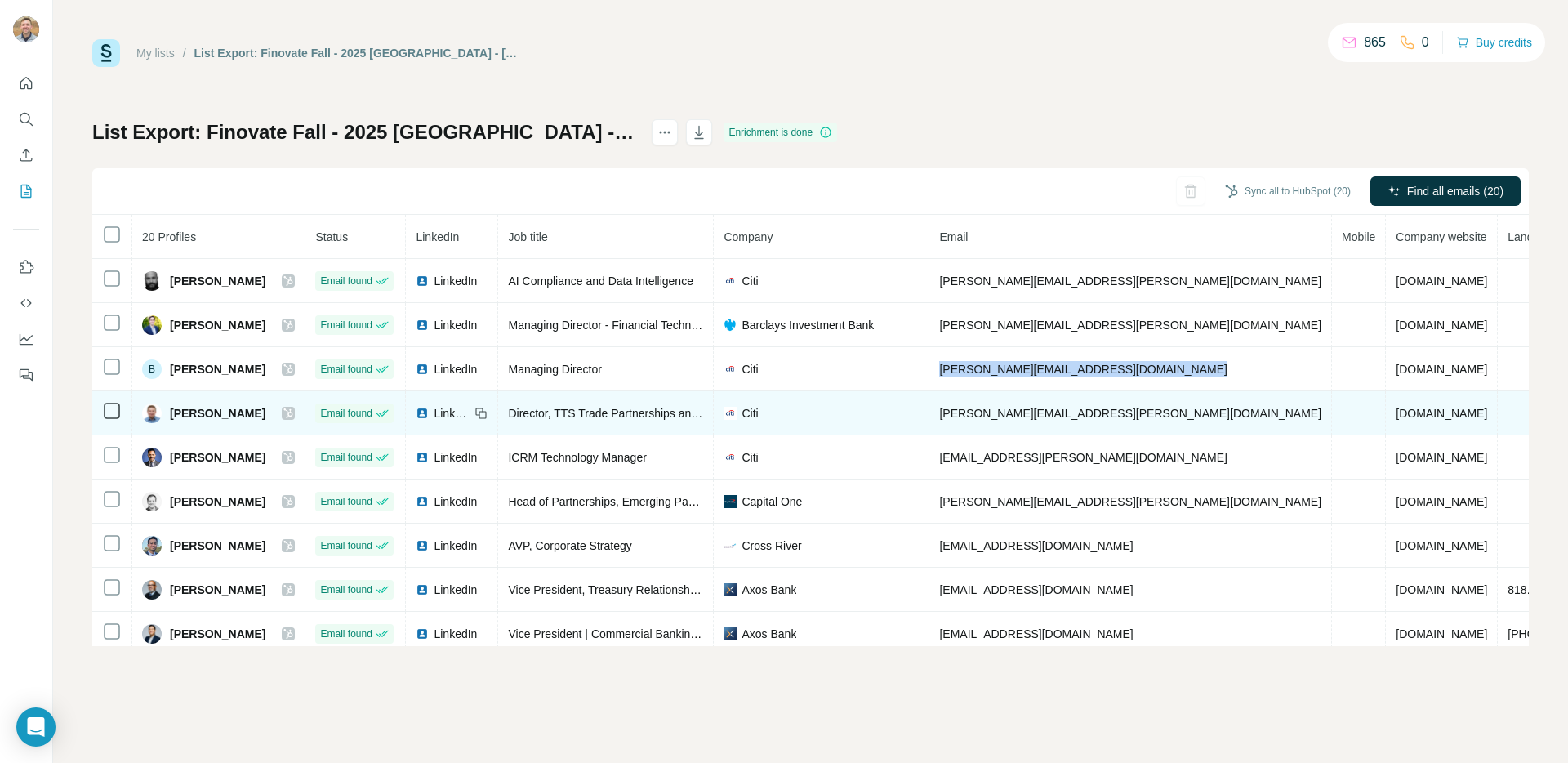
click at [1014, 403] on td "bob.petrie@citi.com" at bounding box center [1131, 414] width 403 height 44
copy span "bob.petrie@citi.com"
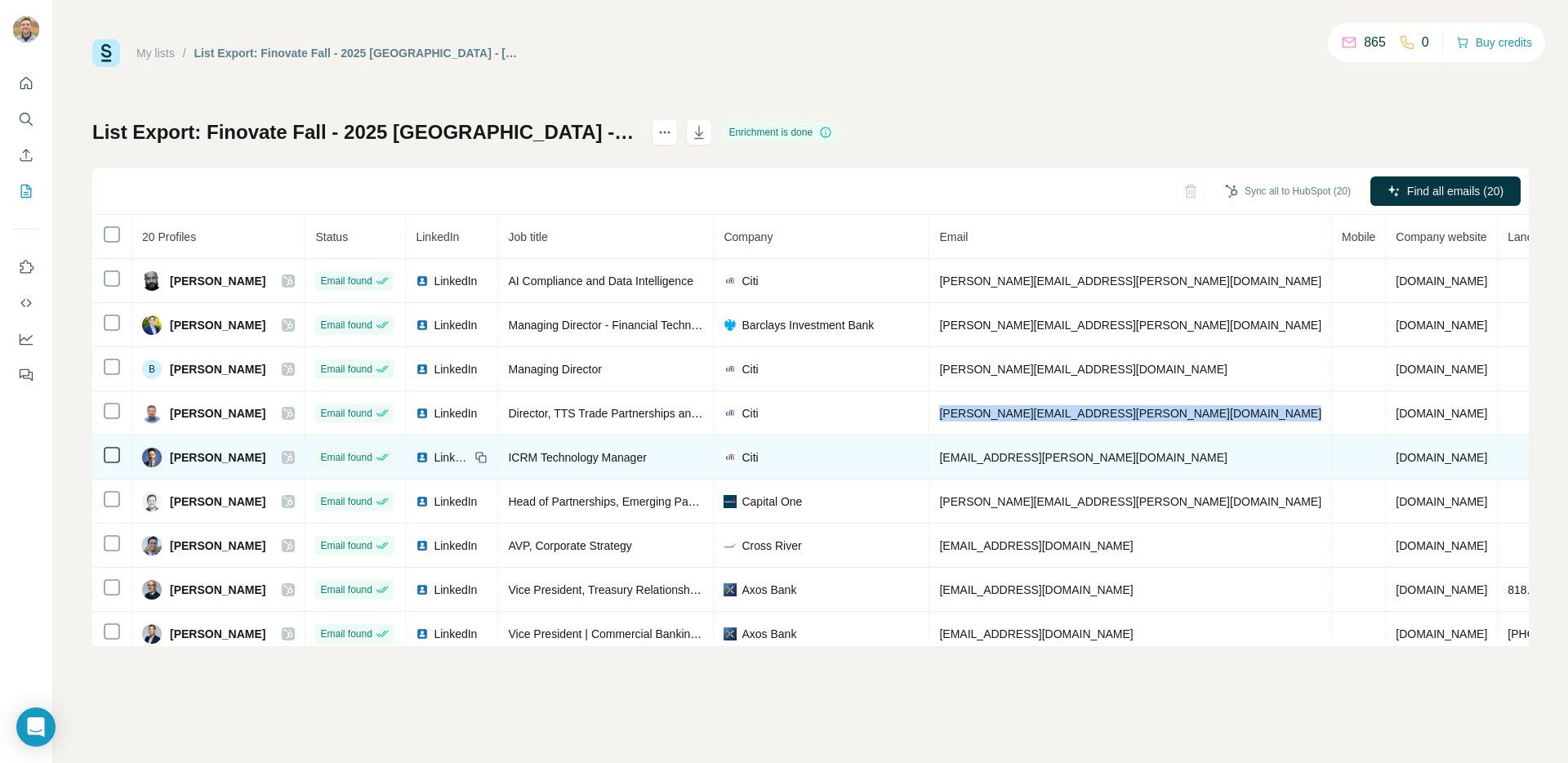
click at [1104, 464] on td "chintamani.bagwe@citigroup.com" at bounding box center [1131, 457] width 403 height 44
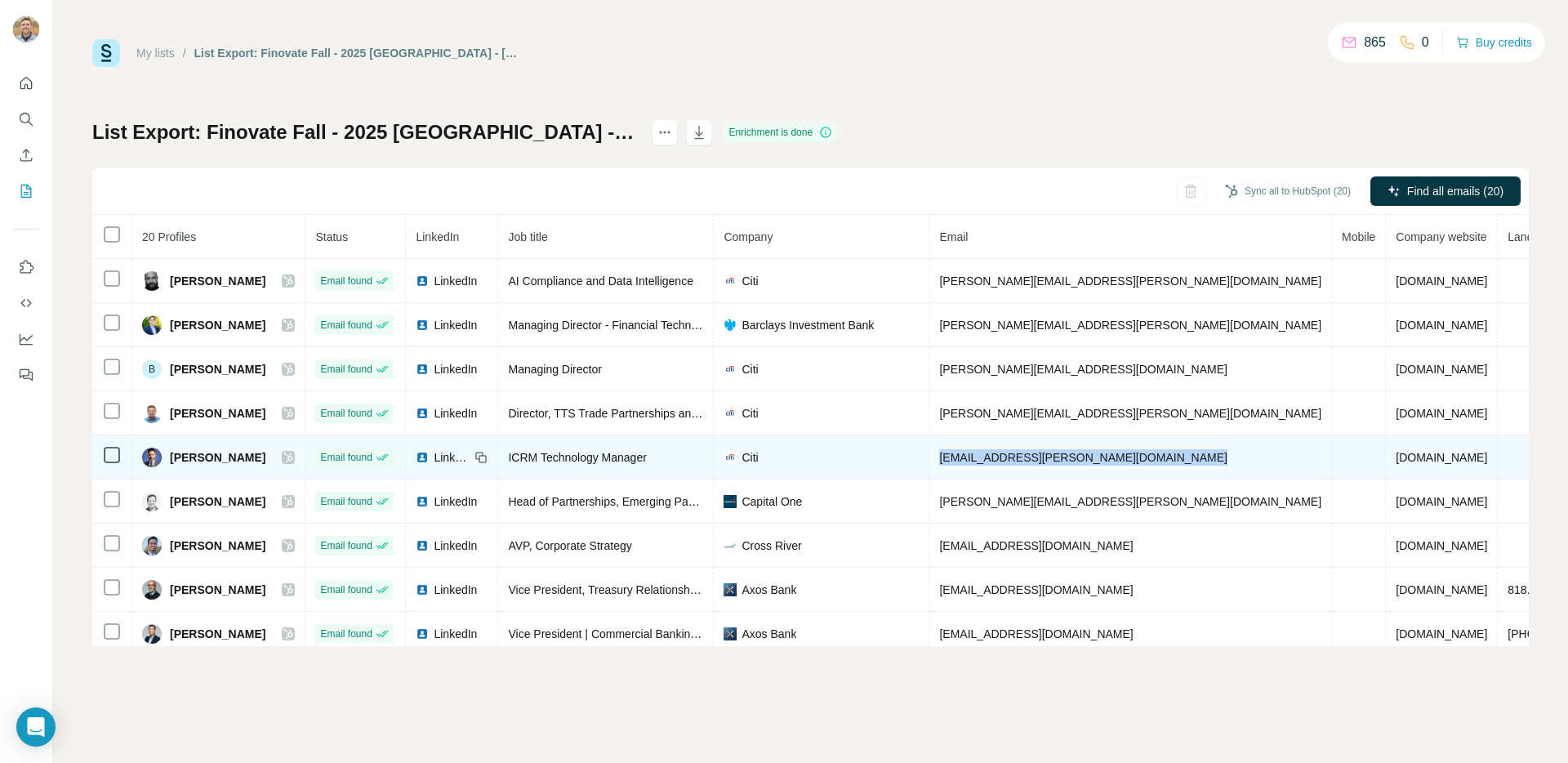
click at [1104, 464] on td "chintamani.bagwe@citigroup.com" at bounding box center [1131, 457] width 403 height 44
copy span "chintamani.bagwe@citigroup.com"
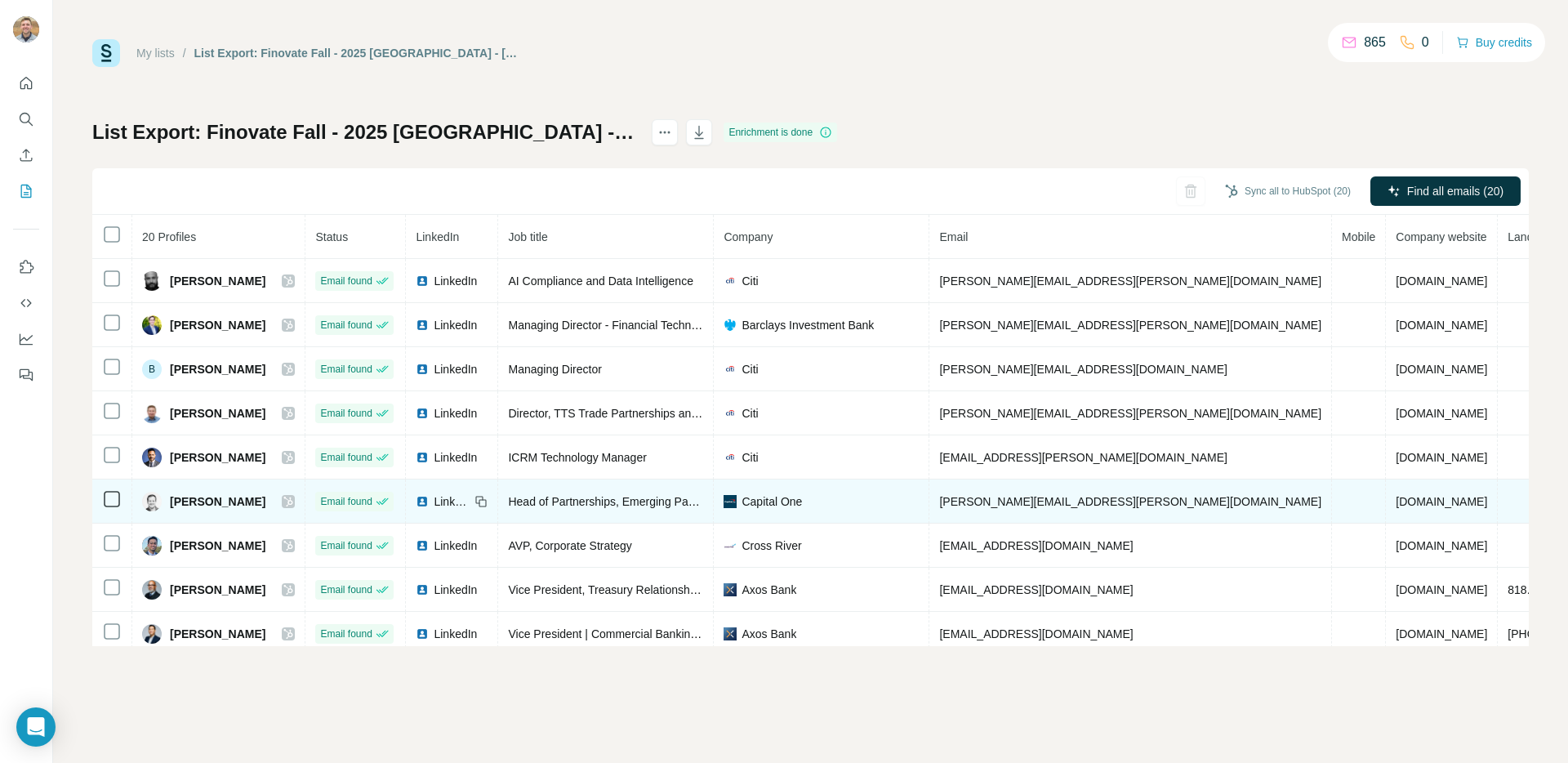
click at [1044, 500] on span "christopher.dorsey@capitalone.com" at bounding box center [1130, 502] width 382 height 13
copy span "dorsey"
click at [1044, 500] on span "christopher.dorsey@capitalone.com" at bounding box center [1130, 502] width 382 height 13
click at [1044, 501] on span "christopher.dorsey@capitalone.com" at bounding box center [1130, 502] width 382 height 13
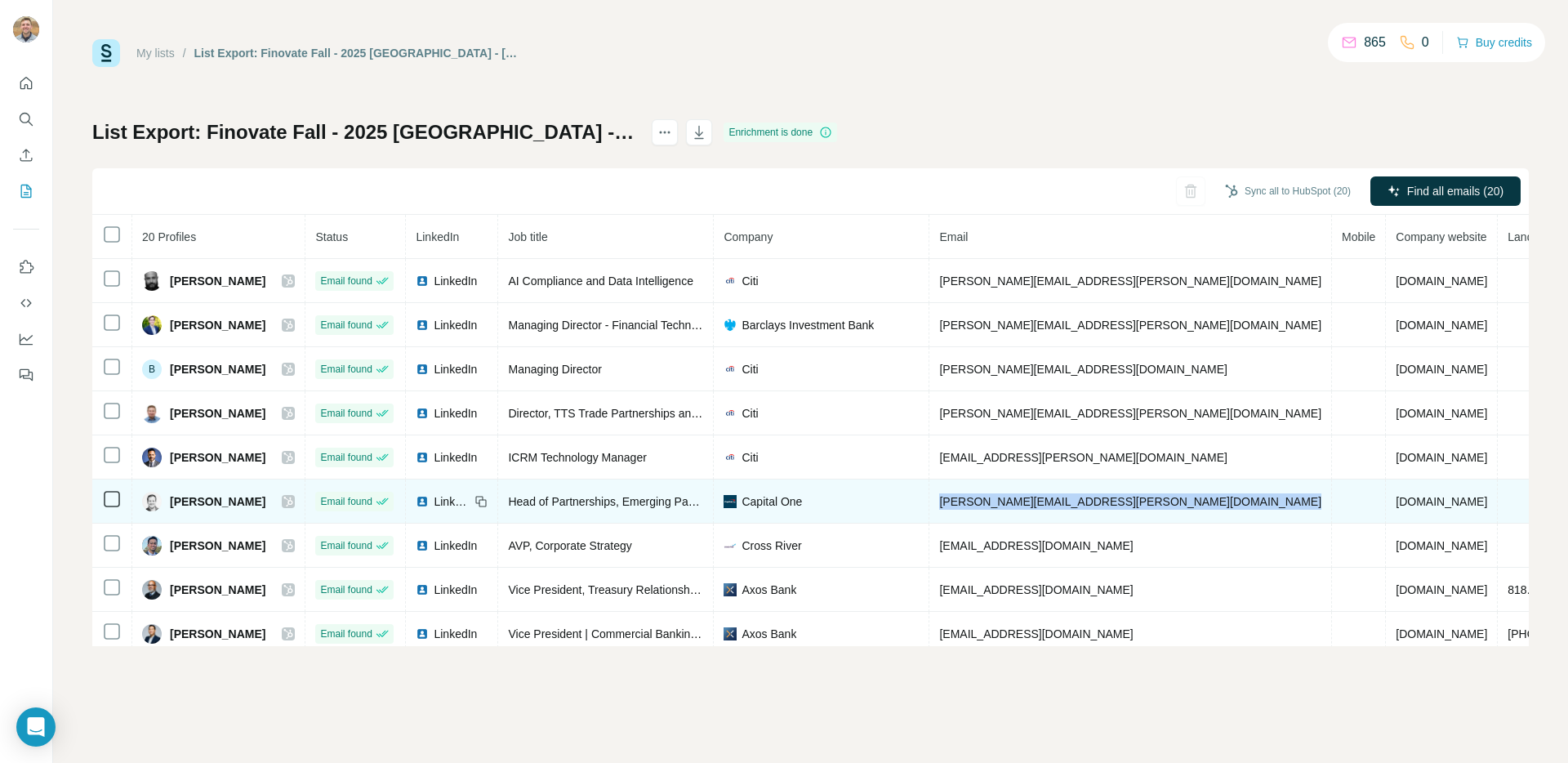
click at [1044, 501] on span "christopher.dorsey@capitalone.com" at bounding box center [1130, 502] width 382 height 13
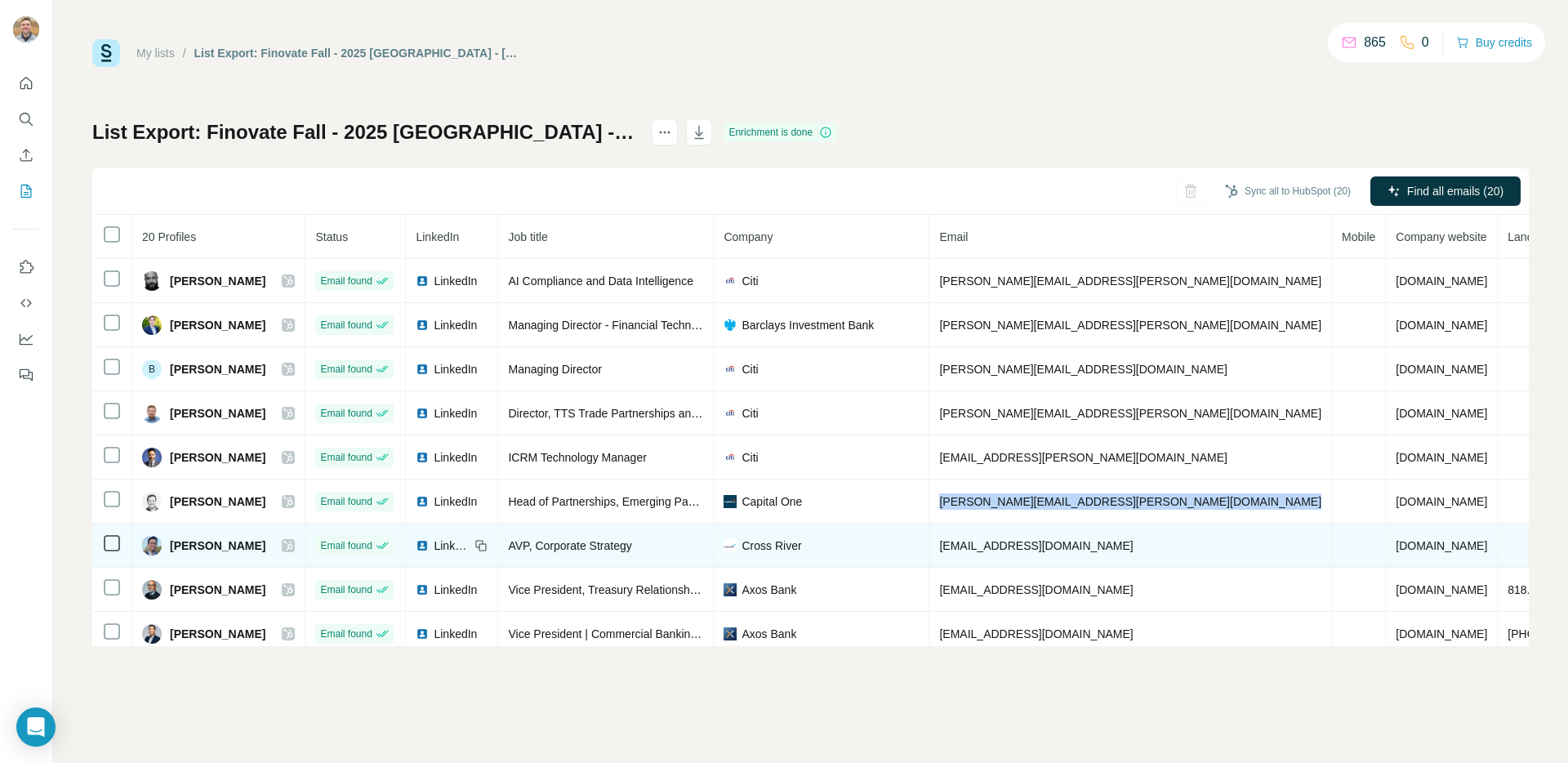
click at [1061, 542] on span "cgottlieb@crossriver.com" at bounding box center [1036, 546] width 194 height 13
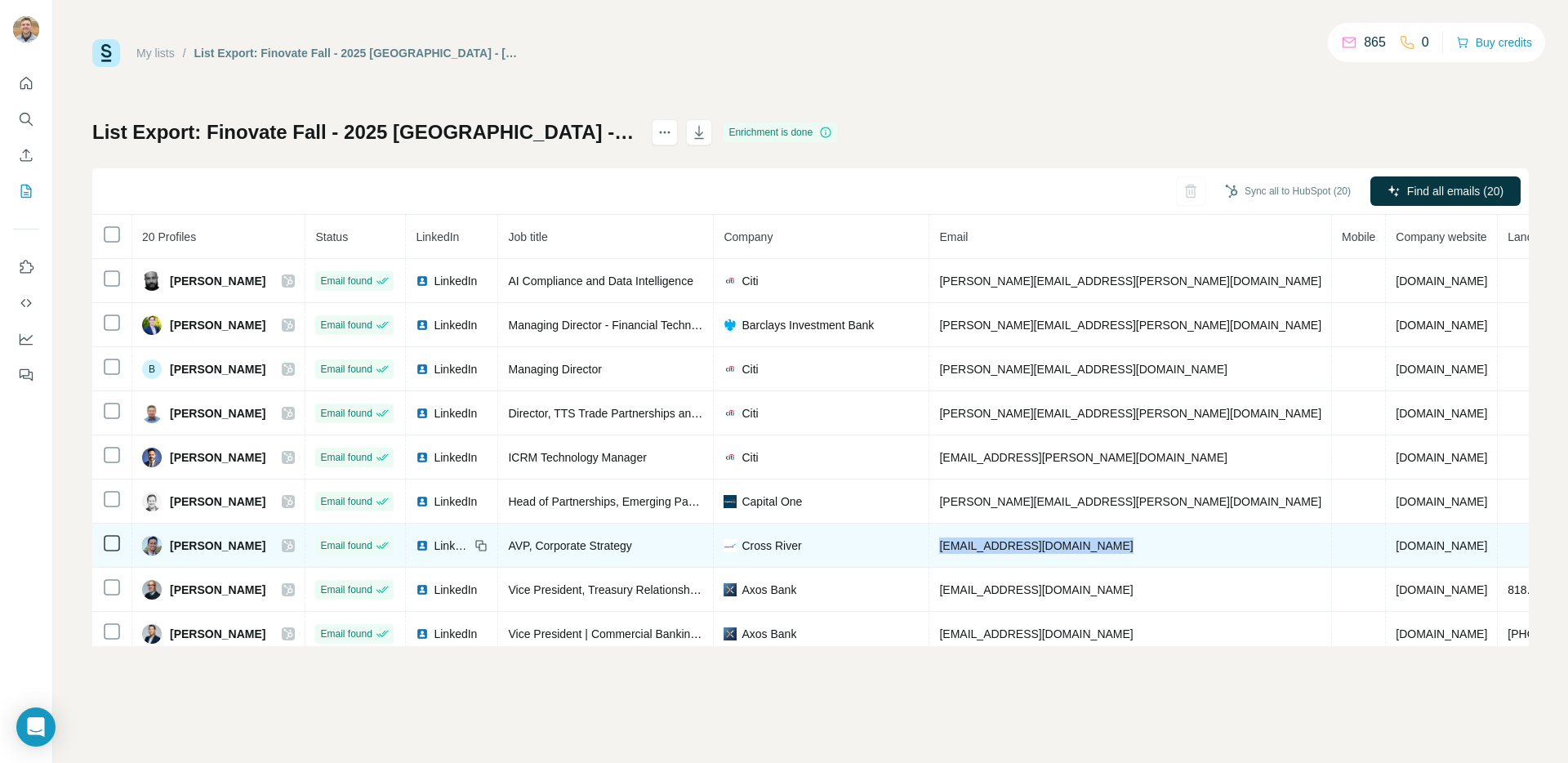
click at [1061, 542] on span "cgottlieb@crossriver.com" at bounding box center [1036, 546] width 194 height 13
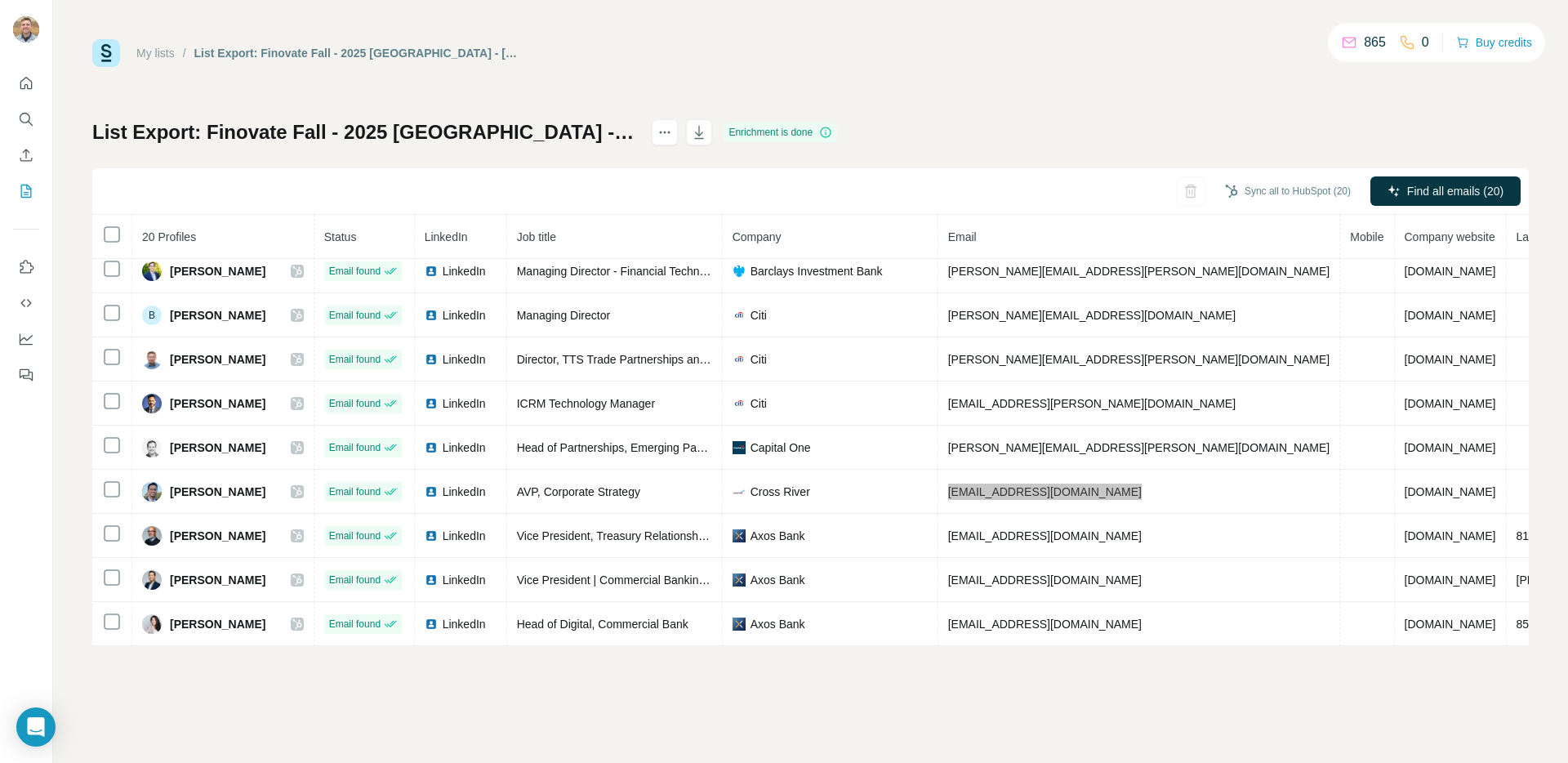
scroll to position [253, 0]
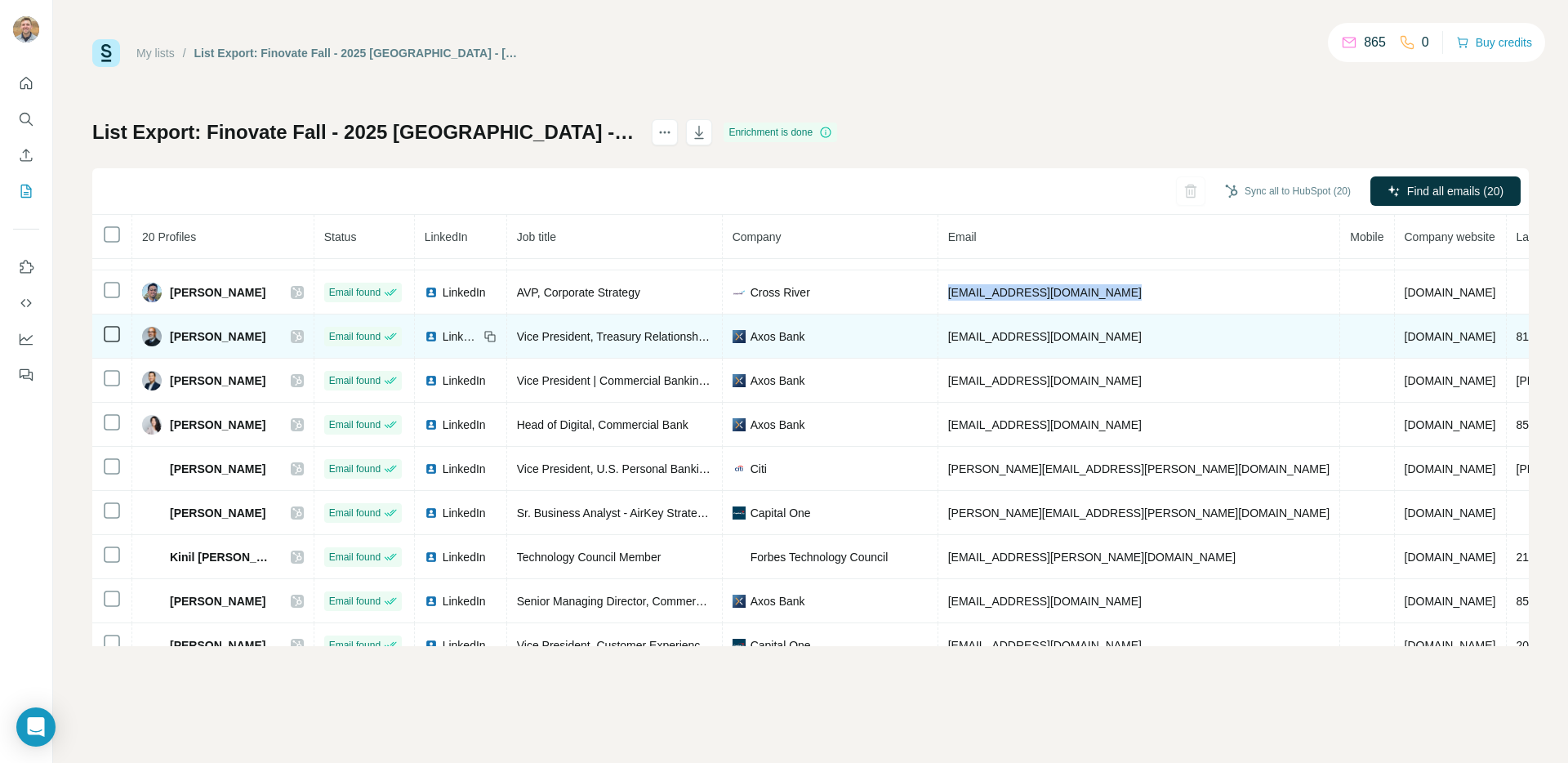
click at [1037, 330] on span "fgalarza@axosbank.com" at bounding box center [1045, 336] width 194 height 13
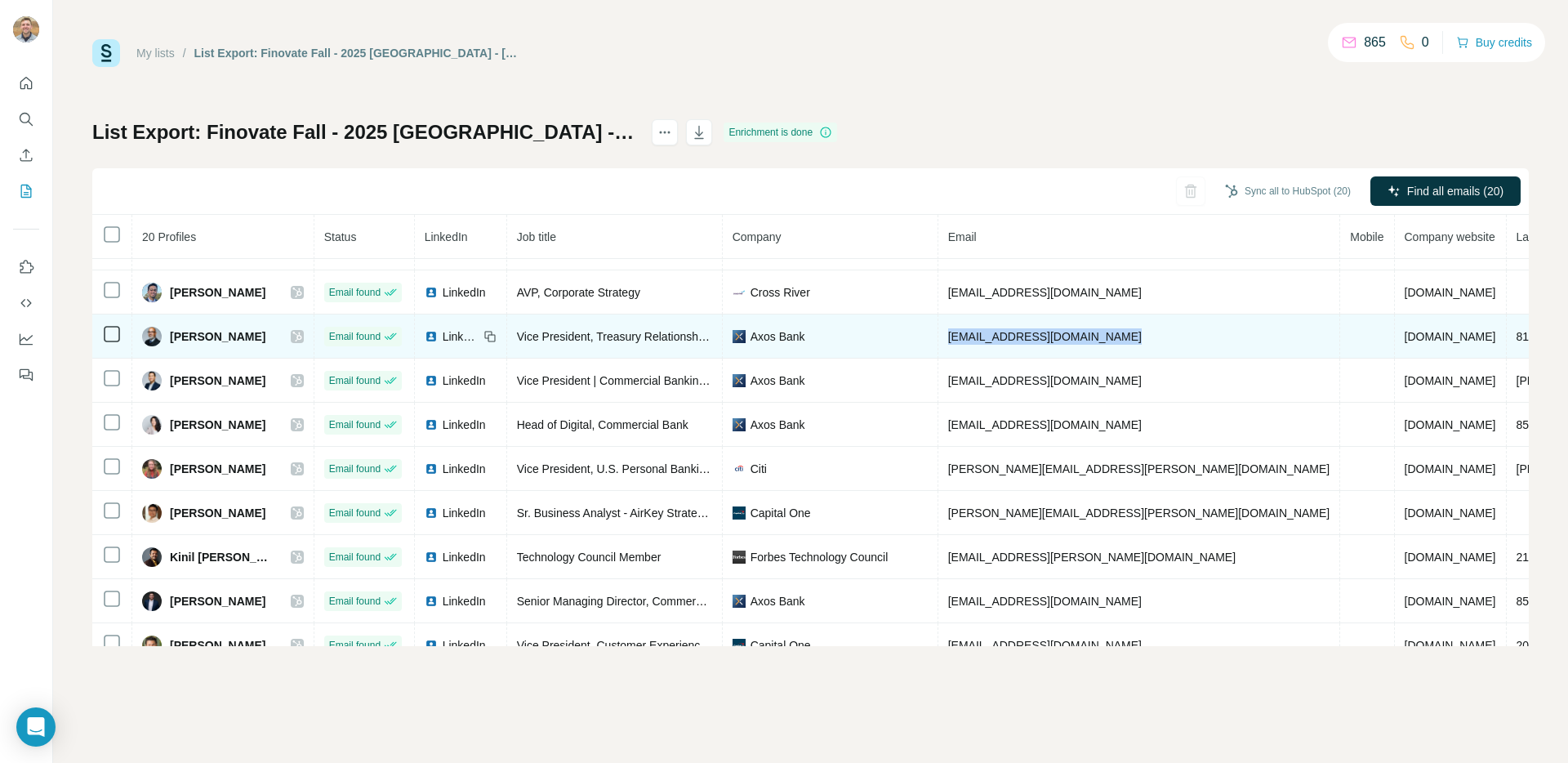
click at [1037, 330] on span "fgalarza@axosbank.com" at bounding box center [1045, 336] width 194 height 13
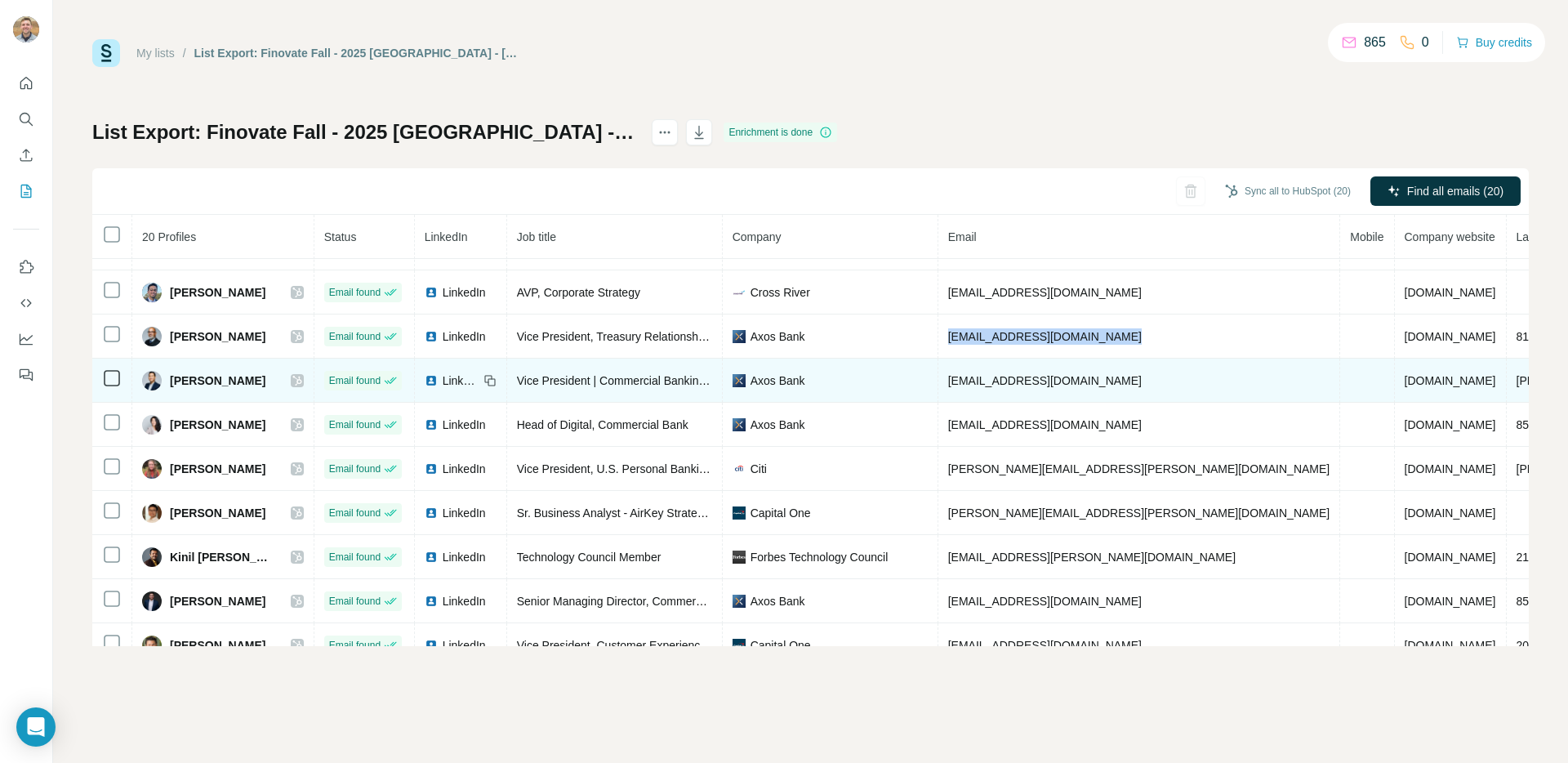
click at [1031, 389] on td "jp@axosbank.com" at bounding box center [1140, 381] width 403 height 44
copy span "jp@axosbank.com"
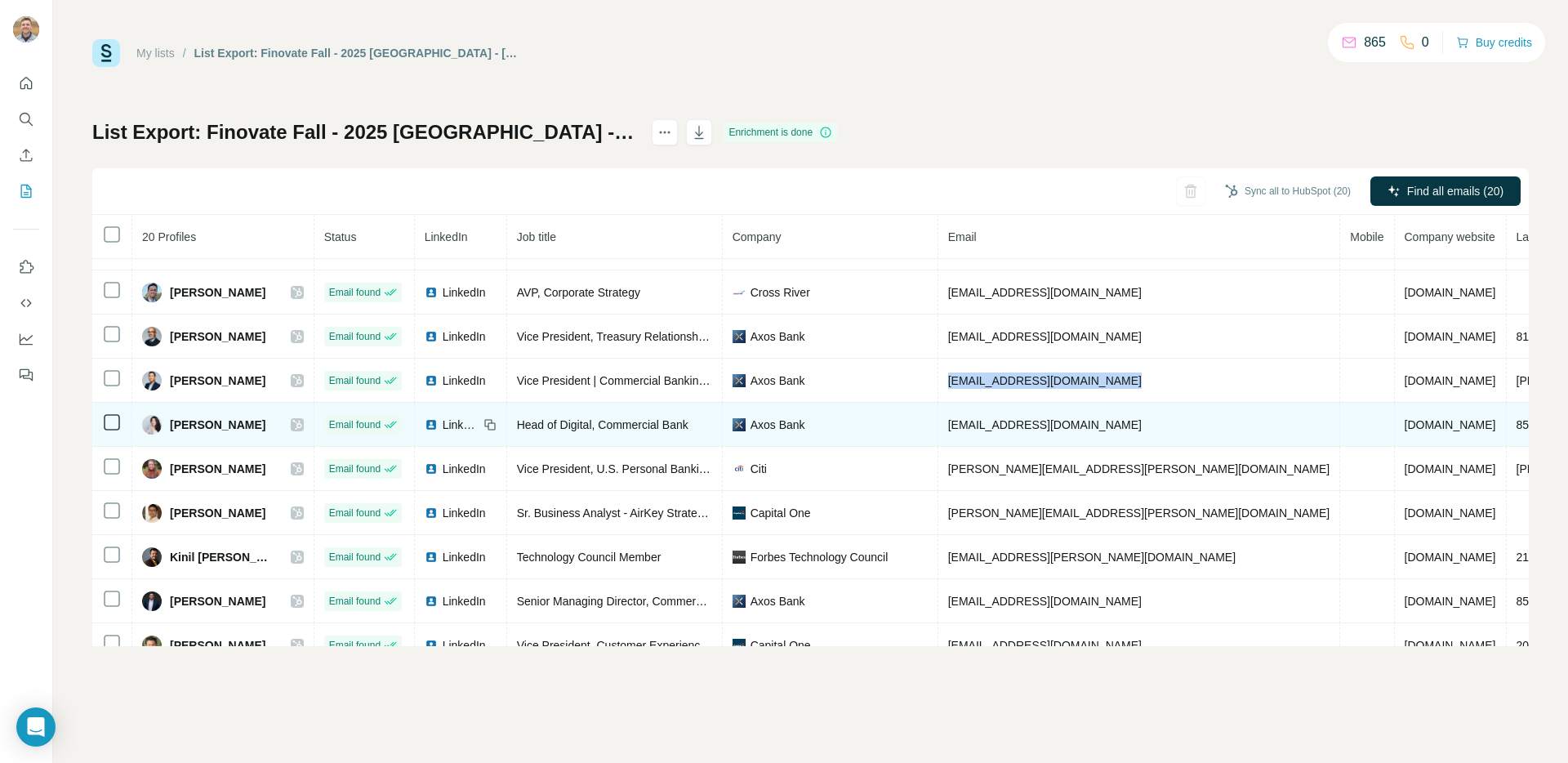
click at [1073, 433] on td "jtaylor@axosbank.com" at bounding box center [1140, 425] width 403 height 44
click at [1072, 430] on span "jtaylor@axosbank.com" at bounding box center [1045, 425] width 194 height 13
click at [1065, 427] on span "jtaylor@axosbank.com" at bounding box center [1045, 425] width 194 height 13
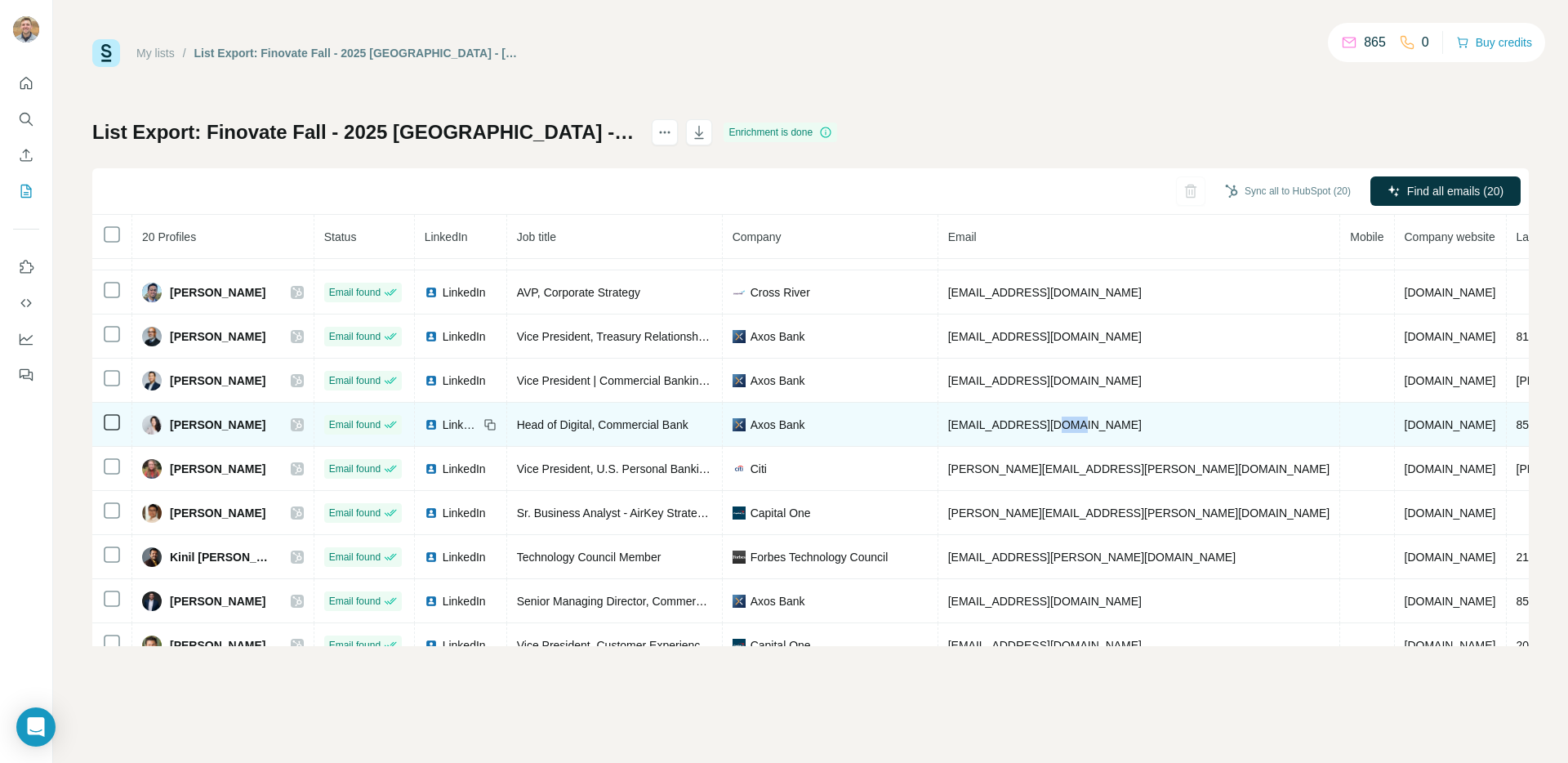
click at [1065, 427] on span "jtaylor@axosbank.com" at bounding box center [1045, 425] width 194 height 13
copy span "jtaylor@axosbank.com"
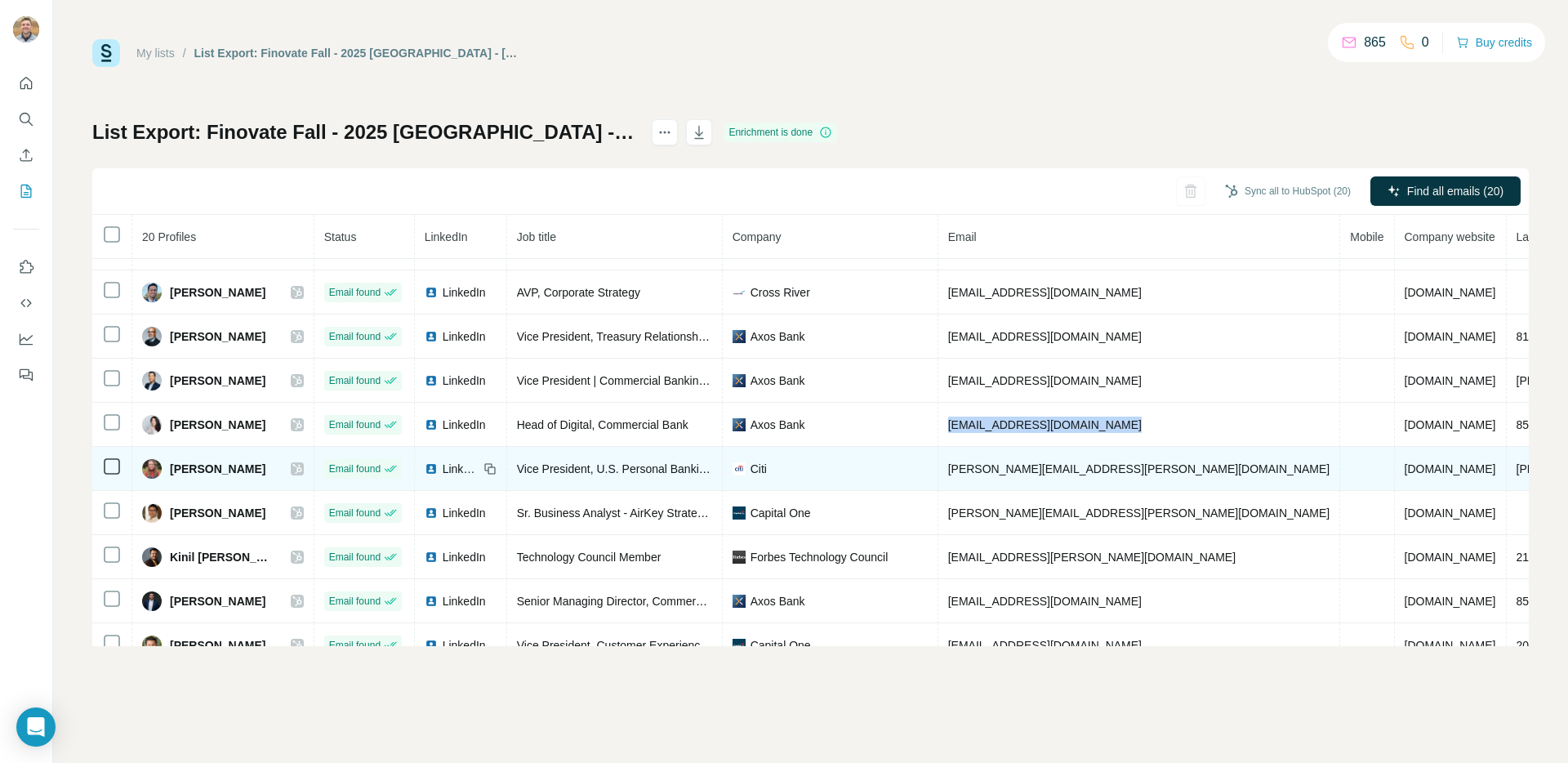
click at [1072, 468] on span "jessica.tenny@citigroup.com" at bounding box center [1140, 469] width 382 height 13
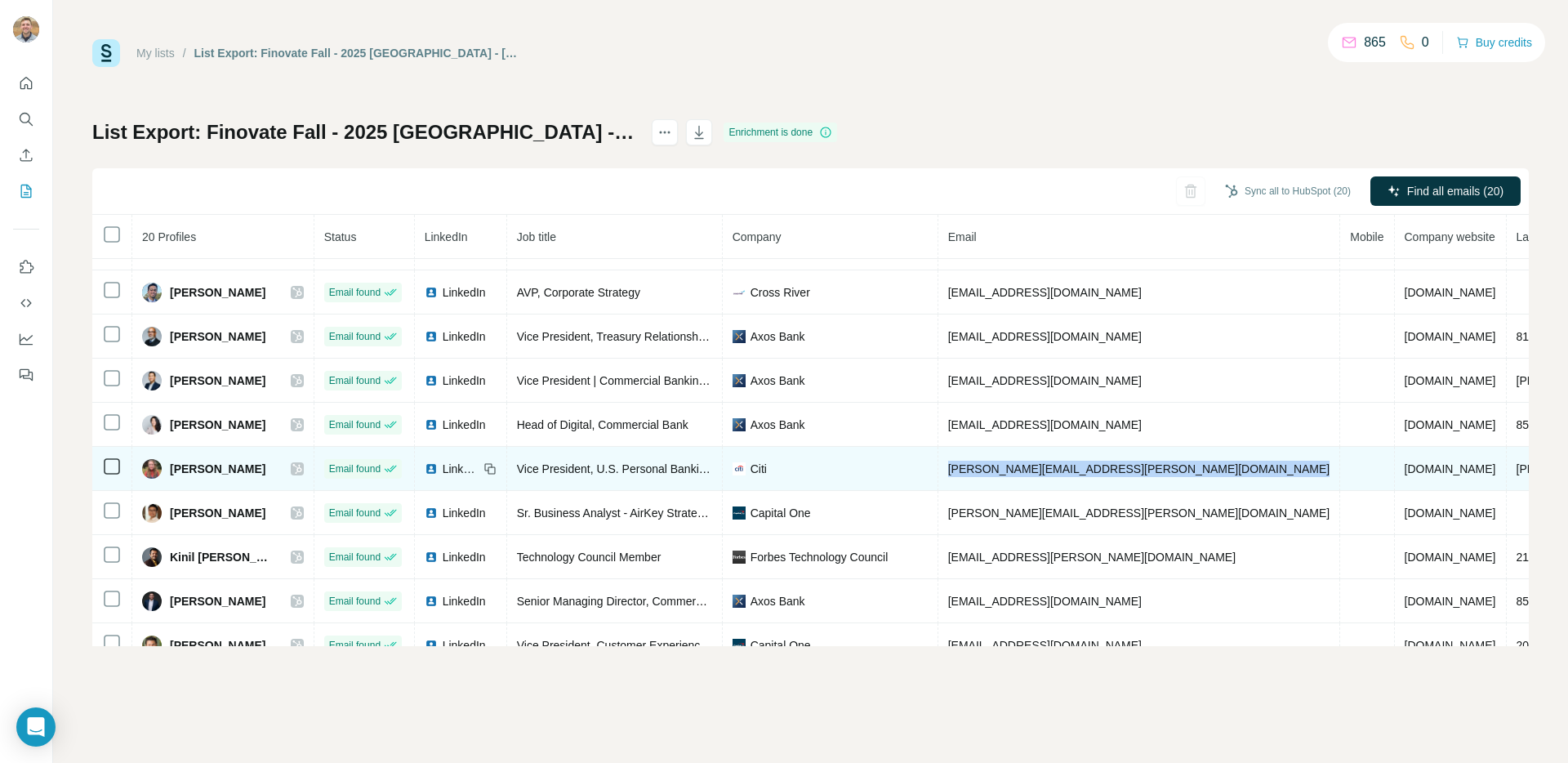
click at [1072, 468] on span "jessica.tenny@citigroup.com" at bounding box center [1140, 469] width 382 height 13
copy span "jessica.tenny@citigroup.com"
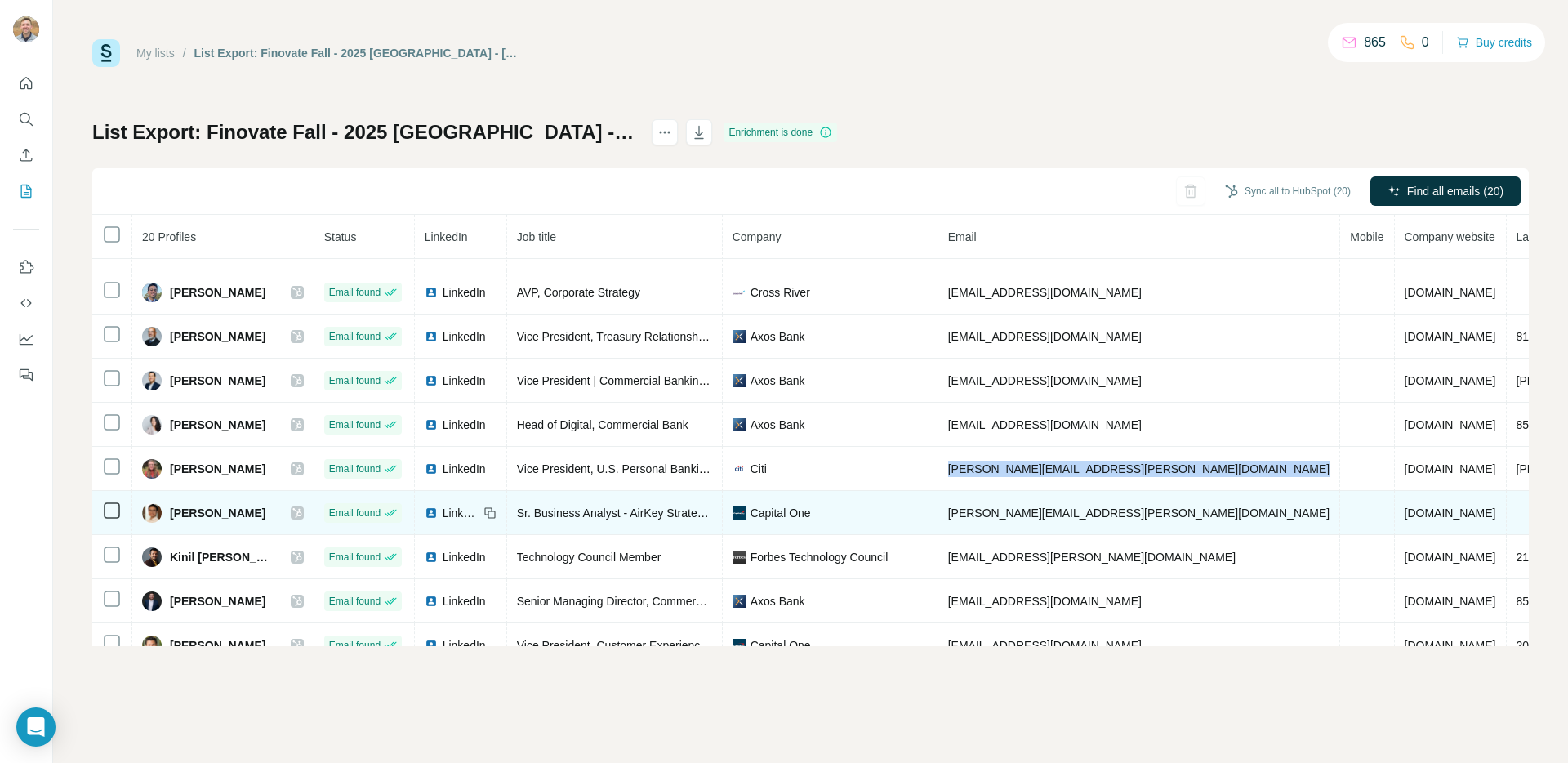
click at [1066, 506] on span "jonathan.thompson@capitalone.com" at bounding box center [1140, 513] width 382 height 13
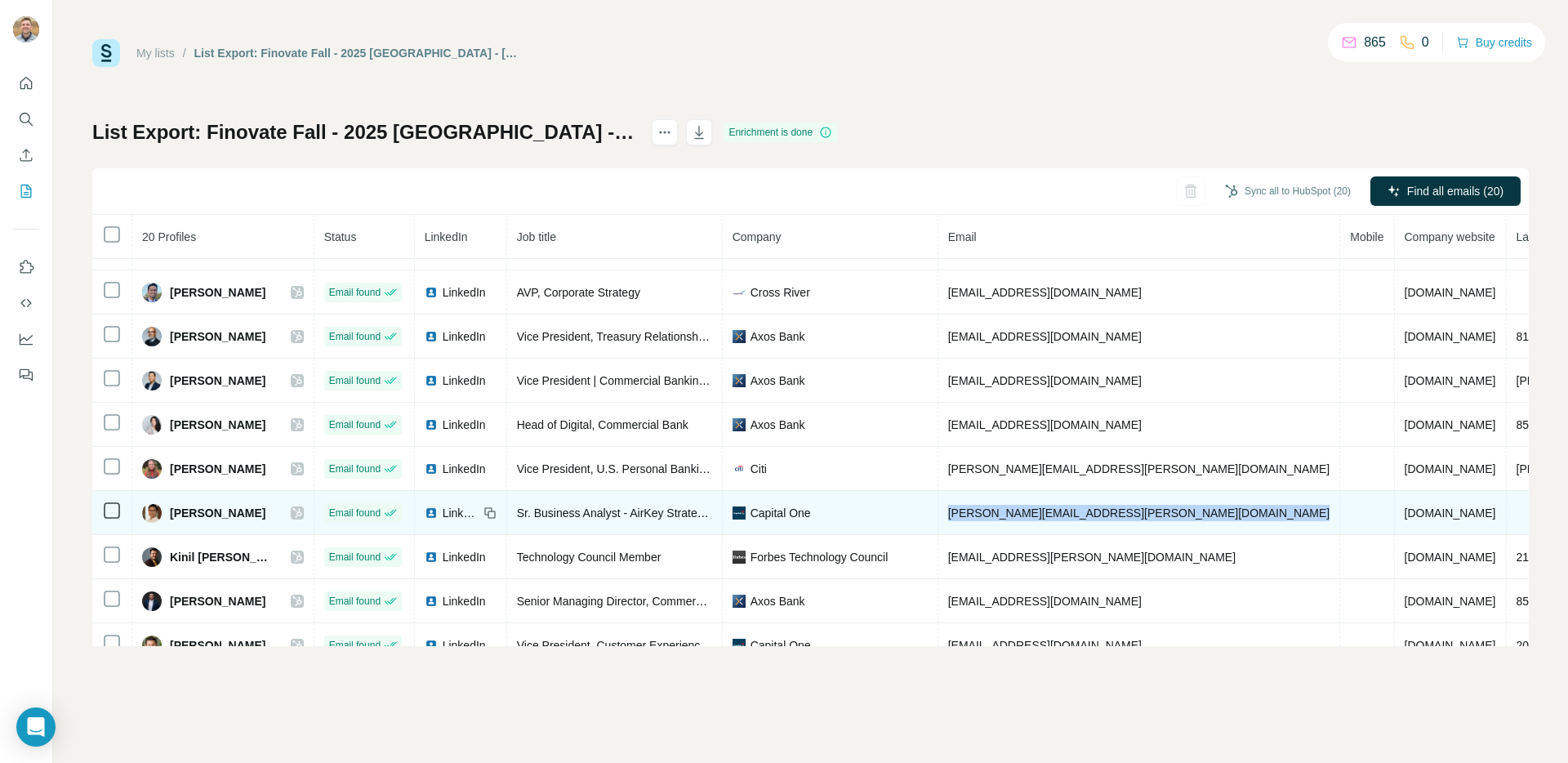
click at [1066, 506] on span "jonathan.thompson@capitalone.com" at bounding box center [1140, 513] width 382 height 13
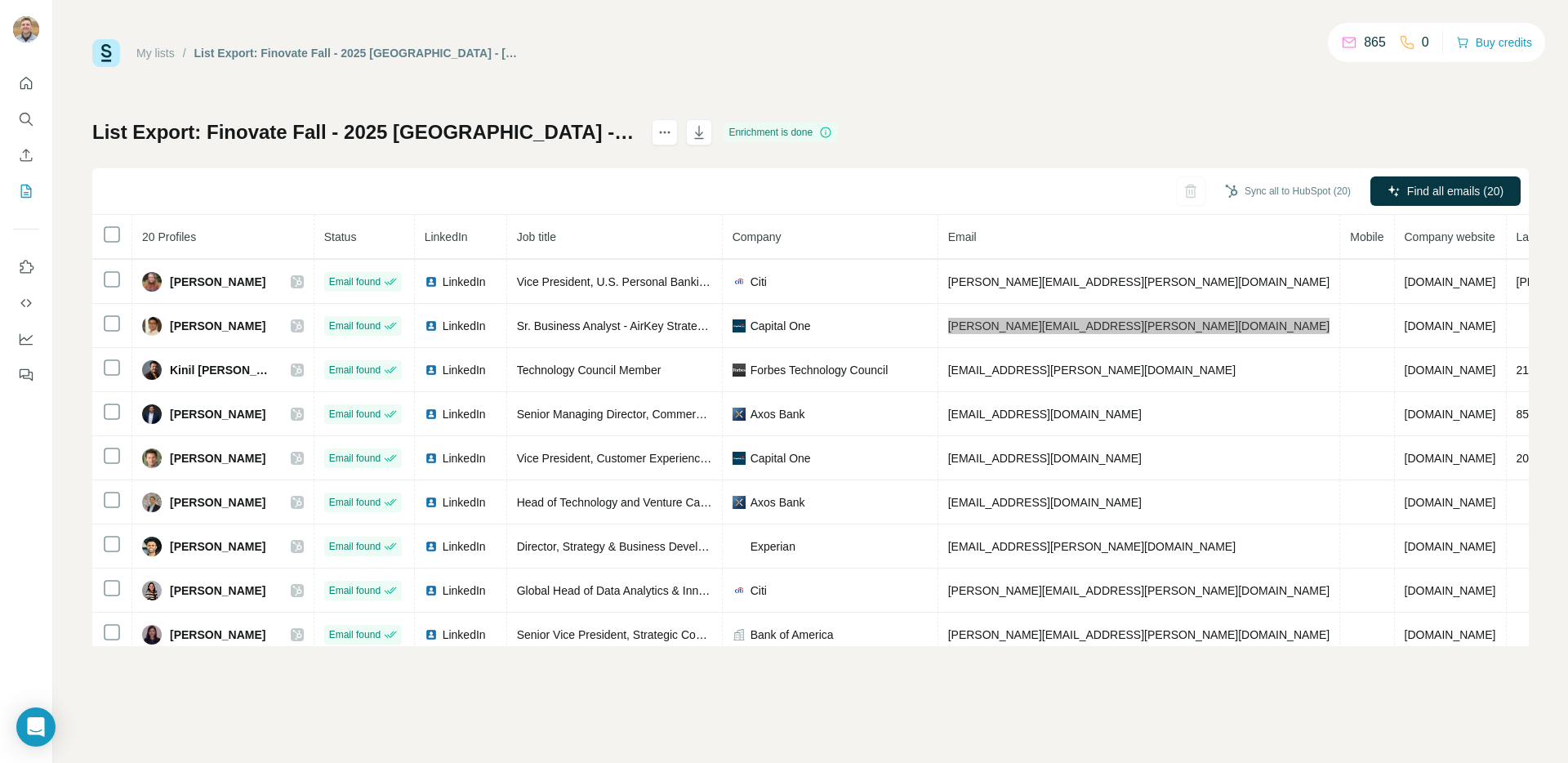
scroll to position [454, 0]
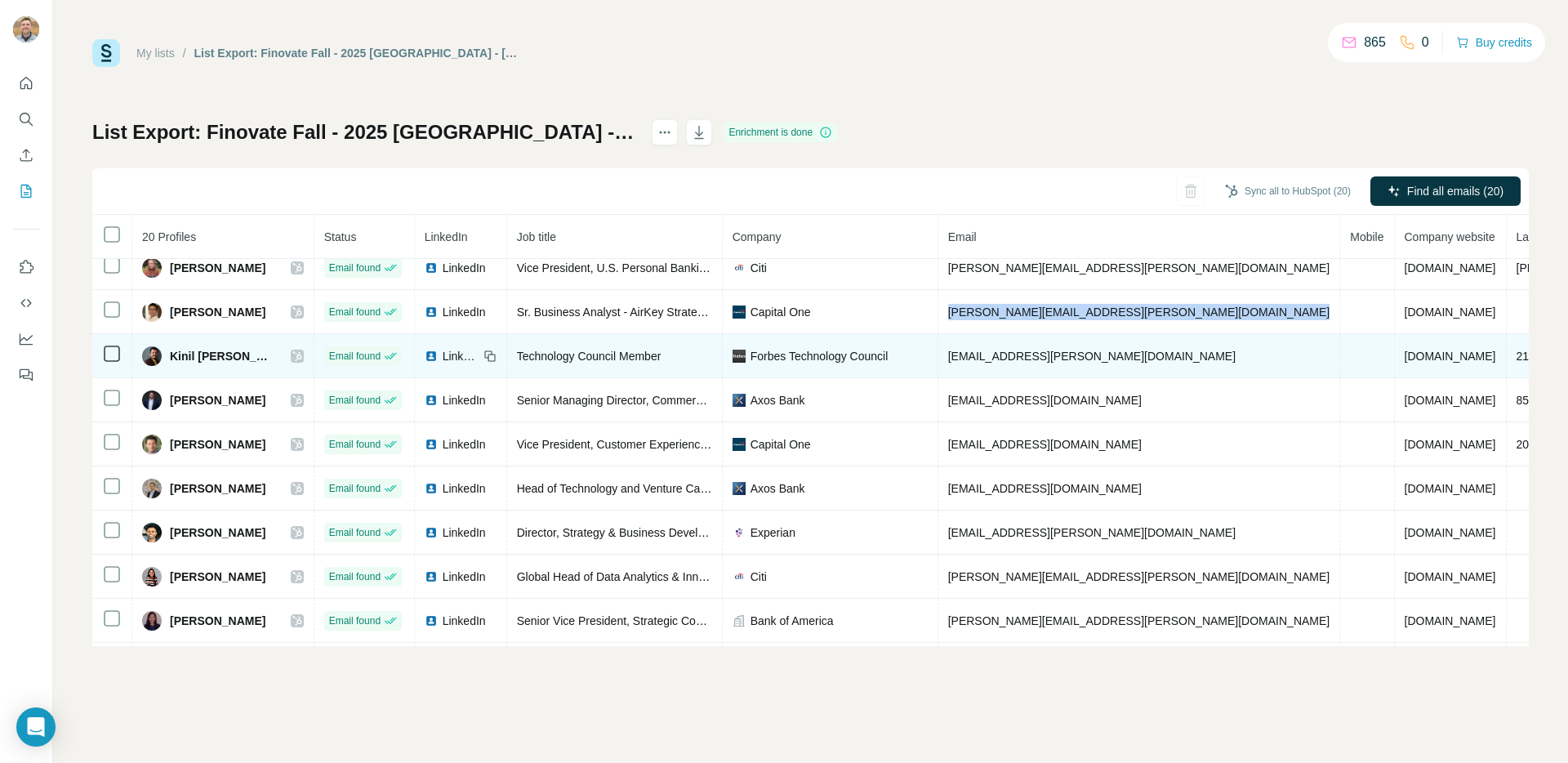
click at [1046, 350] on span "kinil.doshi@forbestechcouncil.com" at bounding box center [1092, 357] width 287 height 13
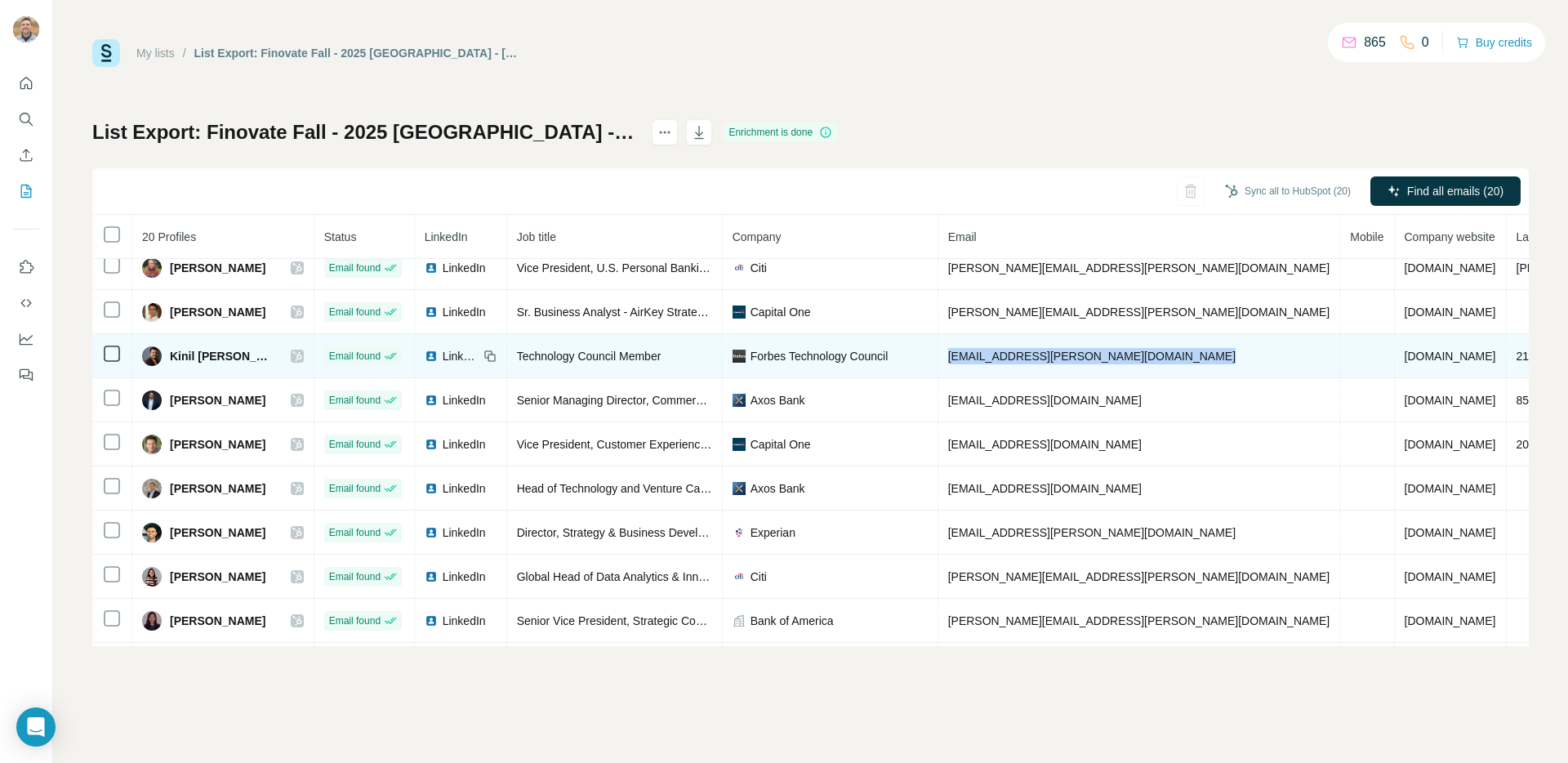
click at [1046, 350] on span "kinil.doshi@forbestechcouncil.com" at bounding box center [1092, 357] width 287 height 13
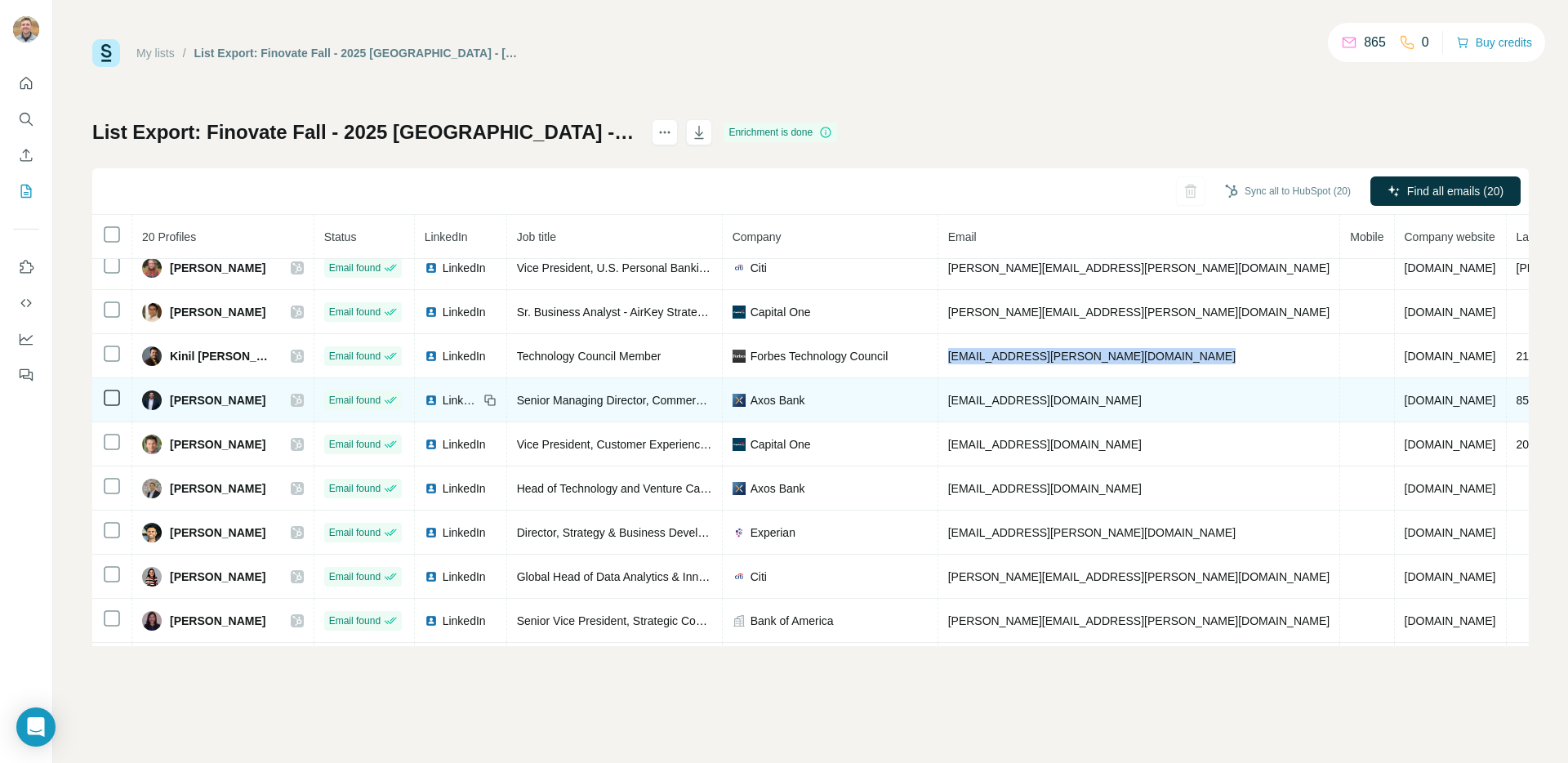
click at [1031, 394] on span "mdurazo@axosbank.com" at bounding box center [1045, 400] width 194 height 13
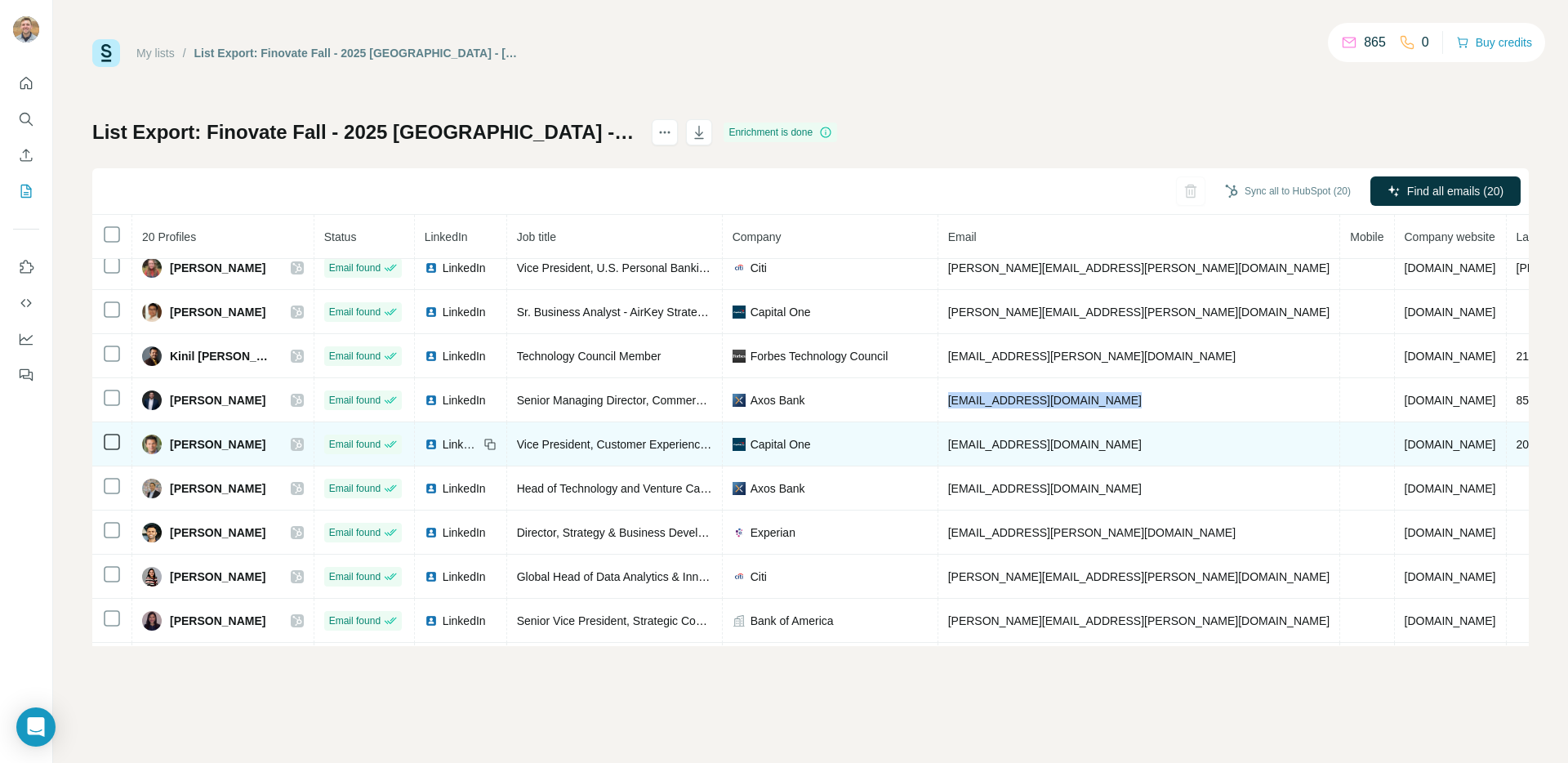
click at [1010, 447] on span "mark.cerefice@capitalone.com" at bounding box center [1045, 444] width 194 height 13
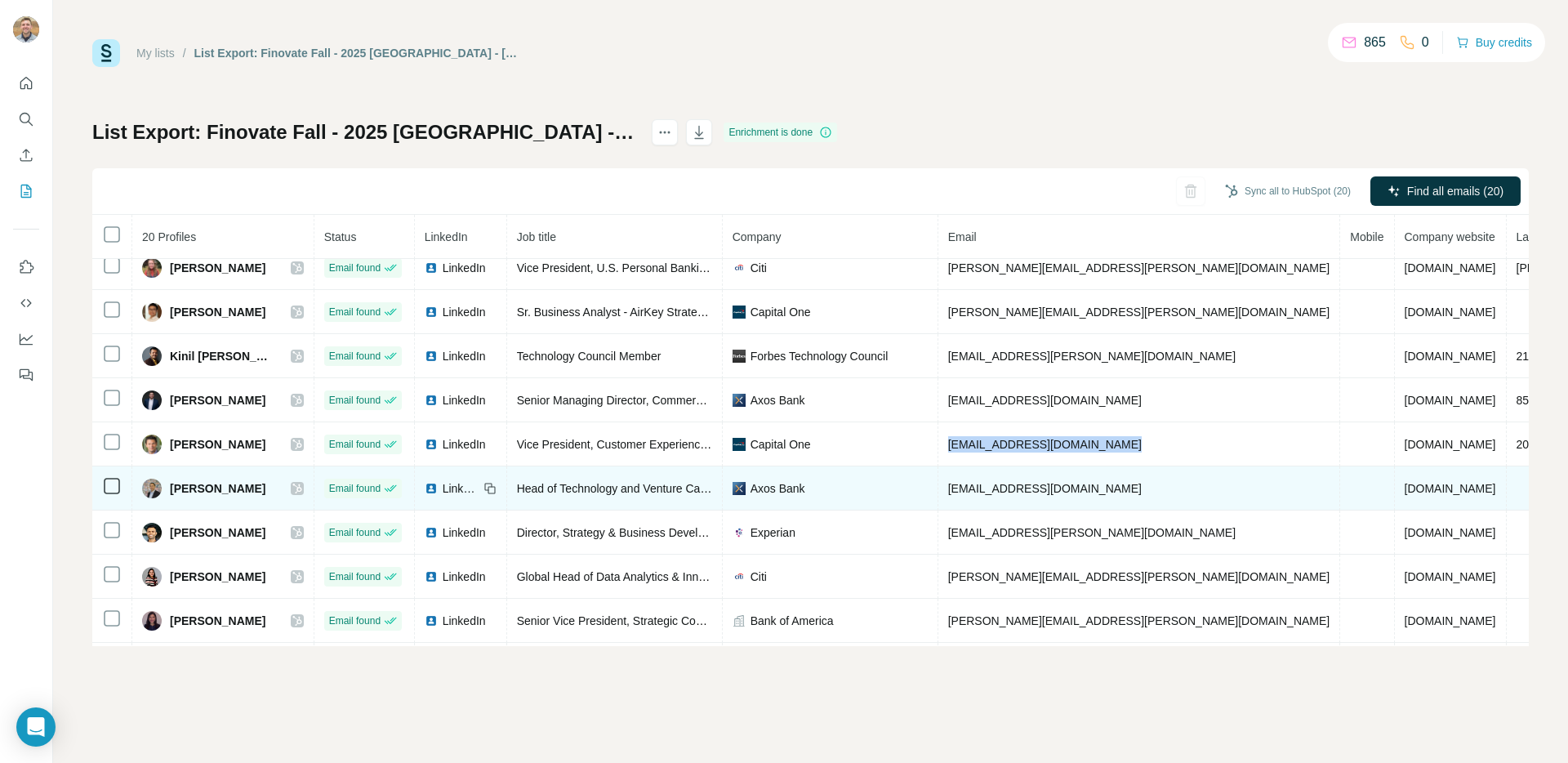
click at [1051, 489] on span "rwerner@axosbank.com" at bounding box center [1045, 489] width 194 height 13
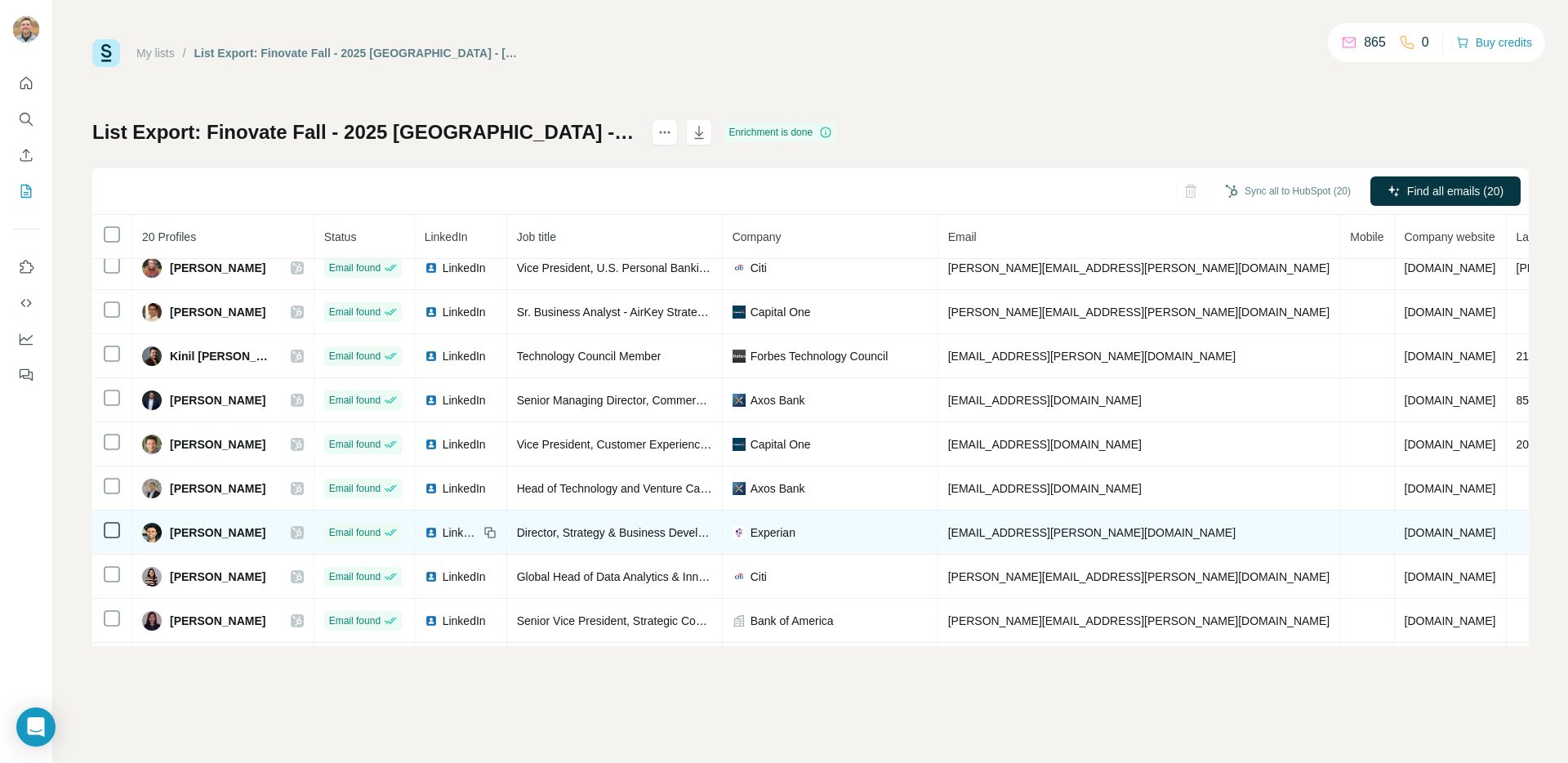
click at [1067, 540] on td "sagar.patel@experian.com" at bounding box center [1140, 533] width 403 height 44
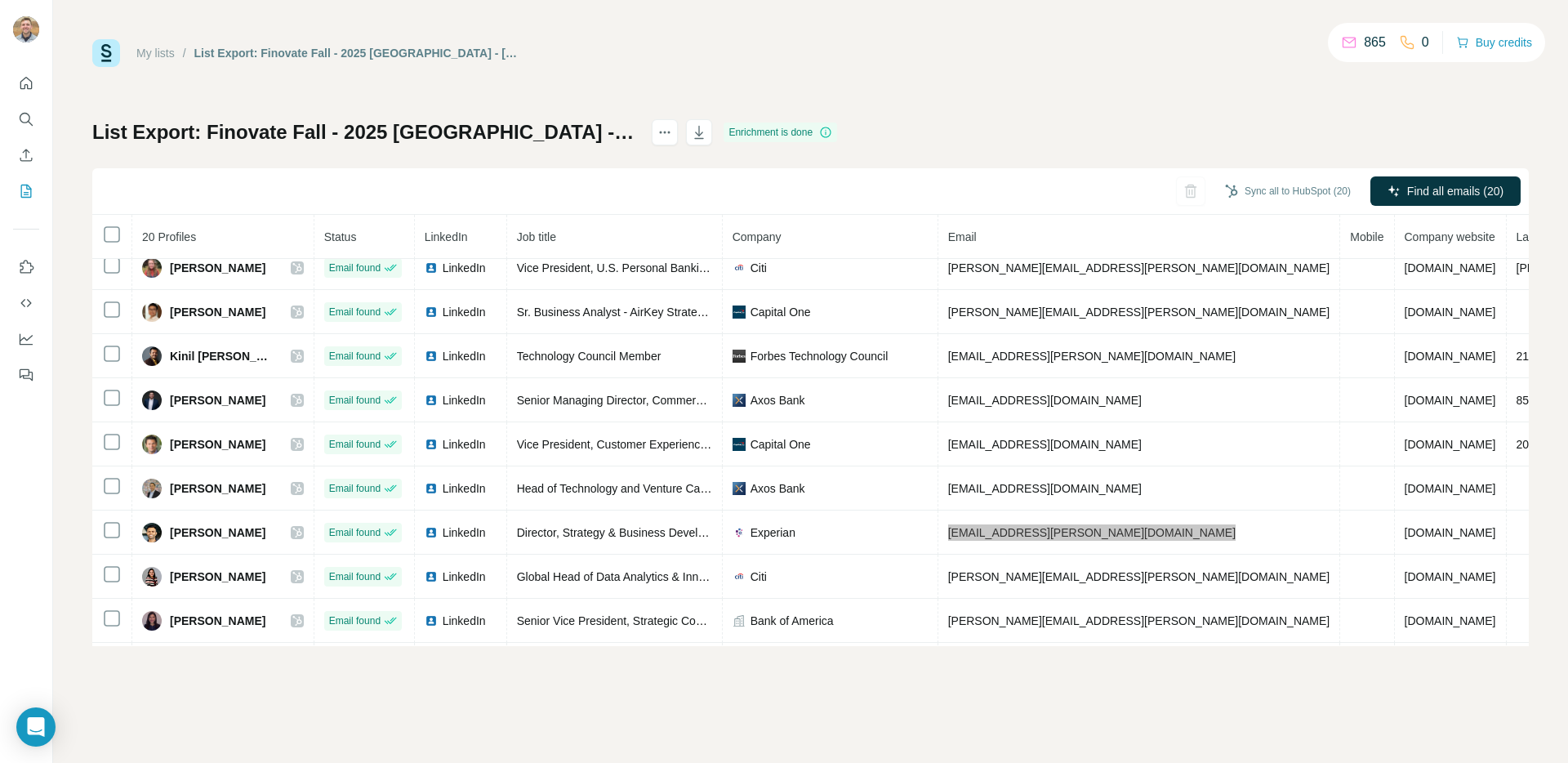
scroll to position [495, 0]
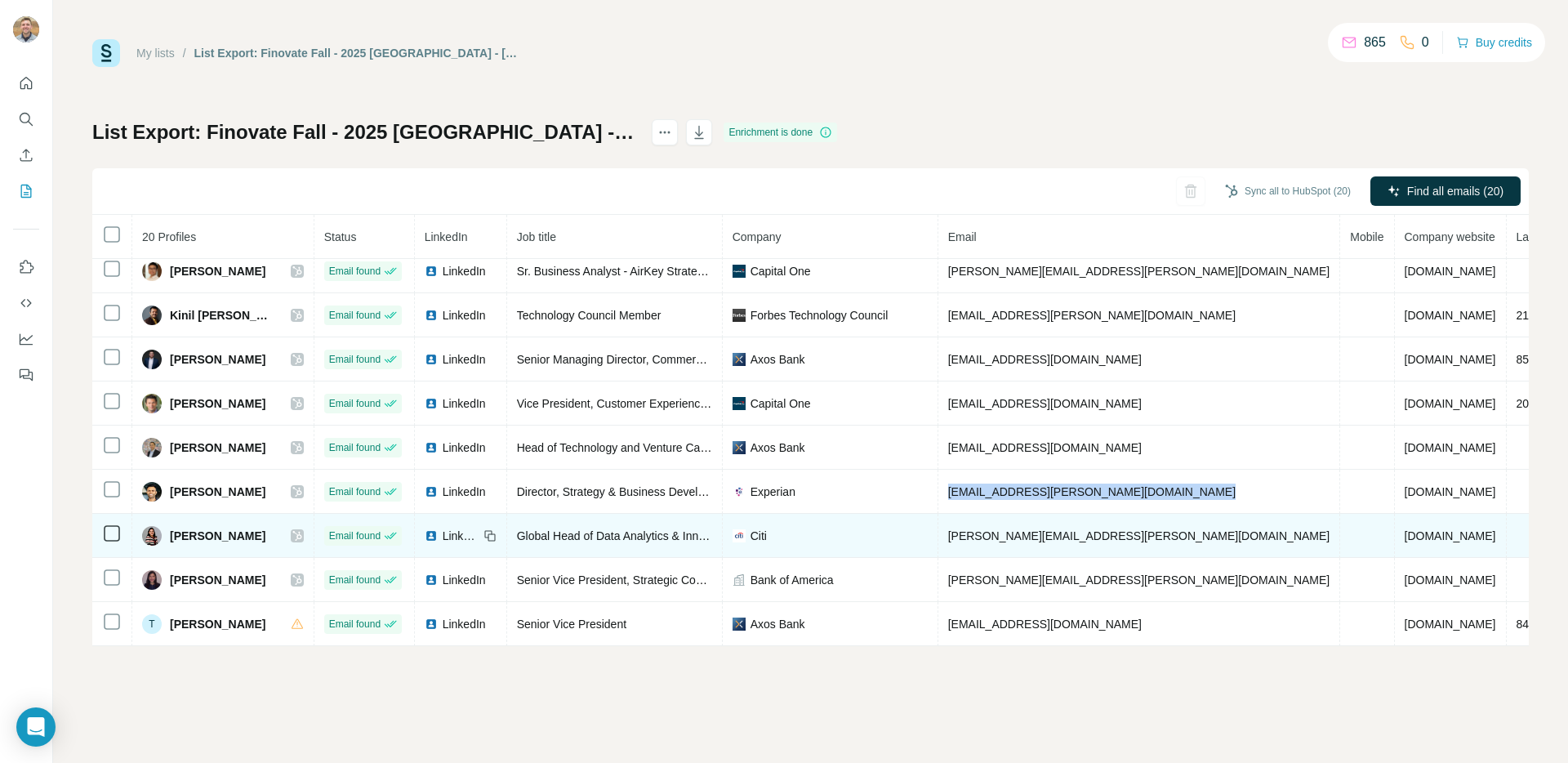
click at [1072, 532] on span "shveta.ochaney@citigroup.com" at bounding box center [1140, 536] width 382 height 13
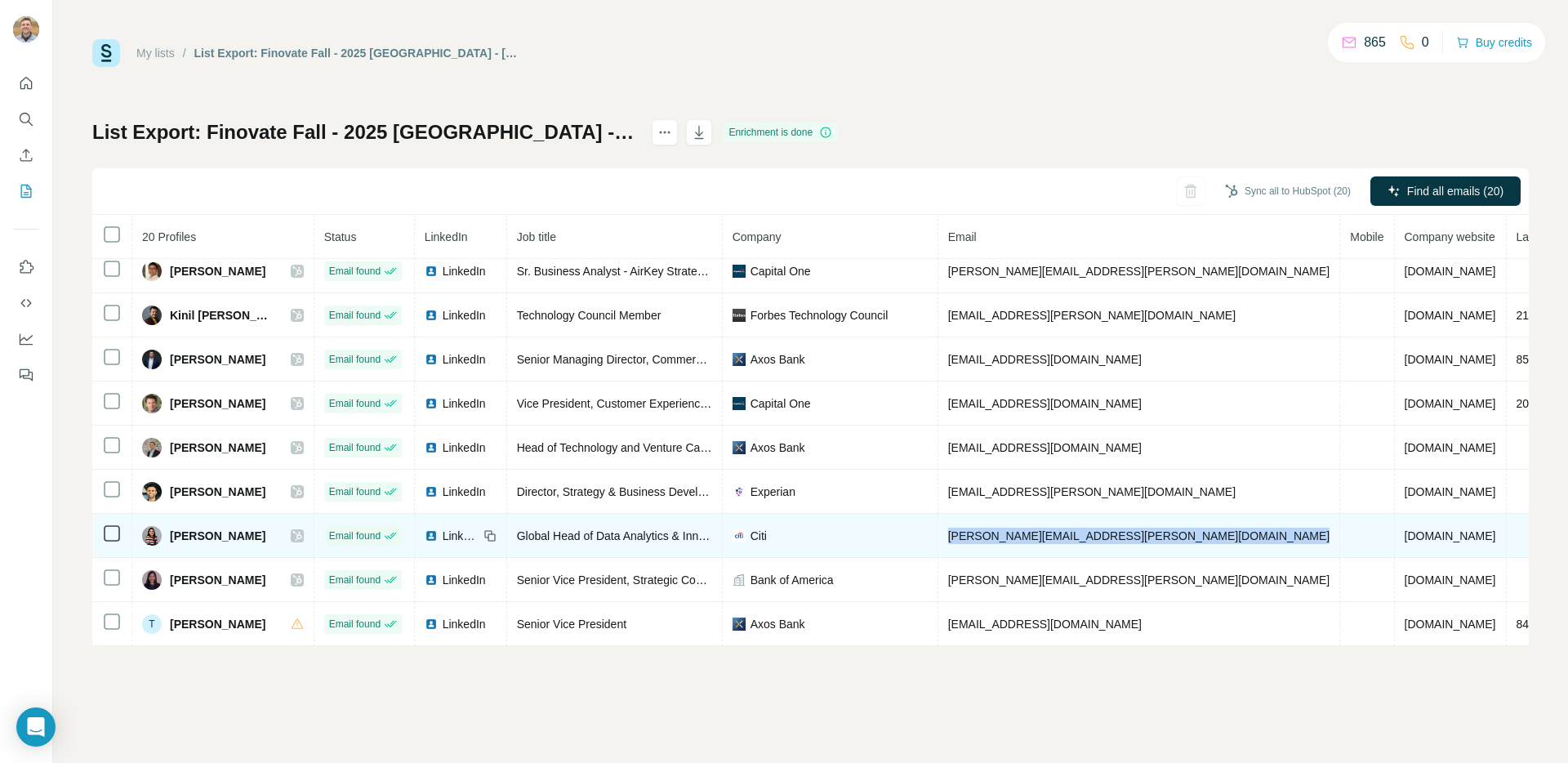
click at [1072, 532] on span "shveta.ochaney@citigroup.com" at bounding box center [1140, 536] width 382 height 13
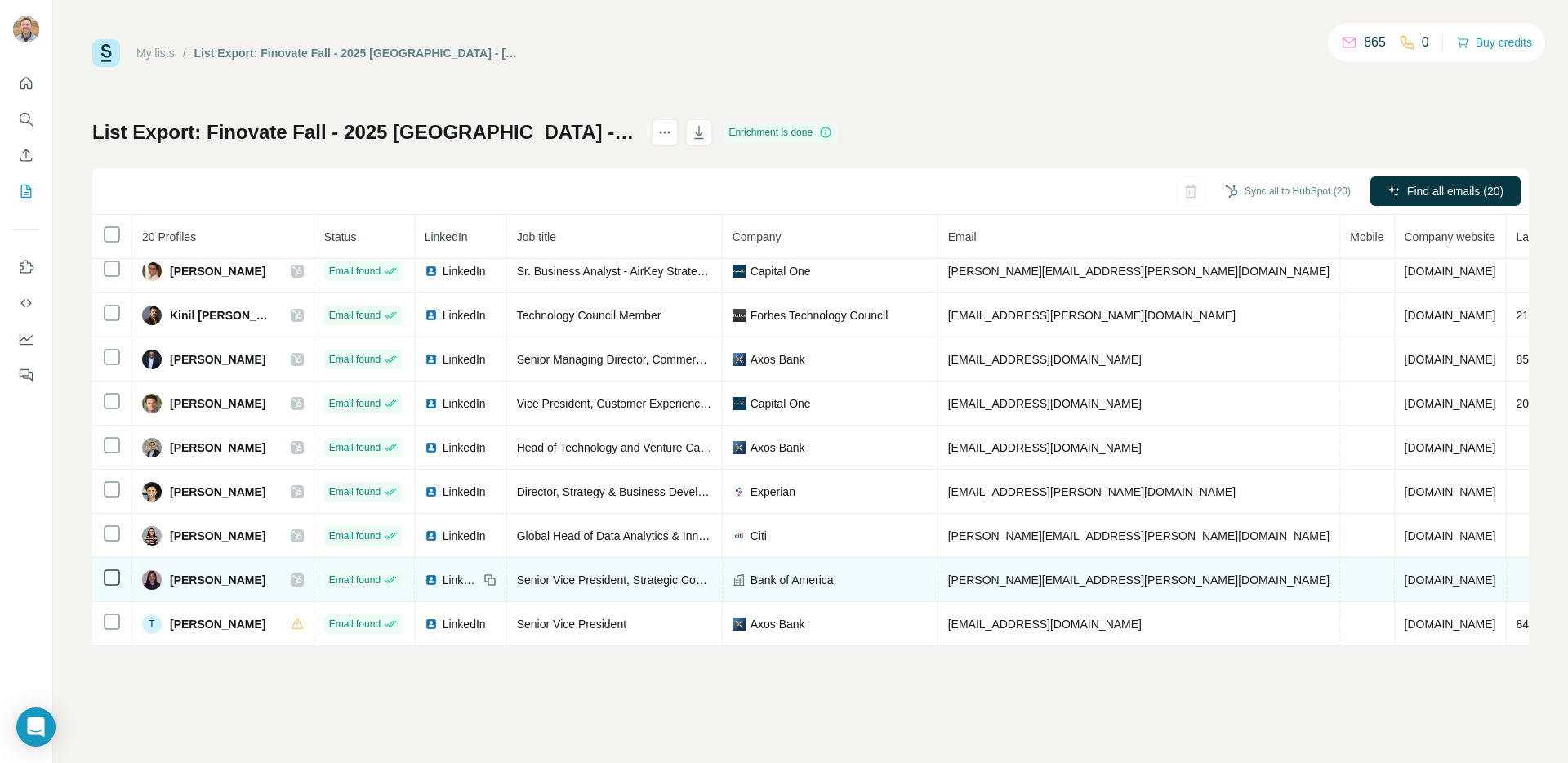
click at [1066, 587] on td "stacy.bookman@bofa.com" at bounding box center [1140, 580] width 403 height 44
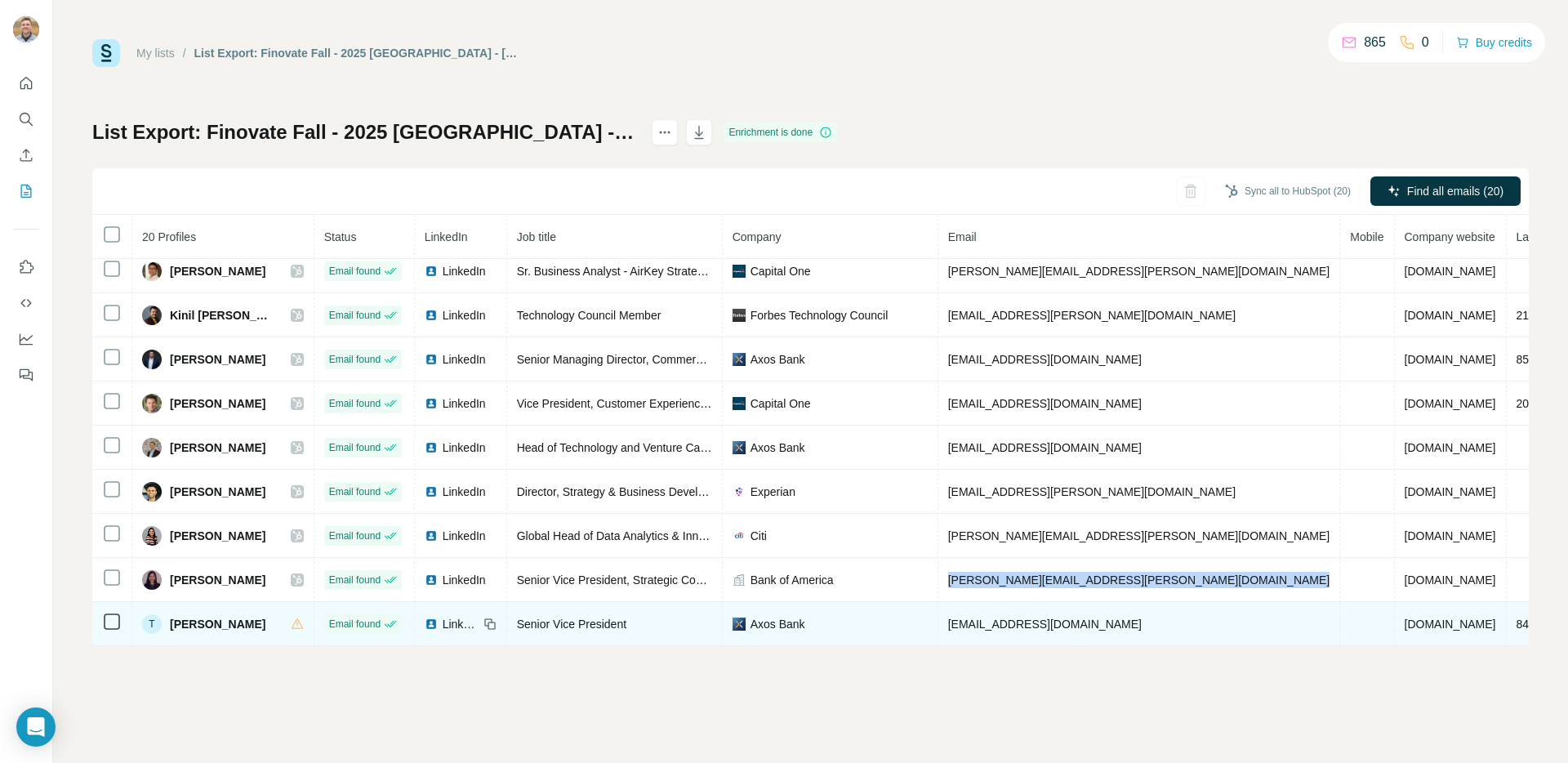
click at [1057, 625] on span "tchung@axosbank.com" at bounding box center [1045, 624] width 194 height 13
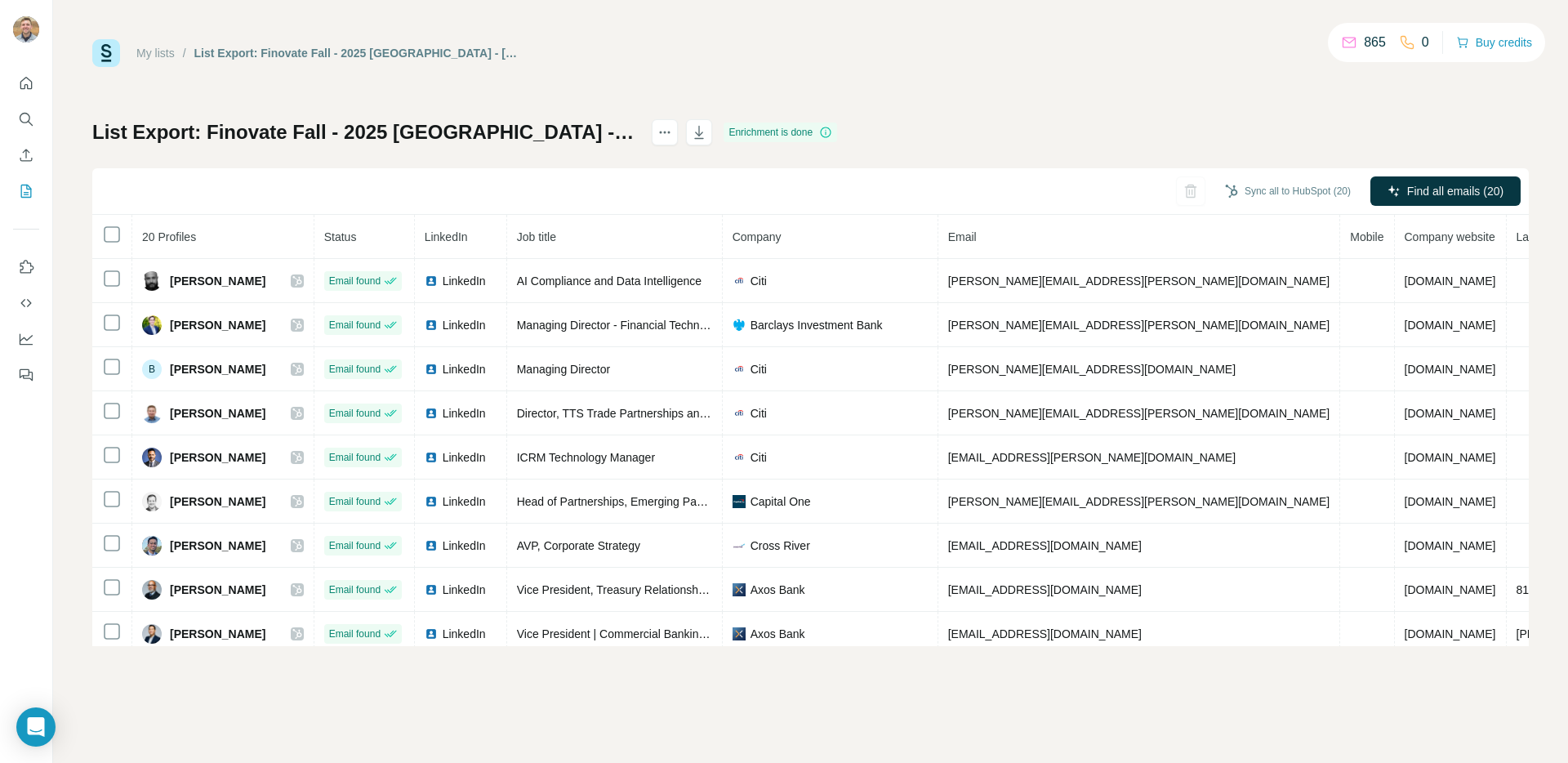
scroll to position [265, 0]
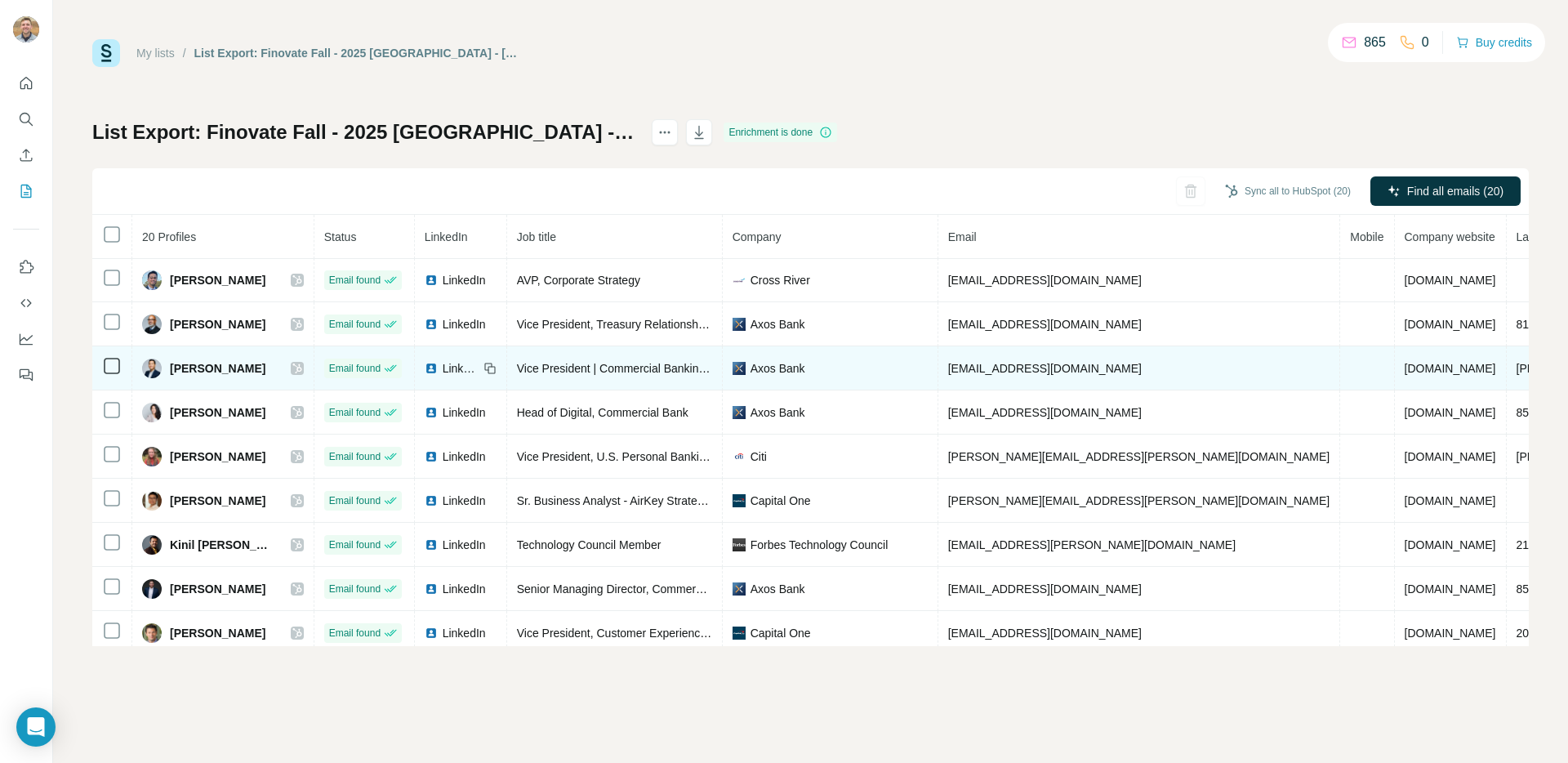
click at [186, 369] on span "Jason Park" at bounding box center [217, 369] width 95 height 17
